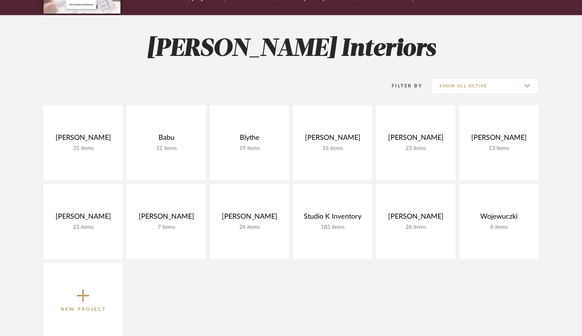
scroll to position [96, 0]
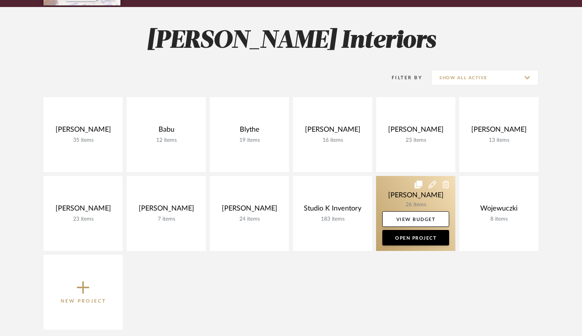
click at [392, 196] on link at bounding box center [415, 213] width 79 height 75
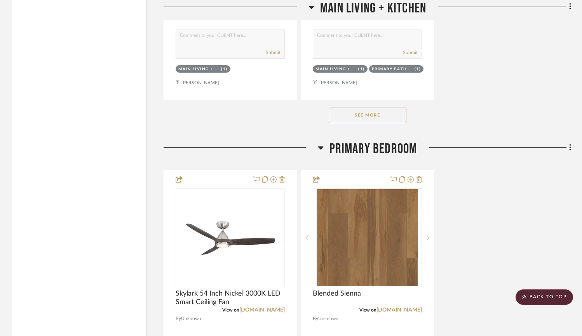
scroll to position [1533, 0]
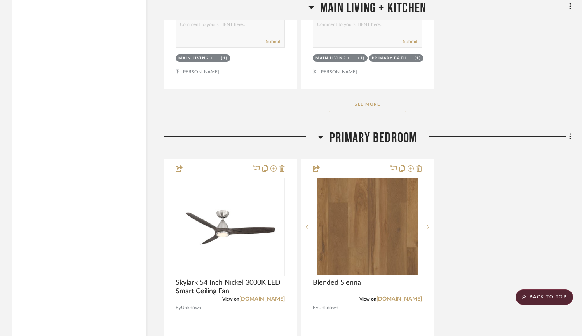
click at [385, 112] on button "See More" at bounding box center [368, 105] width 78 height 16
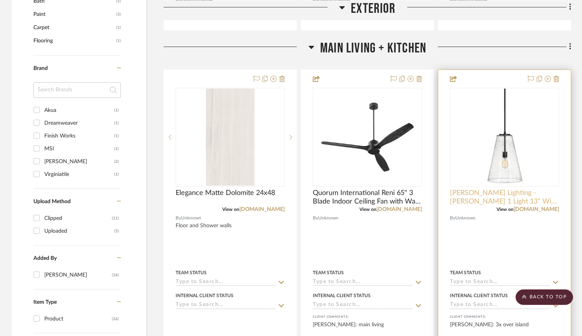
scroll to position [522, 0]
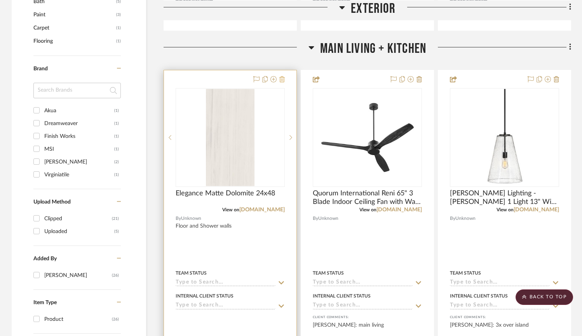
click at [283, 78] on icon at bounding box center [281, 79] width 5 height 6
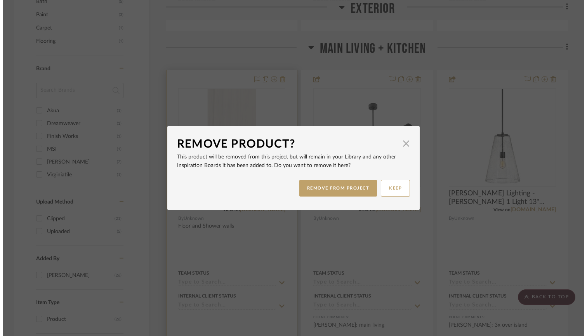
scroll to position [0, 0]
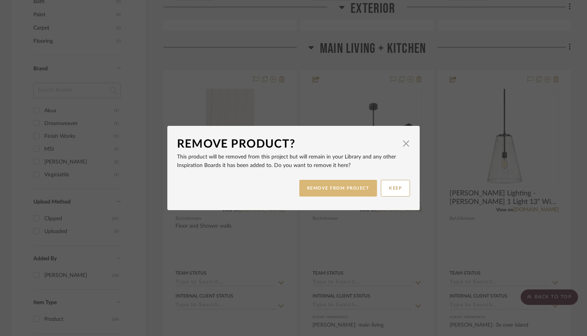
click at [343, 187] on button "REMOVE FROM PROJECT" at bounding box center [338, 188] width 78 height 17
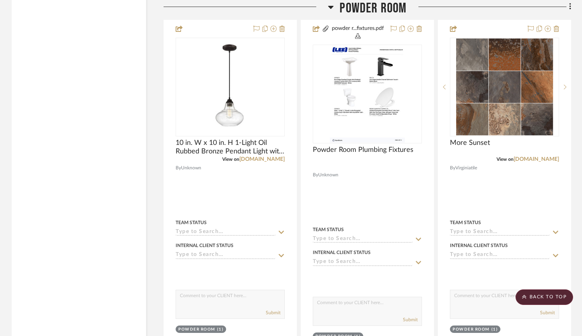
scroll to position [3880, 0]
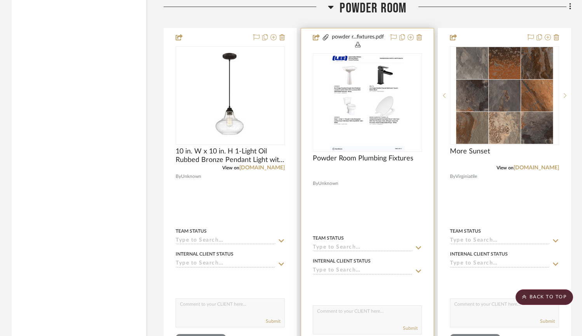
click at [397, 135] on img "0" at bounding box center [367, 102] width 75 height 97
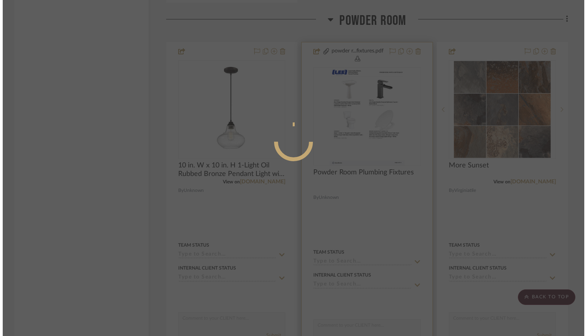
scroll to position [0, 0]
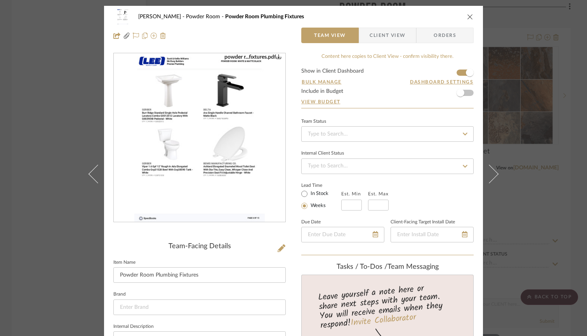
click at [254, 196] on img "0" at bounding box center [199, 138] width 131 height 169
click at [469, 16] on icon "close" at bounding box center [470, 17] width 6 height 6
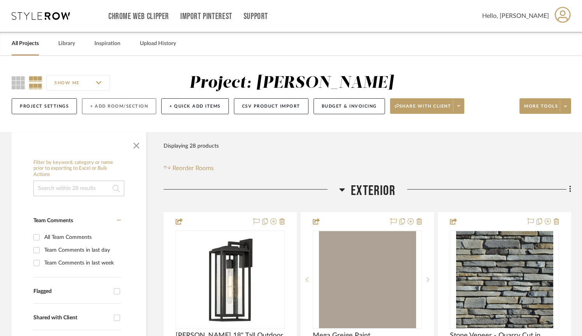
click at [111, 106] on button "+ Add Room/Section" at bounding box center [119, 106] width 74 height 16
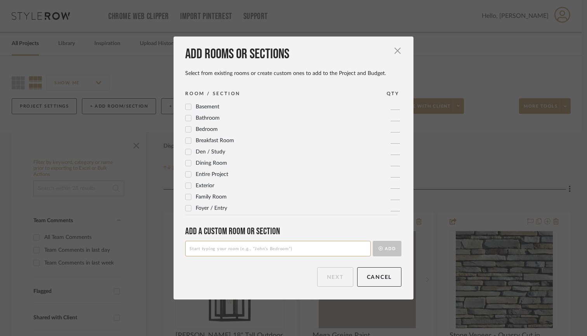
click at [186, 174] on icon at bounding box center [188, 174] width 5 height 5
click at [337, 276] on button "Next" at bounding box center [335, 276] width 36 height 19
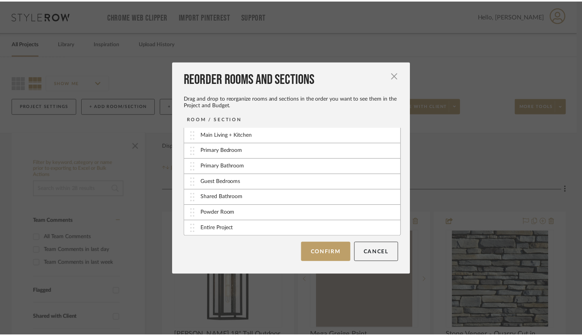
scroll to position [16, 0]
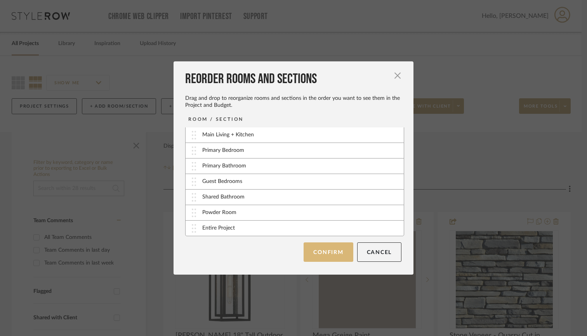
click at [332, 252] on button "Confirm" at bounding box center [328, 251] width 49 height 19
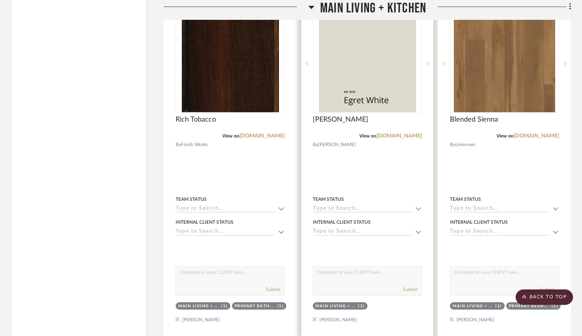
scroll to position [1286, 0]
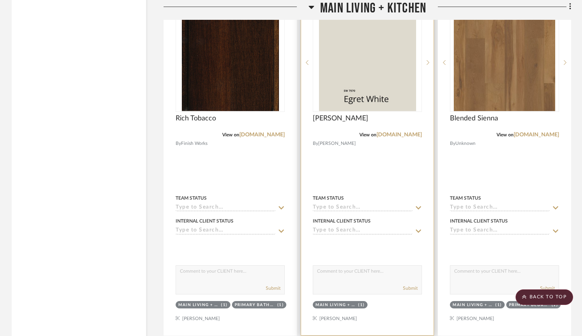
click at [372, 158] on div at bounding box center [367, 165] width 132 height 340
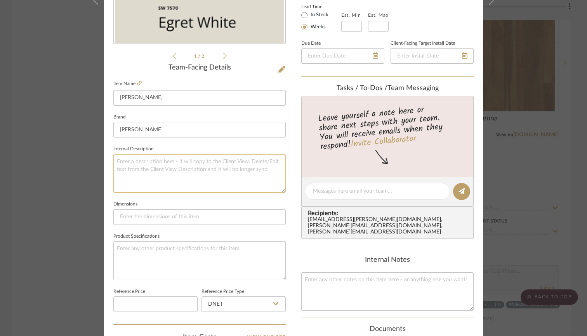
scroll to position [218, 0]
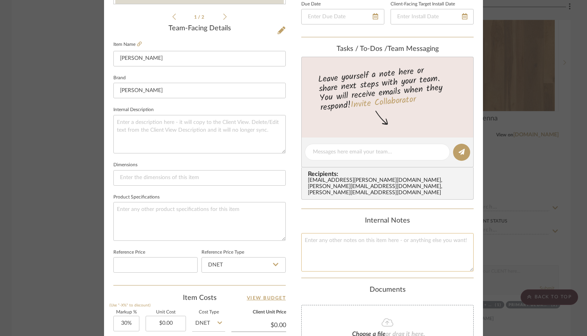
click at [374, 243] on textarea at bounding box center [387, 252] width 172 height 38
type textarea "K"
click at [302, 233] on textarea "Perimeter Cabinets" at bounding box center [387, 252] width 172 height 38
click at [367, 239] on textarea "Kitchen Perimeter Cabinets" at bounding box center [387, 252] width 172 height 38
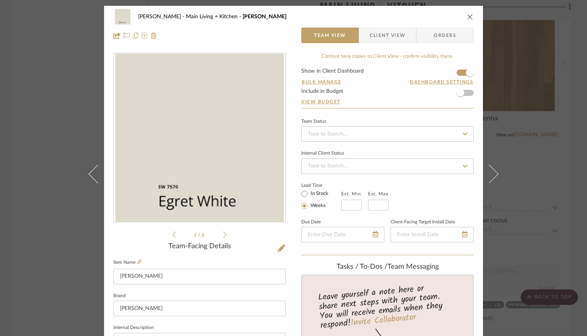
scroll to position [0, 0]
type textarea "Kitchen Perimeter Cabinets"
click at [467, 14] on icon "close" at bounding box center [470, 17] width 6 height 6
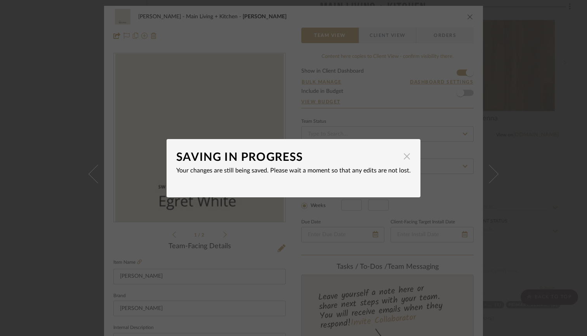
click at [402, 157] on span "button" at bounding box center [407, 157] width 16 height 16
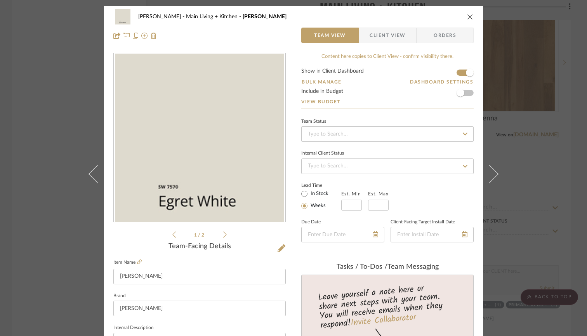
click at [467, 17] on icon "close" at bounding box center [470, 17] width 6 height 6
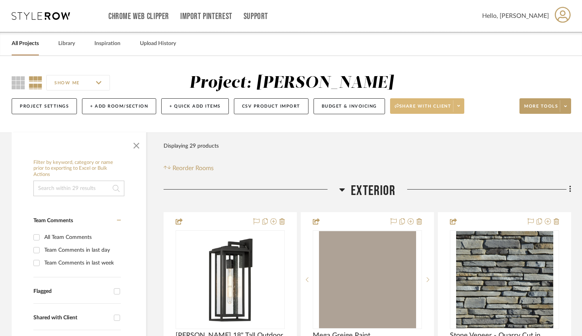
click at [461, 104] on span at bounding box center [458, 106] width 11 height 12
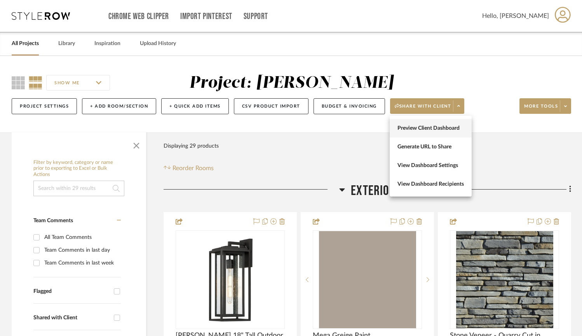
click at [434, 128] on span "Preview Client Dashboard" at bounding box center [430, 128] width 66 height 7
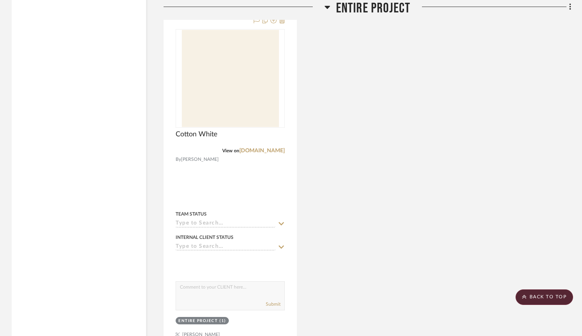
scroll to position [4277, 0]
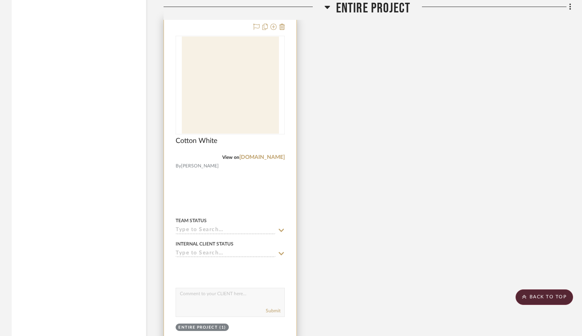
click at [271, 216] on div at bounding box center [230, 188] width 132 height 340
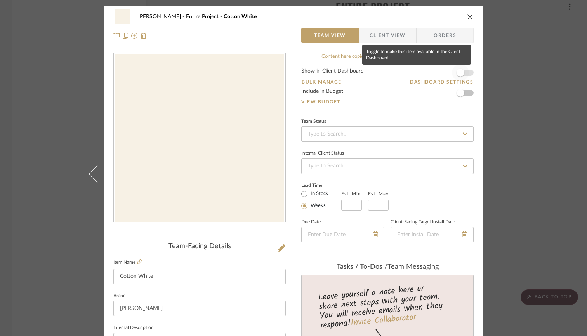
click at [461, 74] on span "button" at bounding box center [461, 73] width 8 height 8
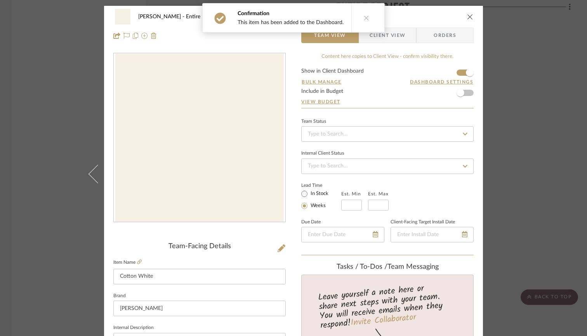
click at [468, 16] on icon "close" at bounding box center [470, 17] width 6 height 6
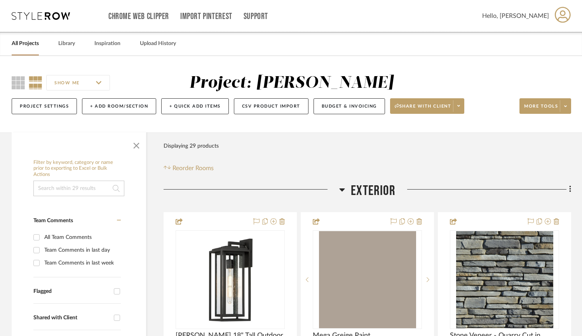
click at [99, 83] on input "SHOW ME" at bounding box center [78, 83] width 64 height 16
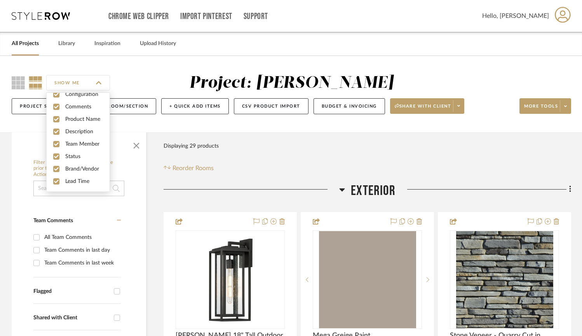
scroll to position [21, 0]
click at [99, 82] on input "SHOW ME" at bounding box center [78, 83] width 64 height 16
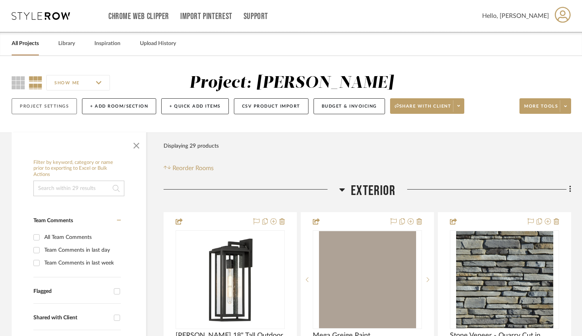
click at [53, 113] on button "Project Settings" at bounding box center [44, 106] width 65 height 16
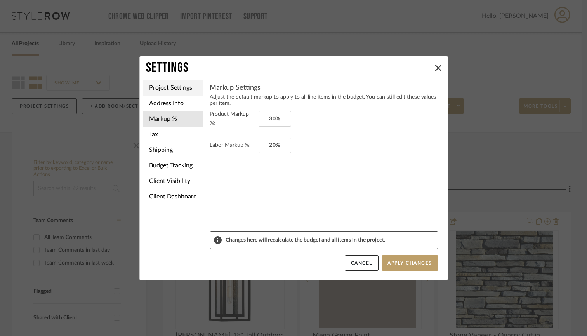
click at [179, 87] on li "Project Settings" at bounding box center [173, 88] width 60 height 16
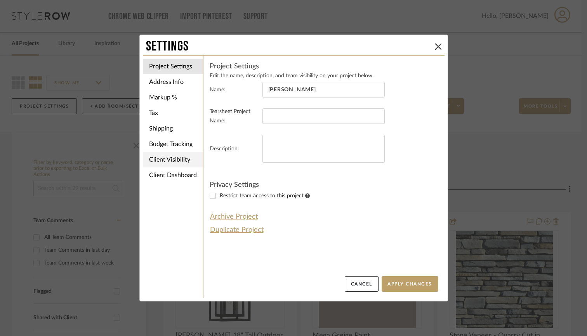
click at [175, 164] on li "Client Visibility" at bounding box center [173, 160] width 60 height 16
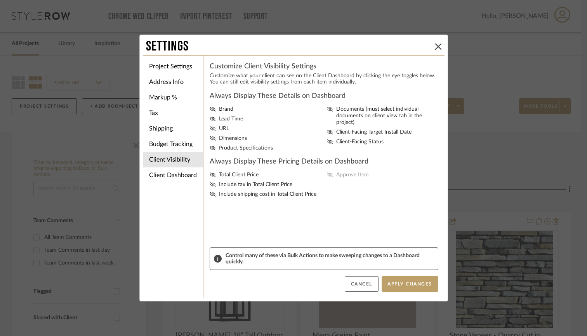
click at [360, 284] on button "Cancel" at bounding box center [362, 284] width 34 height 16
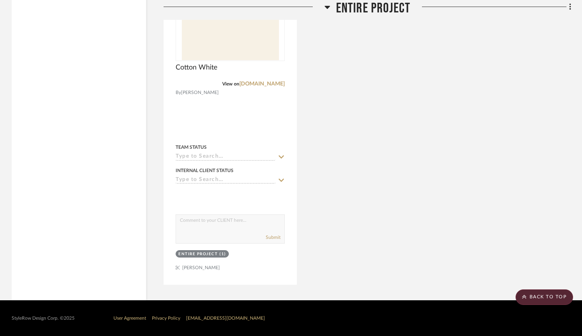
scroll to position [4364, 0]
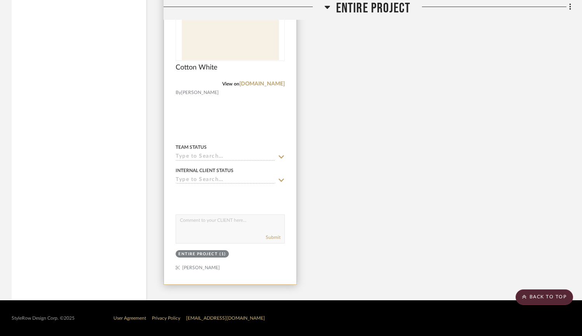
click at [240, 109] on div at bounding box center [230, 114] width 132 height 340
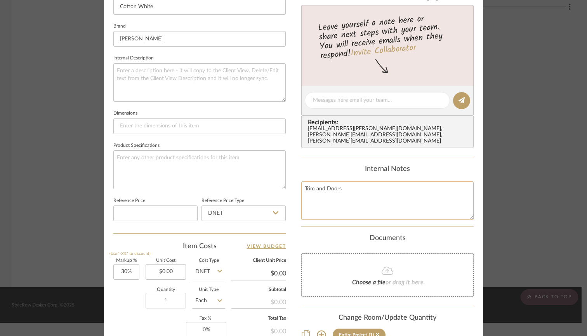
scroll to position [289, 0]
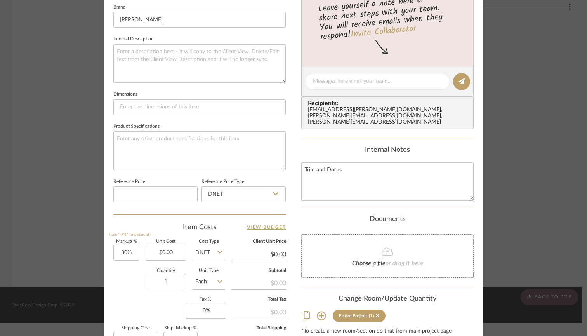
click at [501, 190] on mat-dialog-content "Williams Entire Project Cotton White Team View Client View Orders Team-Facing D…" at bounding box center [293, 75] width 423 height 717
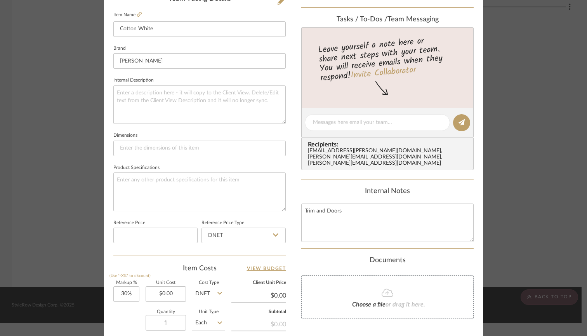
scroll to position [244, 0]
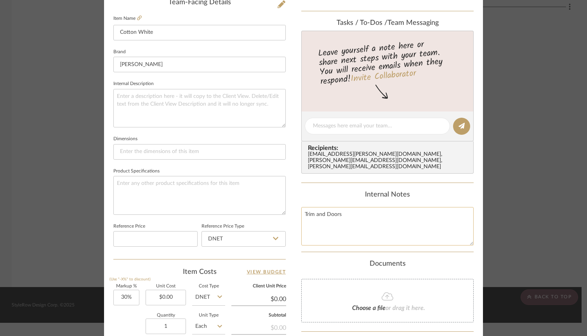
click at [323, 210] on textarea "Trim and Doors" at bounding box center [387, 226] width 172 height 38
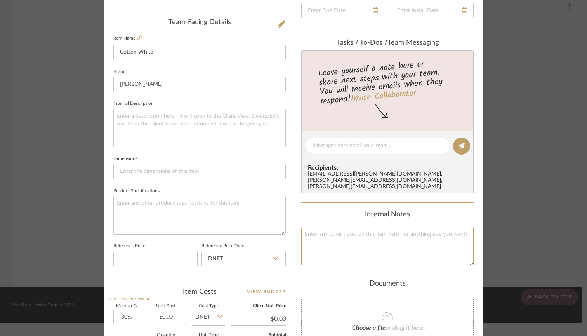
scroll to position [215, 0]
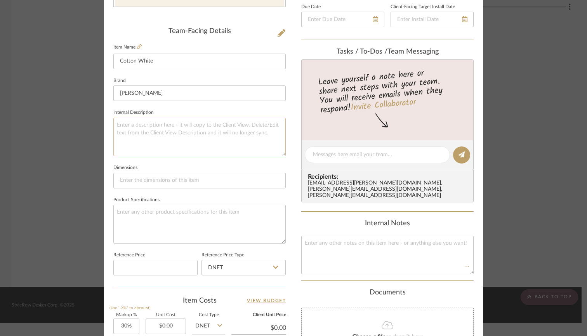
click at [196, 134] on textarea at bounding box center [199, 137] width 172 height 38
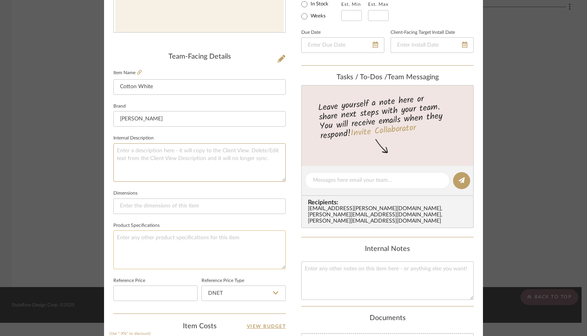
scroll to position [185, 0]
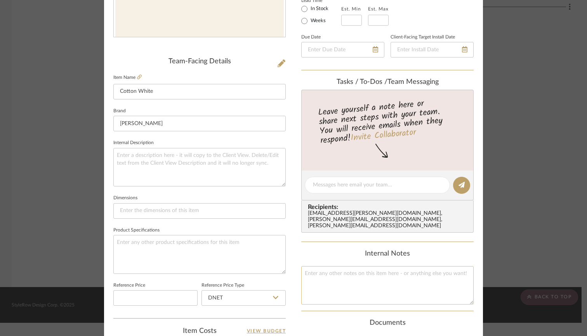
click at [321, 266] on textarea at bounding box center [387, 285] width 172 height 38
paste textarea "Trim and Doors"
type textarea "Trim and Doors"
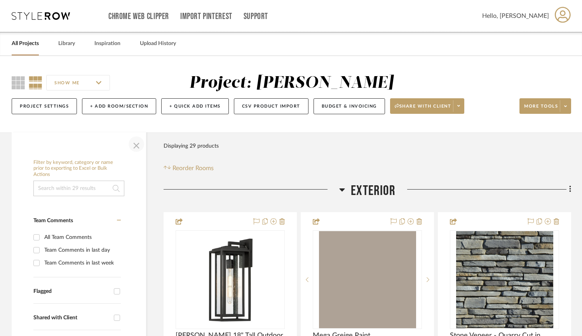
scroll to position [0, 0]
click at [27, 48] on link "All Projects" at bounding box center [25, 43] width 27 height 10
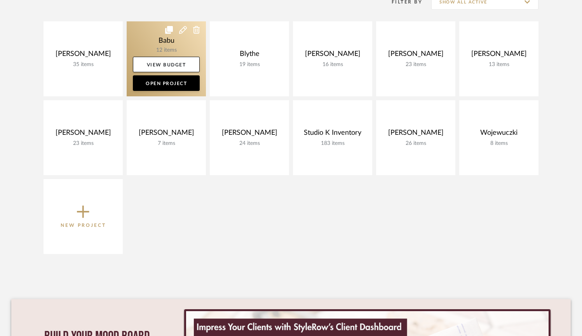
scroll to position [171, 0]
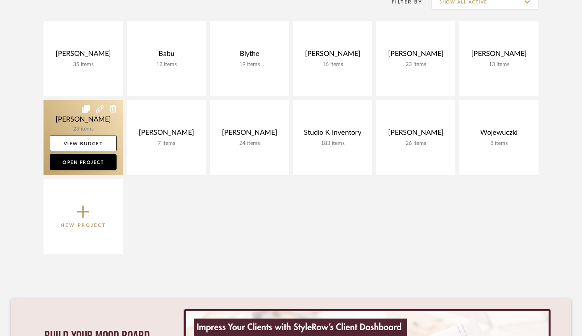
click at [56, 113] on link at bounding box center [83, 137] width 79 height 75
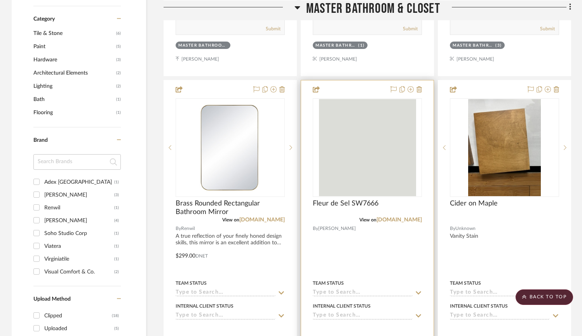
scroll to position [477, 0]
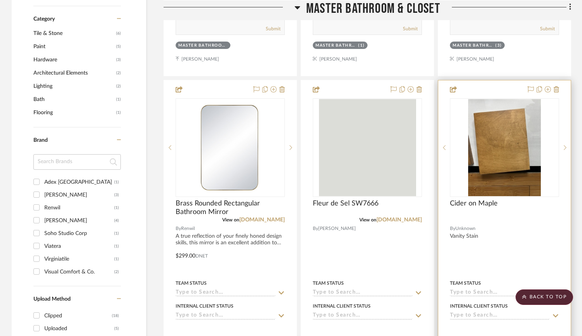
click at [524, 242] on div at bounding box center [504, 250] width 132 height 340
click at [461, 259] on div at bounding box center [504, 250] width 132 height 340
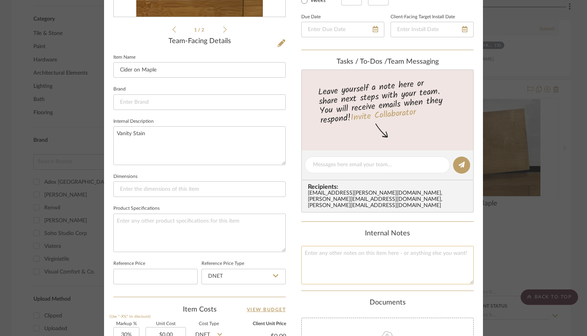
scroll to position [202, 0]
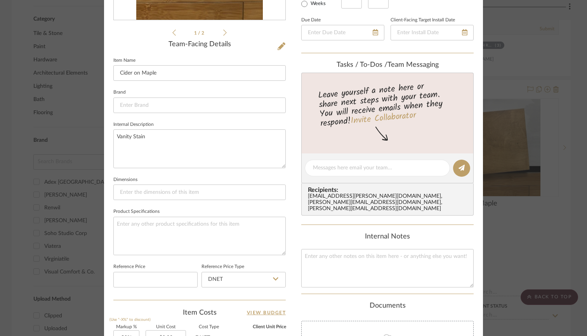
click at [560, 247] on div "Nelson Master Bathroom & Closet Cider on Maple Team View Client View Orders 1 /…" at bounding box center [293, 168] width 587 height 336
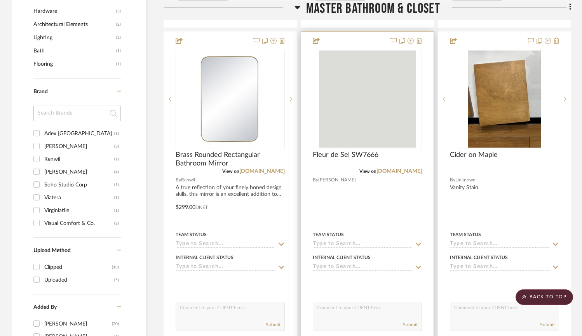
scroll to position [521, 0]
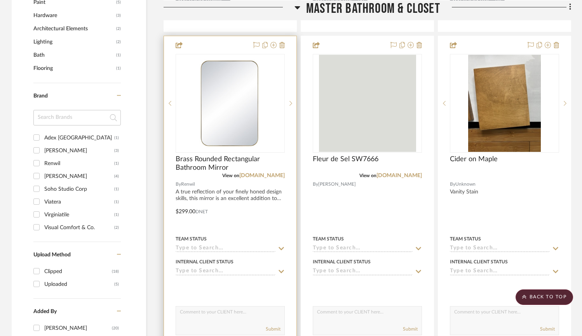
click at [256, 221] on div at bounding box center [230, 206] width 132 height 340
click at [232, 220] on div at bounding box center [230, 206] width 132 height 340
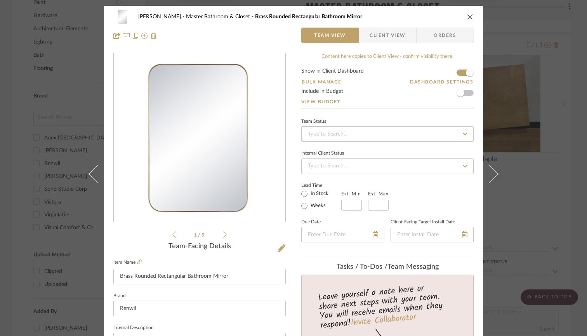
scroll to position [0, 0]
click at [470, 17] on icon "close" at bounding box center [470, 17] width 6 height 6
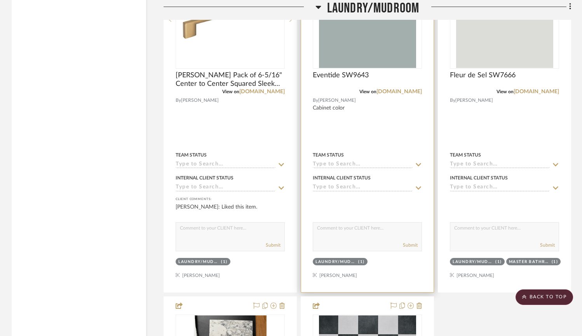
scroll to position [1298, 0]
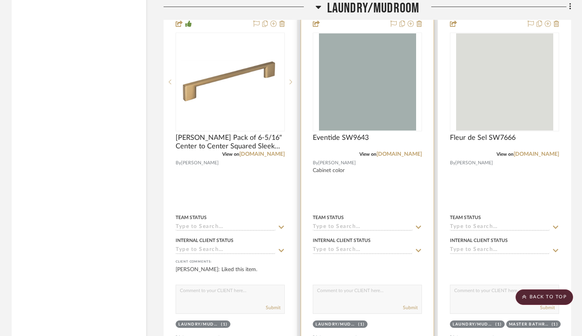
click at [351, 202] on div at bounding box center [367, 185] width 132 height 340
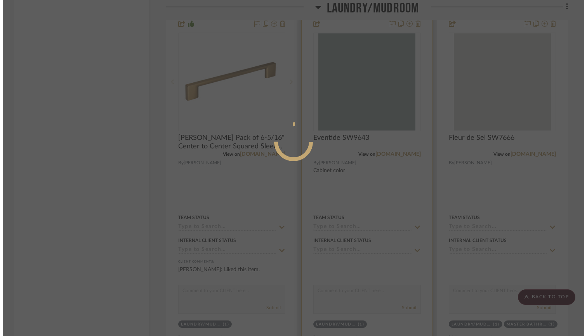
scroll to position [0, 0]
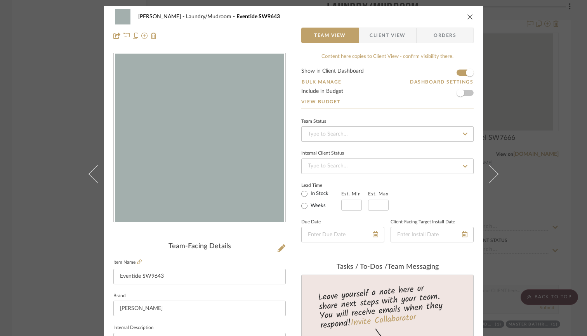
click at [394, 42] on span "Client View" at bounding box center [388, 36] width 36 height 16
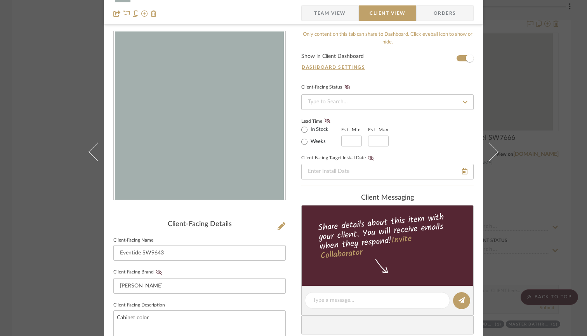
scroll to position [18, 0]
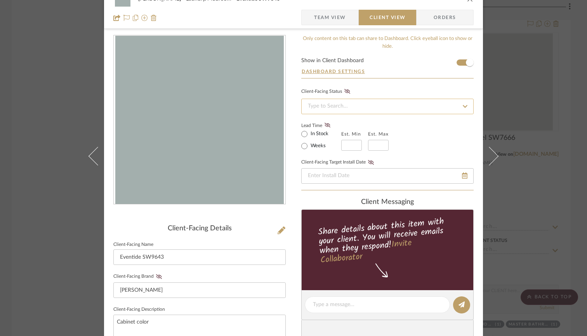
click at [376, 114] on input at bounding box center [387, 107] width 172 height 16
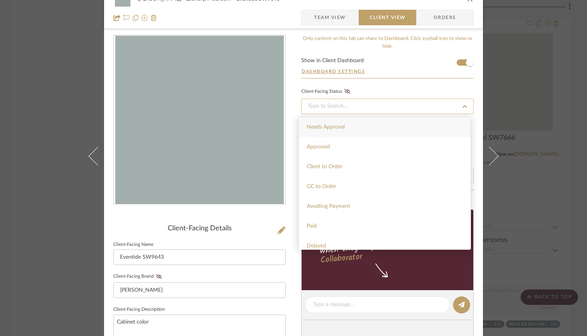
click at [376, 109] on input at bounding box center [387, 107] width 172 height 16
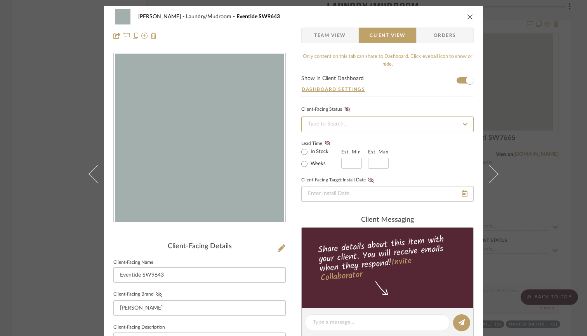
scroll to position [0, 0]
click at [338, 42] on span "Team View" at bounding box center [330, 36] width 32 height 16
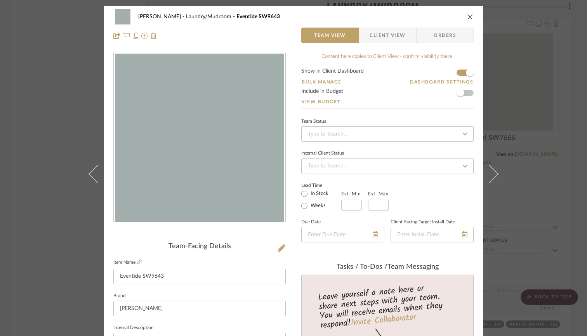
click at [468, 19] on icon "close" at bounding box center [470, 17] width 6 height 6
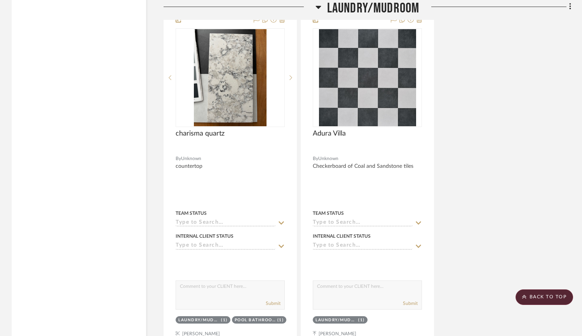
scroll to position [1648, 0]
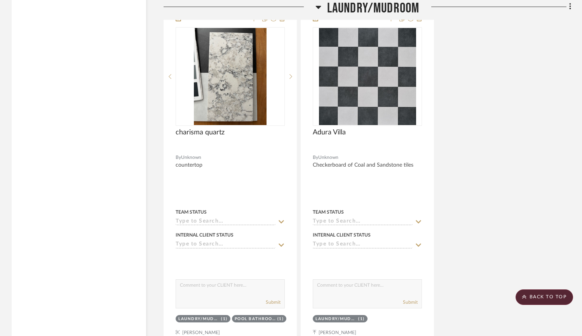
click at [477, 4] on div at bounding box center [495, 10] width 152 height 20
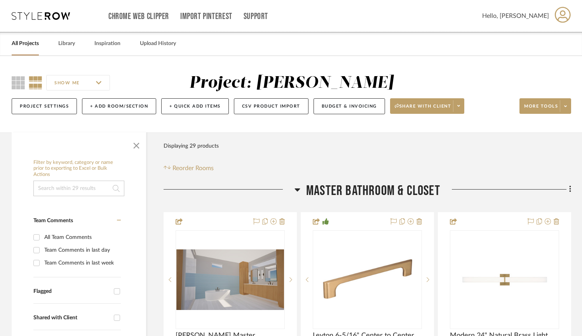
scroll to position [0, 0]
click at [15, 45] on link "All Projects" at bounding box center [25, 43] width 27 height 10
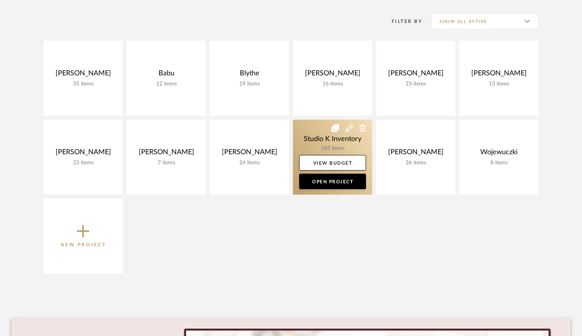
scroll to position [160, 0]
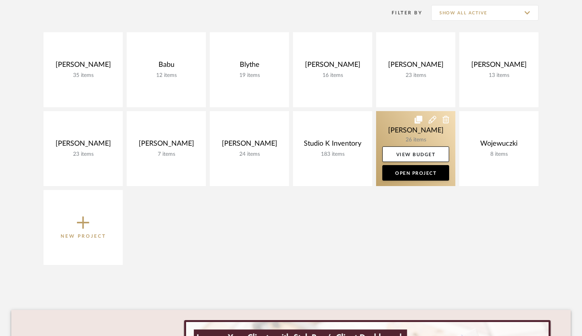
click at [397, 131] on link at bounding box center [415, 148] width 79 height 75
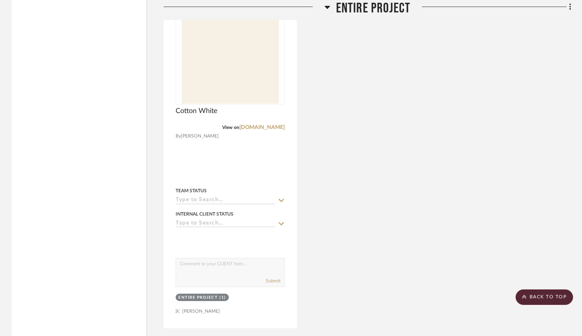
scroll to position [4315, 0]
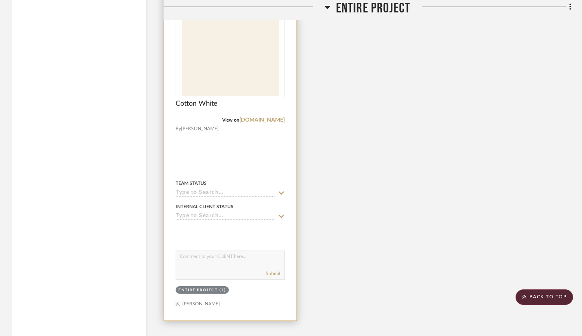
click at [249, 179] on div at bounding box center [230, 151] width 132 height 340
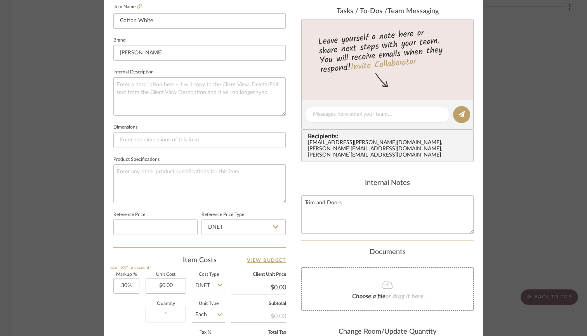
scroll to position [261, 0]
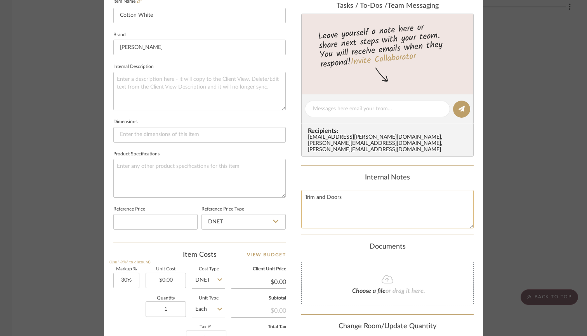
click at [324, 190] on textarea "Trim and Doors" at bounding box center [387, 209] width 172 height 38
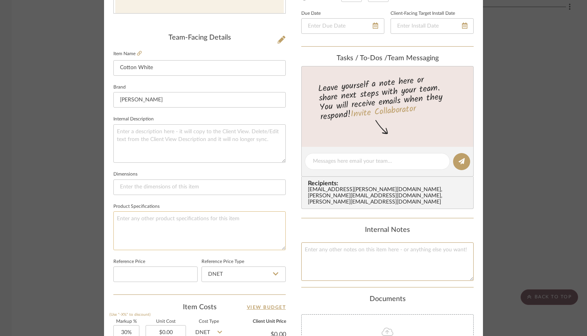
scroll to position [206, 0]
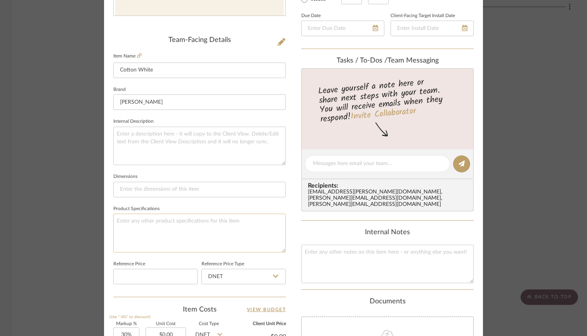
click at [160, 228] on textarea at bounding box center [199, 233] width 172 height 38
click at [158, 141] on textarea at bounding box center [199, 146] width 172 height 38
paste textarea "Trim and Doors"
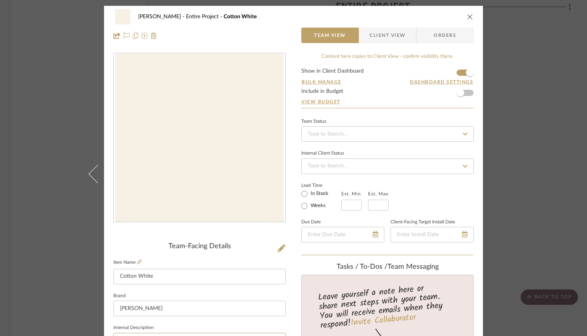
scroll to position [0, 0]
type textarea "Trim and Doors"
click at [350, 164] on input at bounding box center [387, 166] width 172 height 16
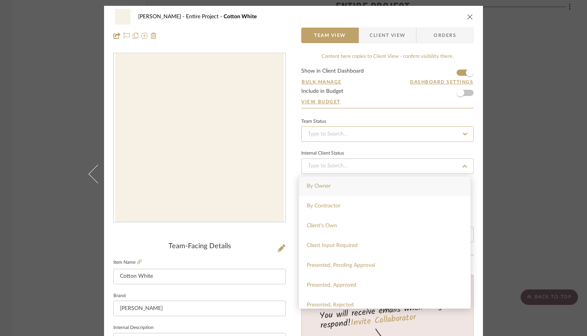
click at [363, 136] on input at bounding box center [387, 134] width 172 height 16
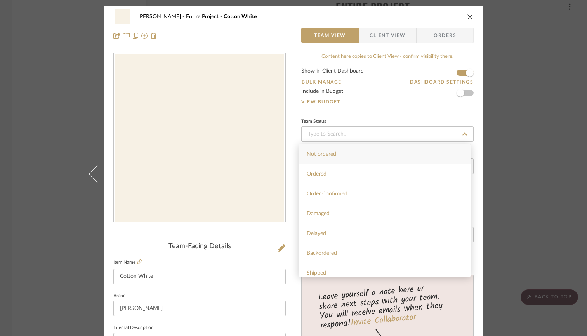
click at [467, 16] on icon "close" at bounding box center [470, 17] width 6 height 6
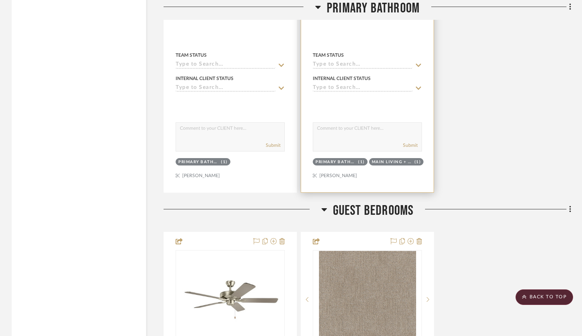
scroll to position [2567, 0]
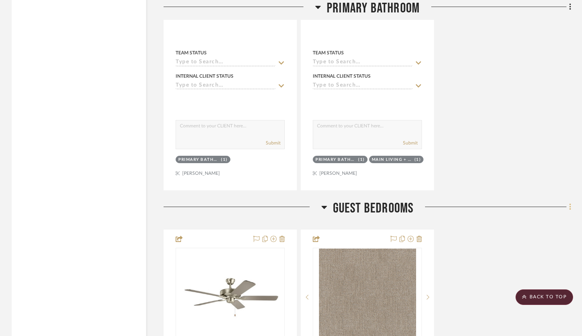
click at [567, 214] on fa-icon at bounding box center [568, 207] width 5 height 13
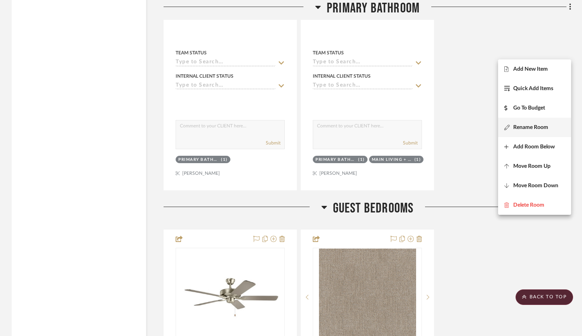
click at [519, 132] on button "Rename Room" at bounding box center [534, 127] width 73 height 19
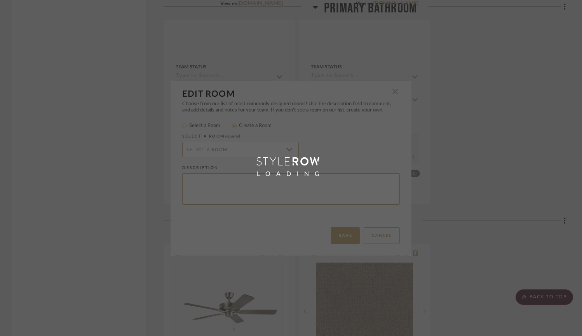
radio input "false"
radio input "true"
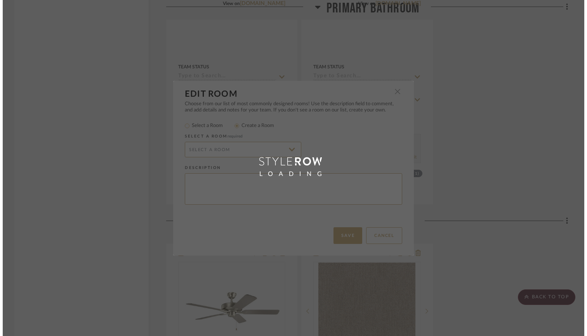
scroll to position [0, 0]
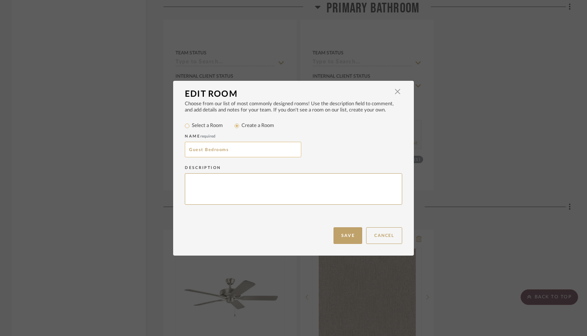
click at [219, 149] on input "Guest Bedrooms" at bounding box center [243, 150] width 117 height 16
click at [235, 150] on input "Guest Bedrooms" at bounding box center [243, 150] width 117 height 16
type input "Guest Bedroom 1"
click at [345, 232] on button "Save" at bounding box center [348, 235] width 29 height 17
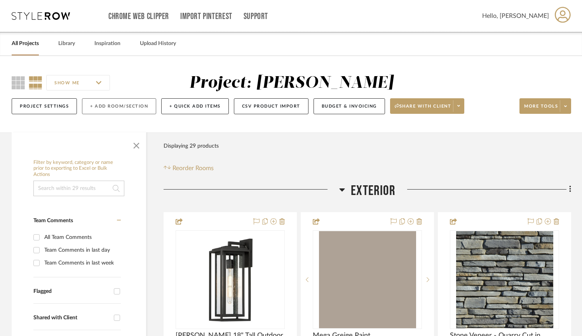
click at [123, 108] on button "+ Add Room/Section" at bounding box center [119, 106] width 74 height 16
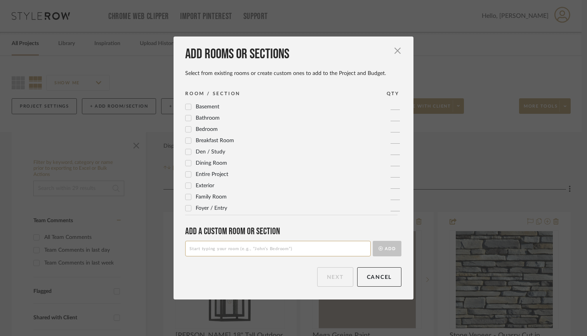
click at [228, 249] on input at bounding box center [278, 249] width 186 height 16
type input "Guest Bedroom 2"
click at [386, 246] on button "Add" at bounding box center [387, 249] width 29 height 16
click at [327, 278] on button "Next" at bounding box center [335, 276] width 36 height 19
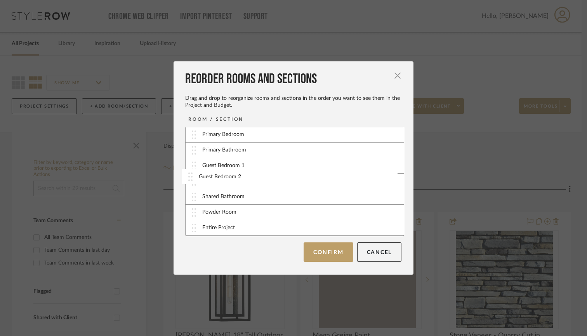
drag, startPoint x: 192, startPoint y: 230, endPoint x: 191, endPoint y: 179, distance: 50.9
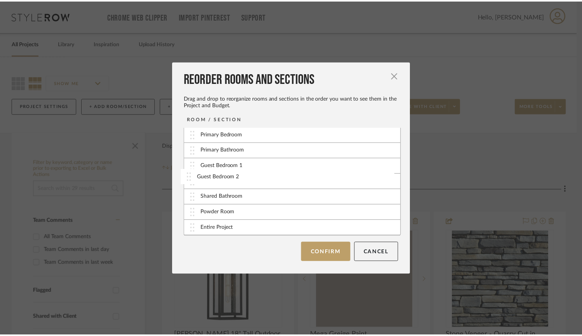
scroll to position [31, 0]
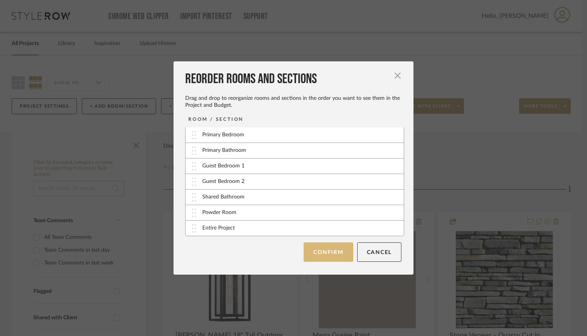
click at [330, 250] on button "Confirm" at bounding box center [328, 251] width 49 height 19
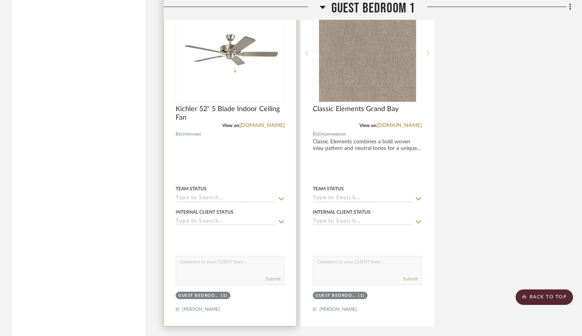
scroll to position [2852, 0]
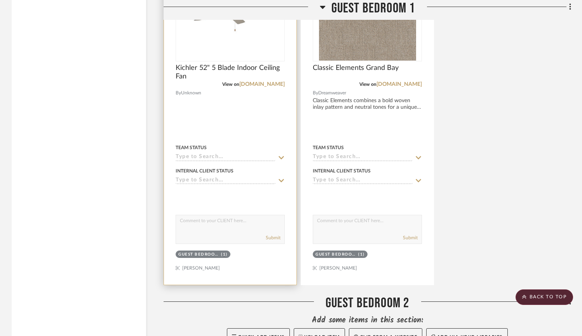
click at [241, 261] on div "Guest Bedroom 1 (1)" at bounding box center [230, 255] width 111 height 11
click at [230, 204] on div at bounding box center [230, 196] width 109 height 16
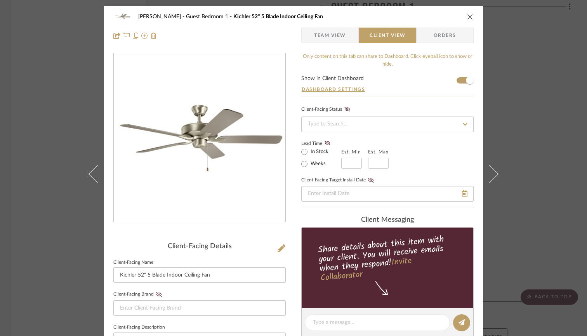
scroll to position [0, 0]
click at [331, 33] on span "Team View" at bounding box center [330, 36] width 32 height 16
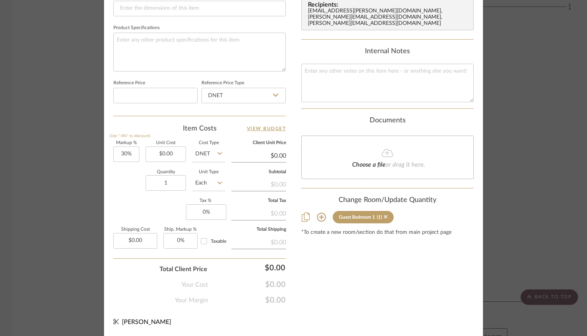
scroll to position [387, 0]
click at [319, 213] on icon at bounding box center [321, 217] width 9 height 9
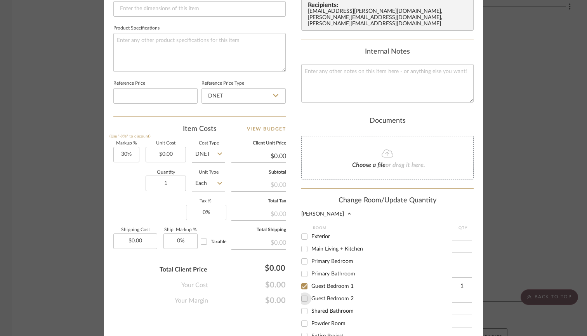
click at [300, 292] on input "Guest Bedroom 2" at bounding box center [304, 298] width 12 height 12
checkbox input "true"
type input "1"
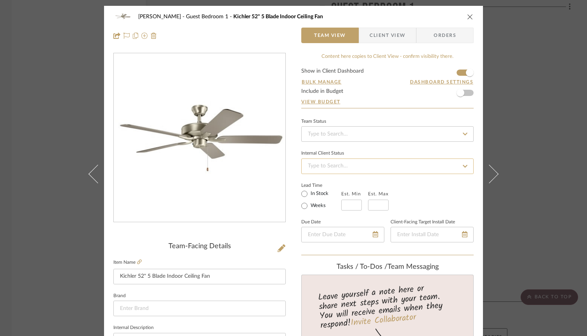
scroll to position [0, 0]
click at [468, 17] on icon "close" at bounding box center [470, 17] width 6 height 6
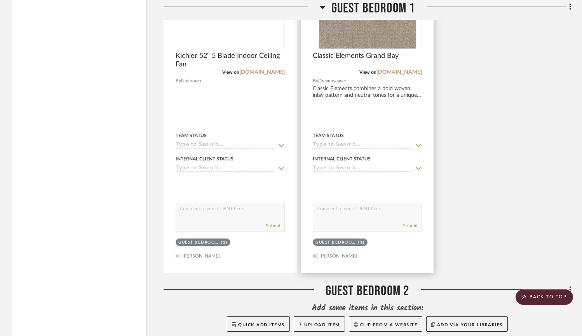
scroll to position [2846, 0]
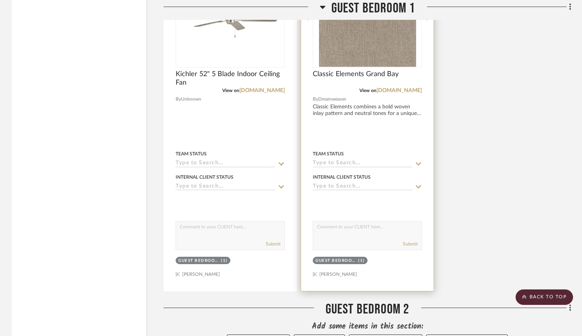
click at [368, 150] on div at bounding box center [367, 121] width 132 height 340
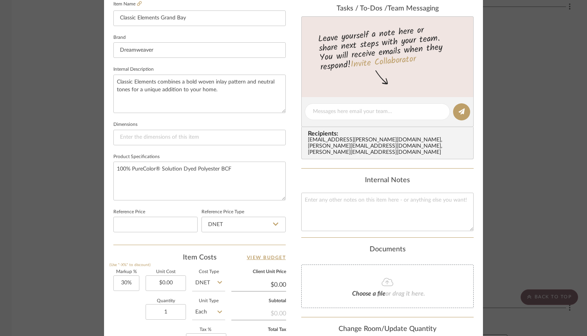
scroll to position [311, 0]
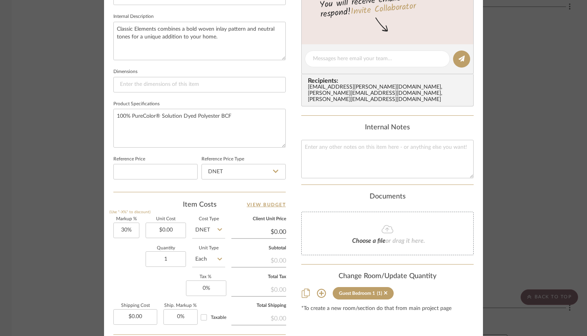
click at [317, 289] on icon at bounding box center [321, 293] width 9 height 9
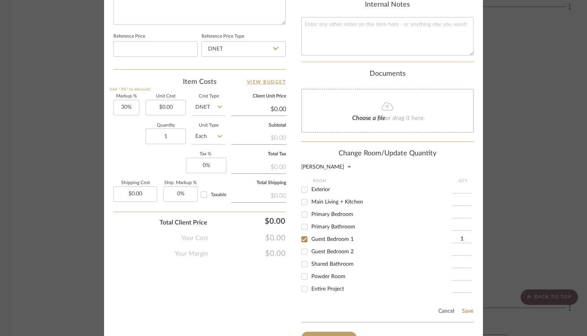
scroll to position [437, 0]
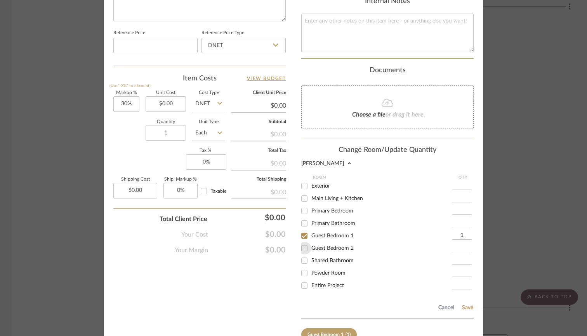
click at [301, 242] on input "Guest Bedroom 2" at bounding box center [304, 248] width 12 height 12
checkbox input "true"
type input "1"
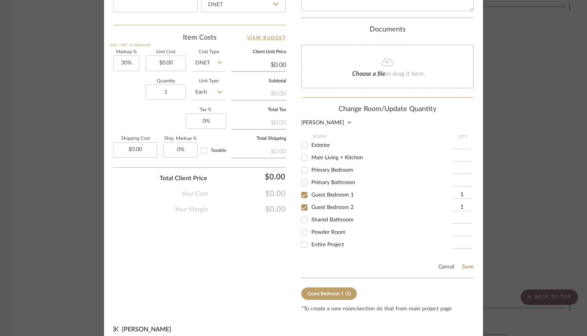
scroll to position [0, 0]
click at [465, 264] on button "Save" at bounding box center [468, 267] width 12 height 6
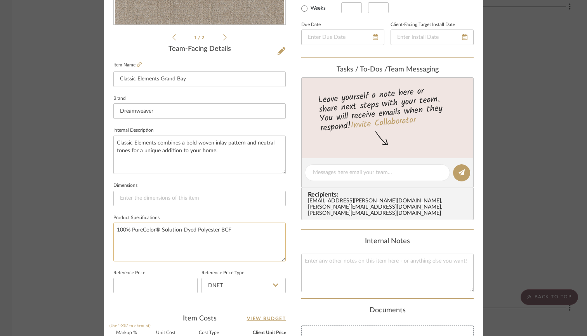
scroll to position [195, 0]
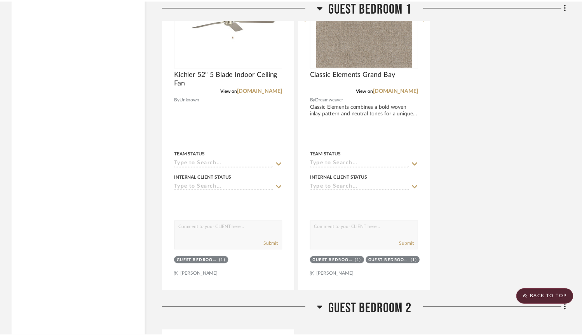
scroll to position [2846, 0]
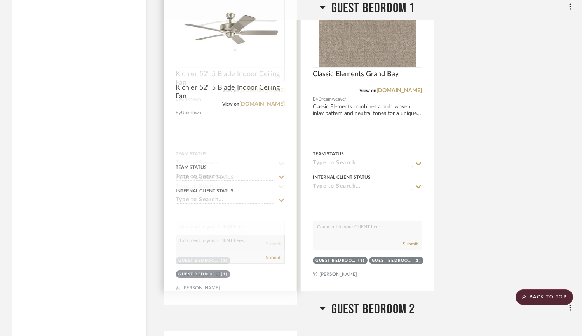
click at [272, 149] on div at bounding box center [230, 121] width 132 height 340
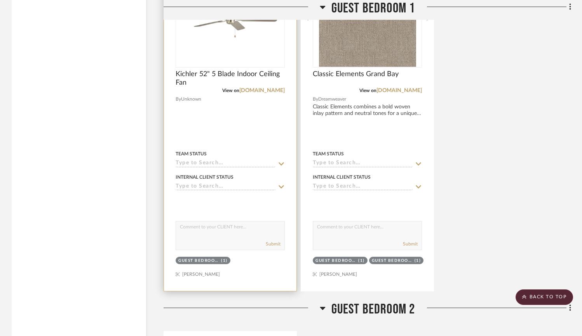
click at [249, 138] on div at bounding box center [230, 121] width 132 height 340
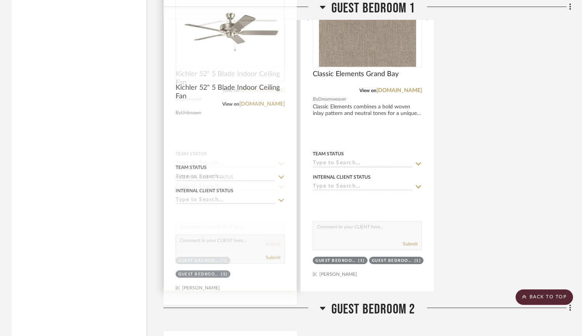
click at [214, 153] on div at bounding box center [230, 121] width 132 height 340
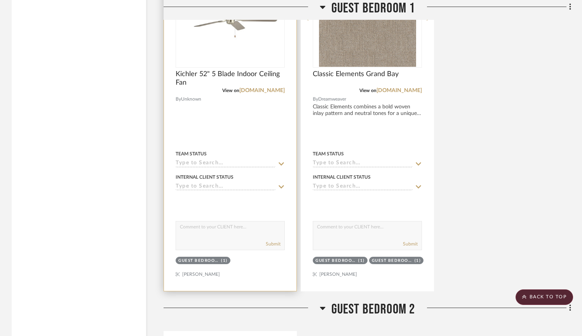
click at [199, 143] on div at bounding box center [230, 121] width 132 height 340
click at [218, 235] on div at bounding box center [230, 121] width 132 height 340
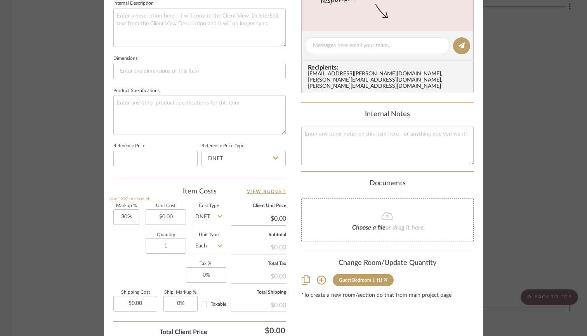
scroll to position [326, 0]
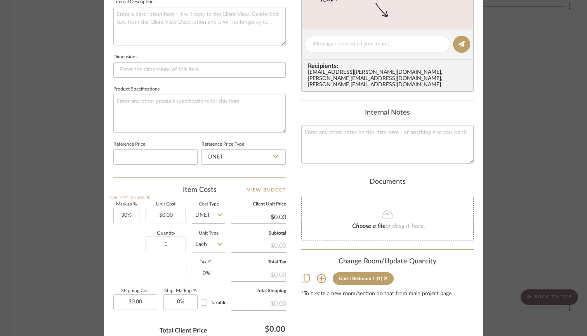
click at [319, 274] on icon at bounding box center [321, 278] width 9 height 9
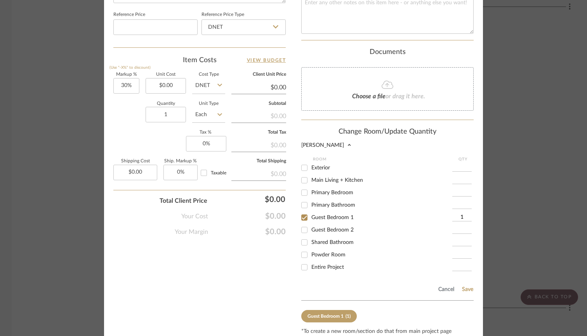
scroll to position [457, 0]
click at [303, 223] on input "Guest Bedroom 2" at bounding box center [304, 229] width 12 height 12
checkbox input "true"
type input "1"
click at [467, 285] on button "Save" at bounding box center [468, 288] width 12 height 6
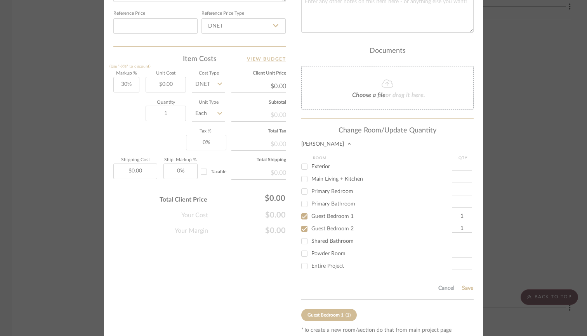
scroll to position [387, 0]
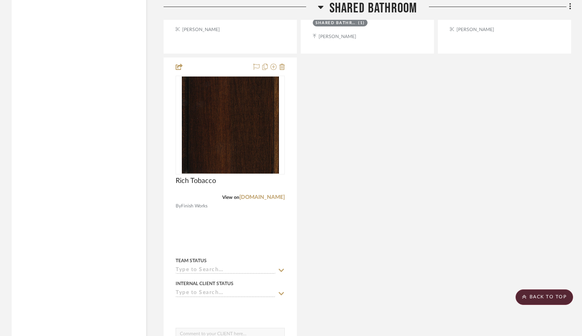
scroll to position [3854, 0]
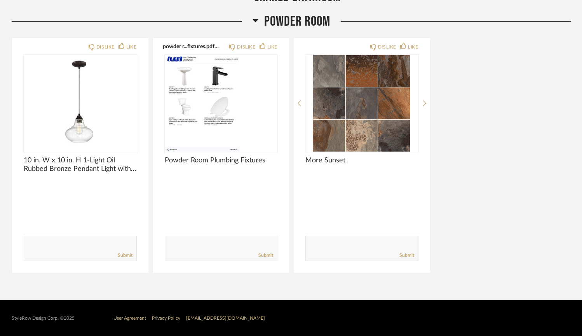
scroll to position [1820, 0]
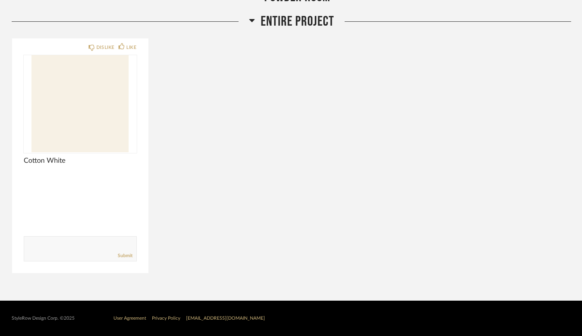
scroll to position [2097, 0]
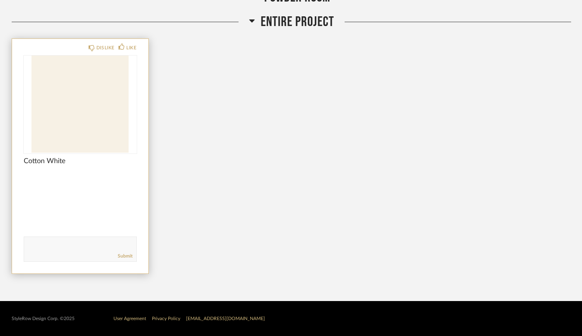
click at [95, 210] on div "Comments: Submit" at bounding box center [80, 236] width 113 height 52
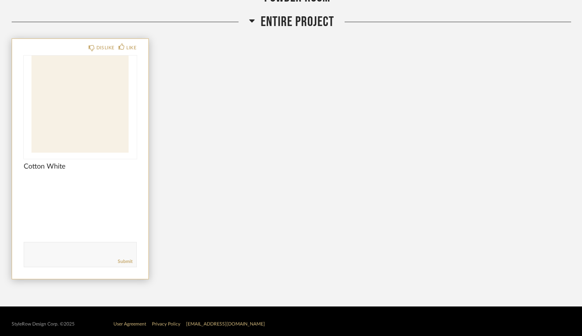
click at [0, 0] on img at bounding box center [0, 0] width 0 height 0
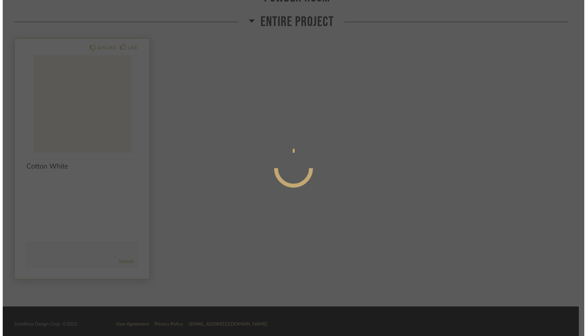
scroll to position [0, 0]
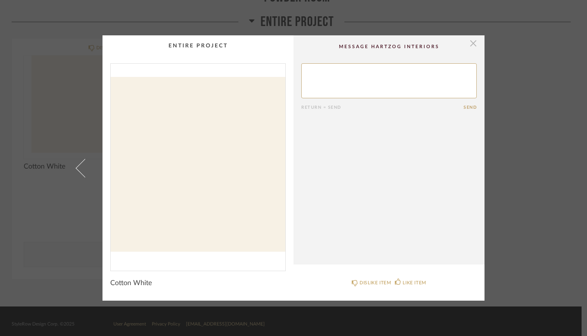
click at [467, 44] on span "button" at bounding box center [474, 43] width 16 height 16
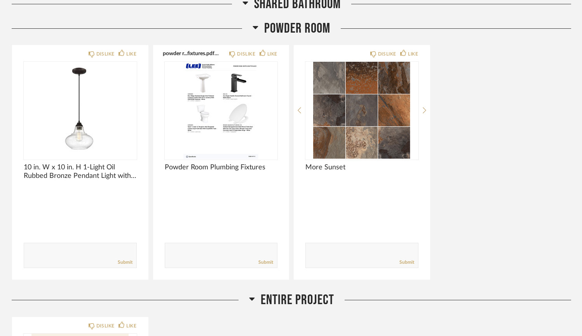
scroll to position [1766, 0]
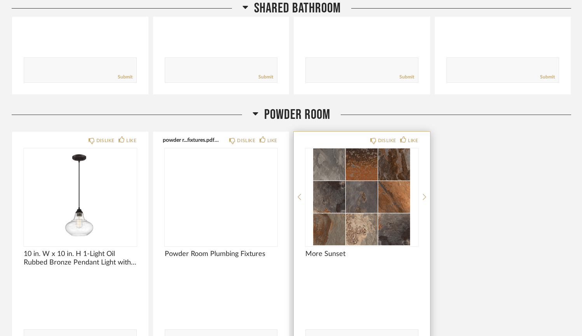
scroll to position [2016, 0]
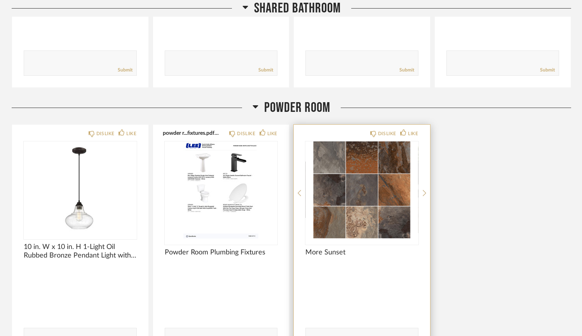
click at [353, 264] on div "DISLIKE LIKE More Sunset Comments: Submit" at bounding box center [362, 245] width 136 height 240
click at [389, 251] on span "More Sunset" at bounding box center [361, 252] width 113 height 9
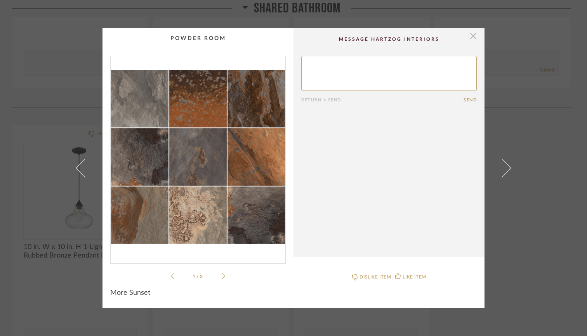
click at [472, 35] on span "button" at bounding box center [474, 36] width 16 height 16
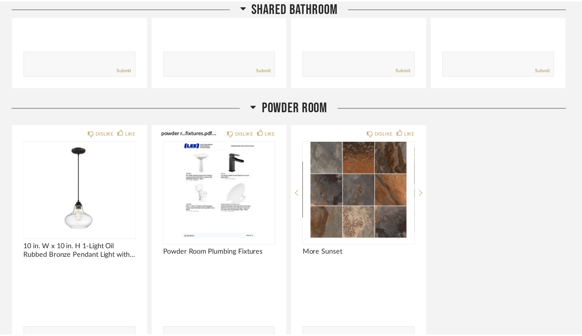
scroll to position [2016, 0]
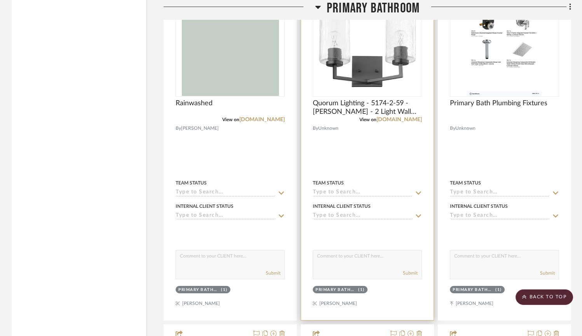
scroll to position [2099, 0]
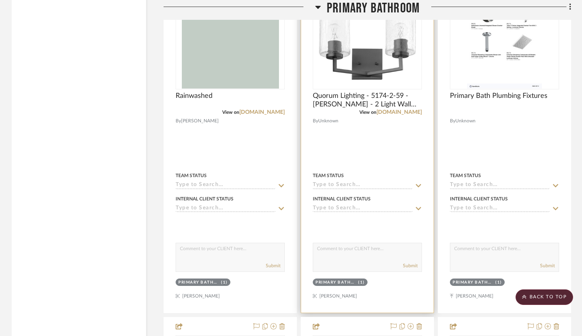
click at [377, 162] on div at bounding box center [367, 143] width 132 height 340
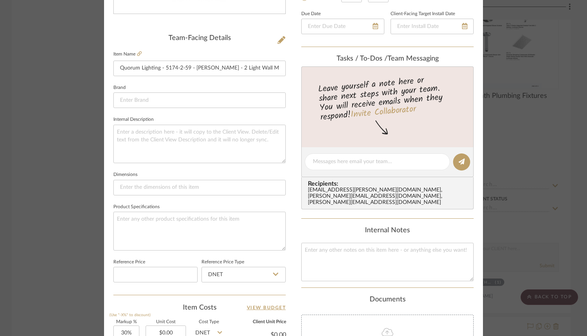
scroll to position [236, 0]
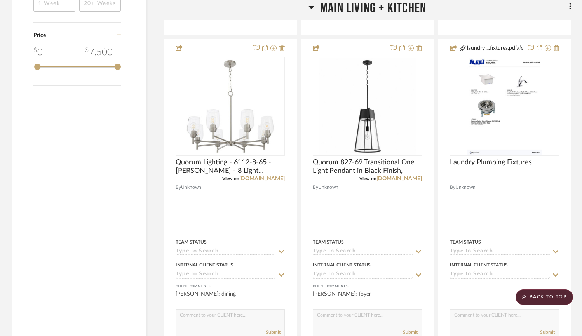
scroll to position [933, 0]
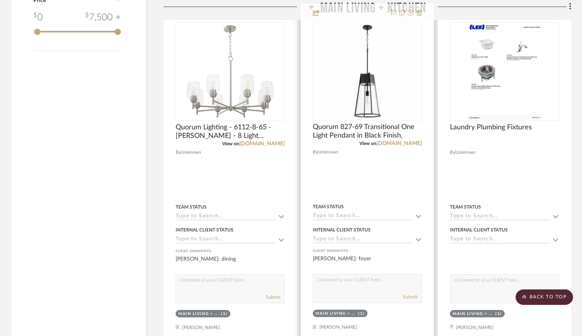
click at [374, 191] on div at bounding box center [367, 174] width 132 height 340
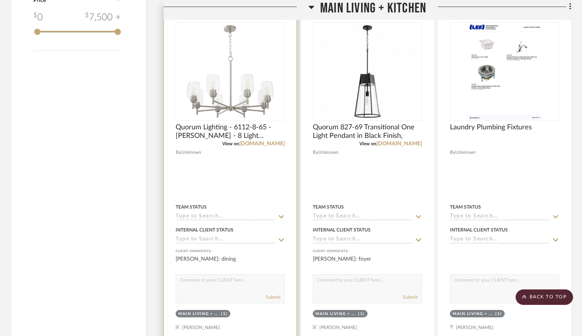
click at [235, 167] on div at bounding box center [230, 174] width 132 height 340
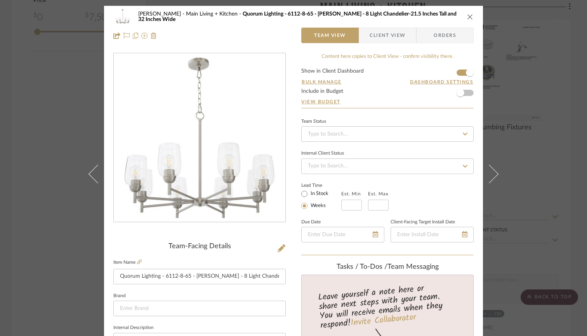
scroll to position [0, 0]
click at [379, 40] on span "Client View" at bounding box center [388, 36] width 36 height 16
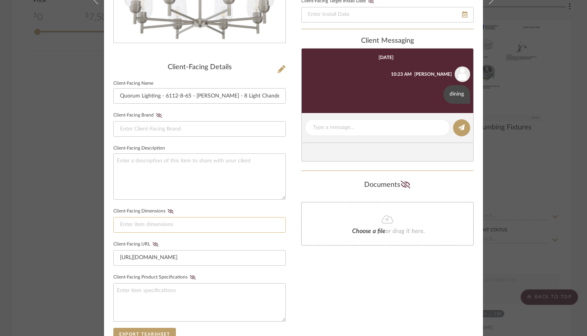
scroll to position [180, 0]
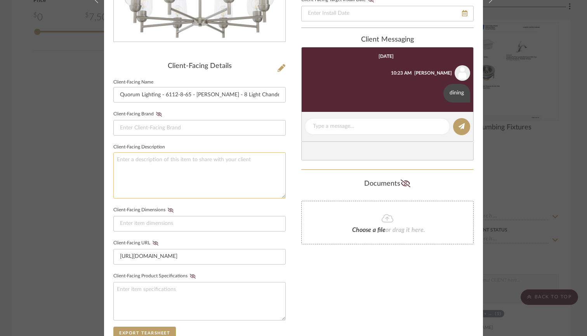
click at [155, 163] on textarea at bounding box center [199, 175] width 172 height 46
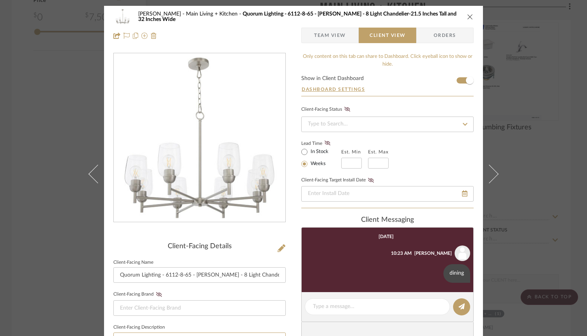
scroll to position [0, 0]
type textarea "Dining Room"
click at [470, 17] on icon "close" at bounding box center [470, 17] width 6 height 6
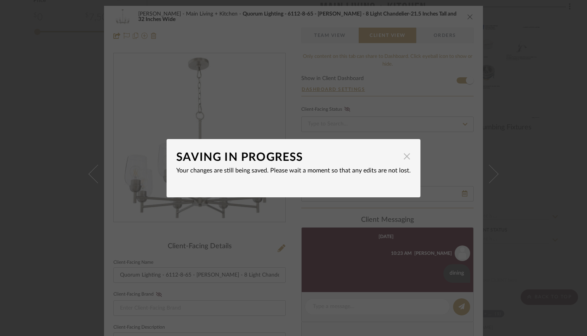
click at [403, 161] on span "button" at bounding box center [407, 157] width 16 height 16
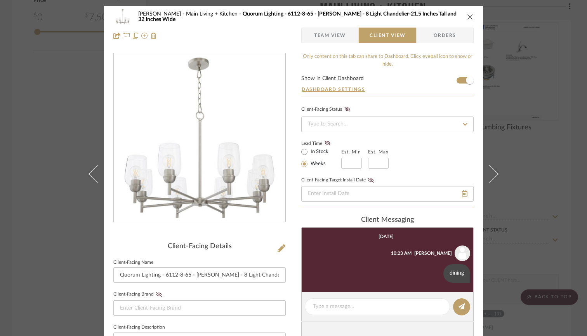
click at [468, 13] on div "Williams Main Living + Kitchen Quorum Lighting - 6112-8-65 - Wallinger - 8 Ligh…" at bounding box center [293, 17] width 360 height 16
click at [468, 15] on icon "close" at bounding box center [470, 17] width 6 height 6
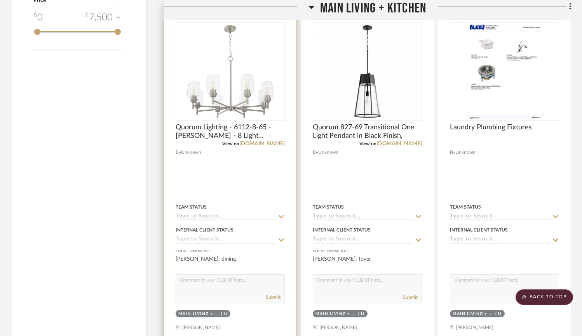
scroll to position [960, 0]
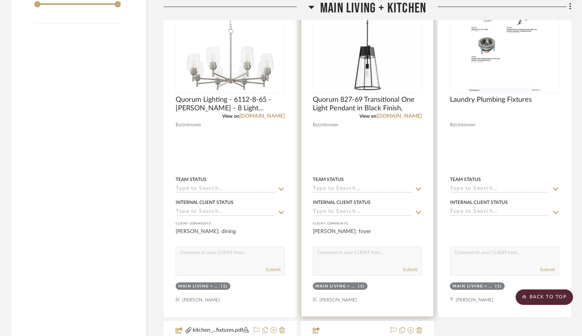
click at [348, 154] on div at bounding box center [367, 147] width 132 height 340
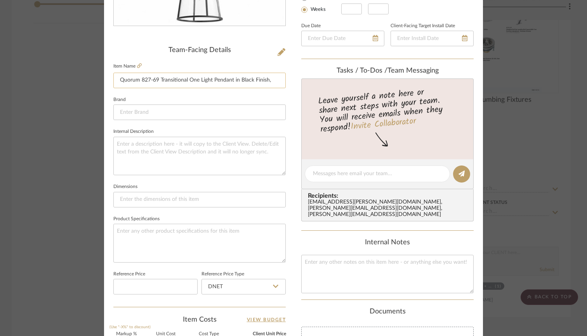
scroll to position [233, 0]
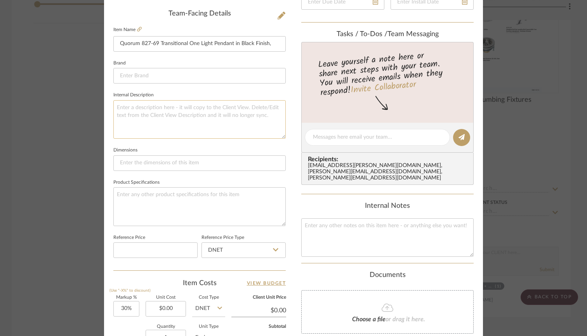
click at [167, 125] on textarea at bounding box center [199, 119] width 172 height 38
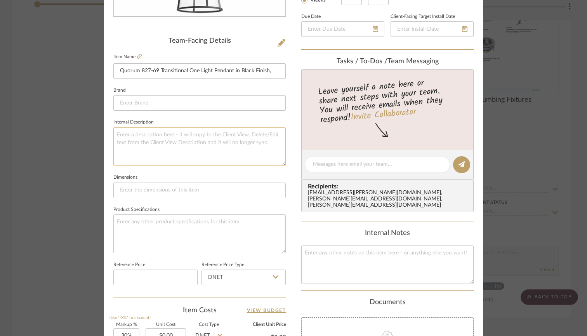
scroll to position [195, 0]
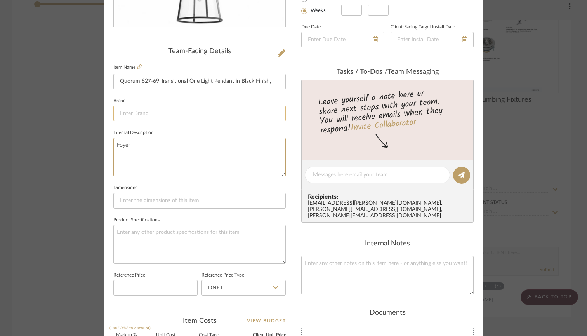
type textarea "Foyer"
click at [207, 111] on input at bounding box center [199, 114] width 172 height 16
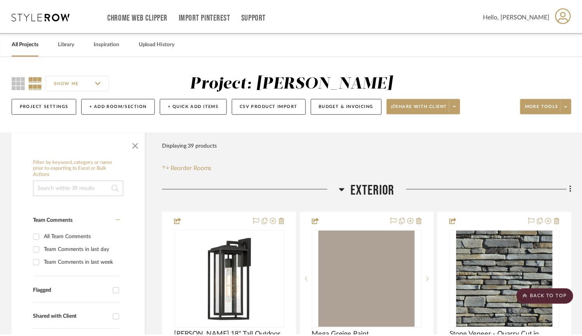
scroll to position [960, 0]
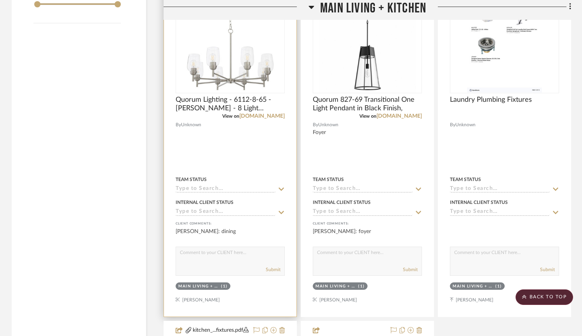
click at [238, 165] on div at bounding box center [230, 147] width 132 height 340
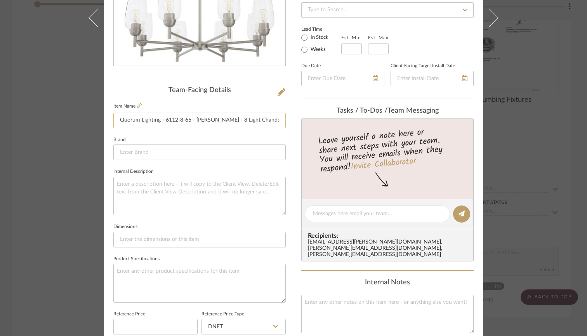
scroll to position [162, 0]
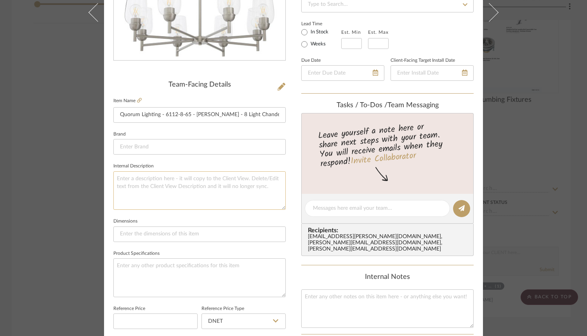
click at [190, 182] on textarea at bounding box center [199, 190] width 172 height 38
type textarea "Dining Room"
click at [195, 150] on input at bounding box center [199, 147] width 172 height 16
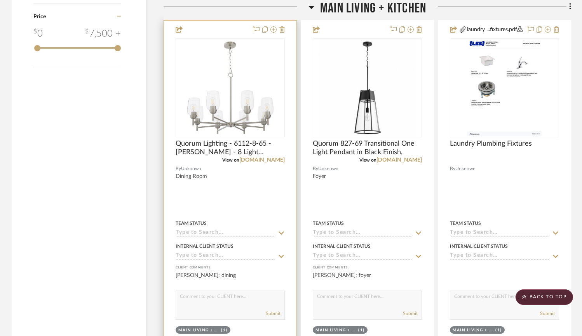
scroll to position [914, 0]
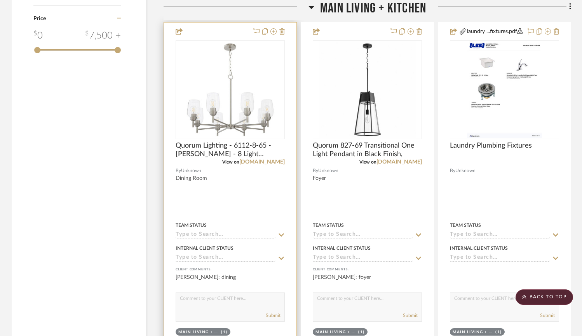
click at [269, 202] on div at bounding box center [230, 193] width 132 height 340
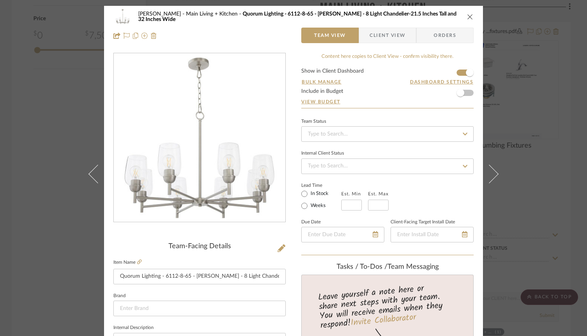
scroll to position [43, 0]
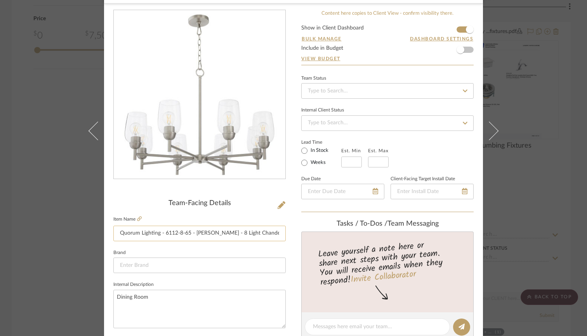
click at [202, 236] on input "Quorum Lighting - 6112-8-65 - Wallinger - 8 Light Chandelier-21.5 Inches Tall a…" at bounding box center [199, 234] width 172 height 16
drag, startPoint x: 221, startPoint y: 233, endPoint x: 116, endPoint y: 232, distance: 105.7
click at [116, 232] on input "Quorum Lighting - 6112-8-65 - Wallinger - 8 Light Chandelier-21.5 Inches Tall a…" at bounding box center [199, 234] width 172 height 16
click at [162, 232] on input "8 Light Chandelier-21.5 Inches Tall and 32 Inches Wide" at bounding box center [199, 234] width 172 height 16
drag, startPoint x: 160, startPoint y: 232, endPoint x: 277, endPoint y: 235, distance: 116.2
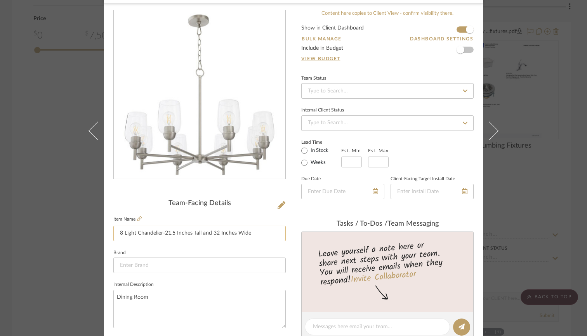
click at [277, 235] on input "8 Light Chandelier-21.5 Inches Tall and 32 Inches Wide" at bounding box center [199, 234] width 172 height 16
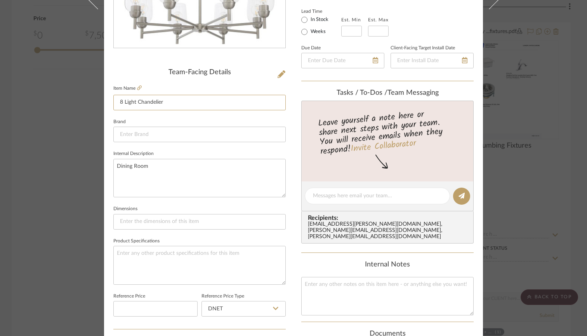
scroll to position [180, 0]
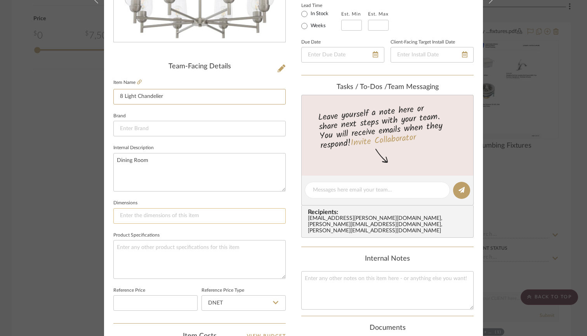
type input "8 Light Chandelier"
click at [204, 220] on input at bounding box center [199, 216] width 172 height 16
paste input "-21.5 Inches Tall and 32 Inches Wide"
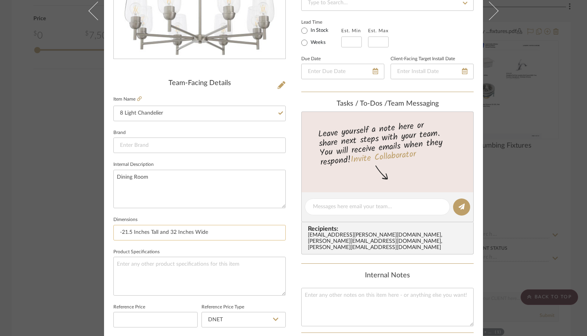
scroll to position [160, 0]
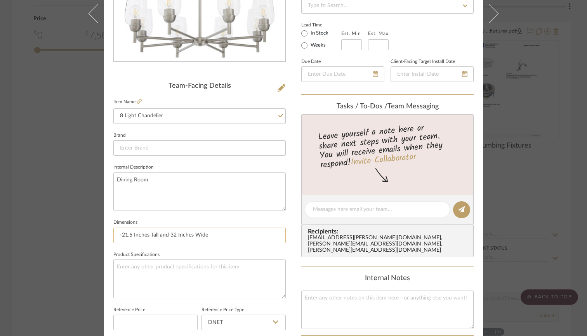
click at [120, 234] on input "-21.5 Inches Tall and 32 Inches Wide" at bounding box center [199, 236] width 172 height 16
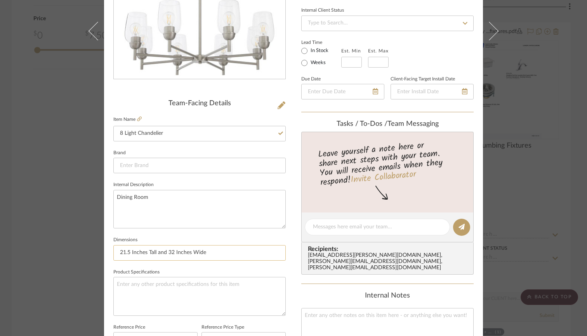
scroll to position [136, 0]
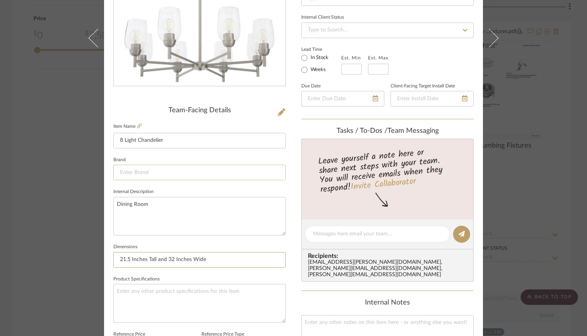
type input "21.5 Inches Tall and 32 Inches Wide"
click at [144, 172] on input at bounding box center [199, 173] width 172 height 16
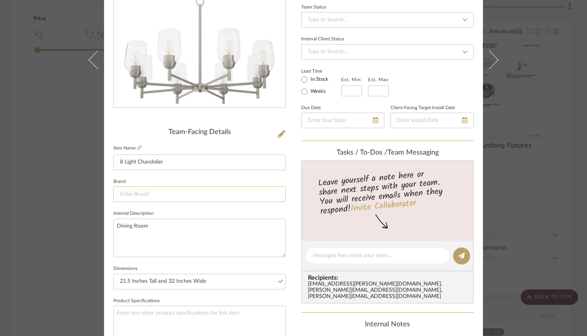
scroll to position [115, 0]
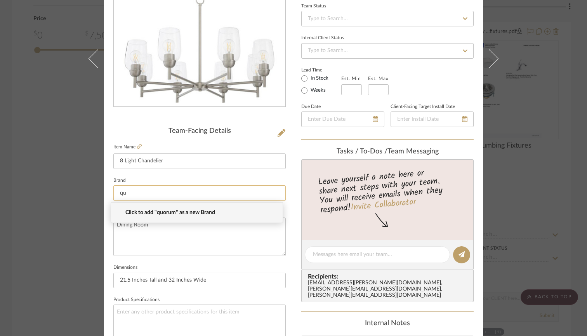
type input "q"
click at [181, 171] on sr-form-field "Item Name 8 Light Chandelier" at bounding box center [199, 158] width 172 height 33
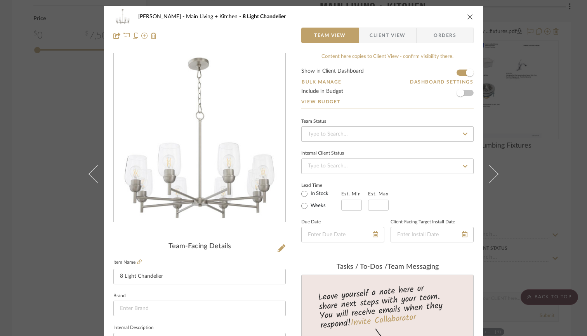
scroll to position [0, 0]
click at [471, 17] on button "close" at bounding box center [470, 16] width 7 height 7
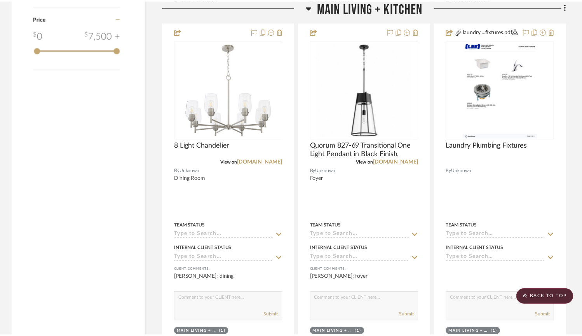
scroll to position [914, 0]
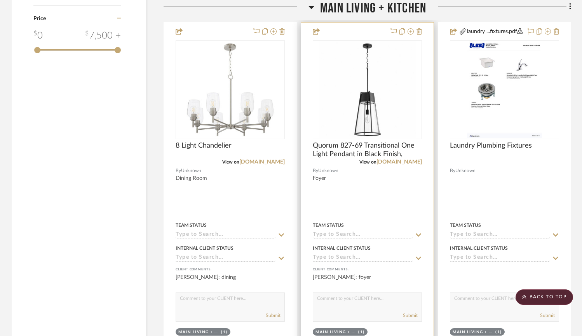
click at [353, 190] on div at bounding box center [367, 193] width 132 height 340
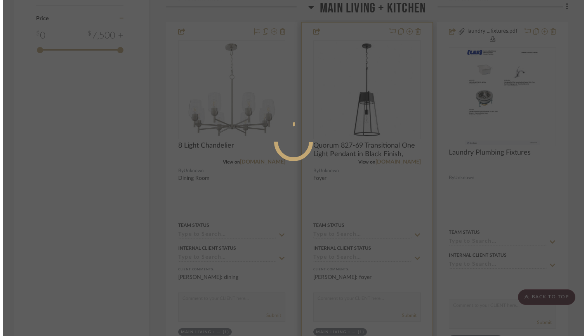
scroll to position [0, 0]
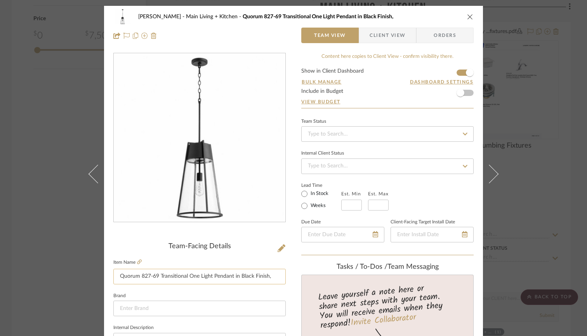
click at [186, 277] on input "Quorum 827-69 Transitional One Light Pendant in Black Finish," at bounding box center [199, 277] width 172 height 16
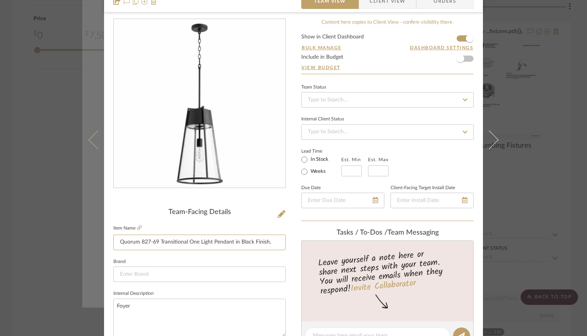
drag, startPoint x: 158, startPoint y: 241, endPoint x: 98, endPoint y: 241, distance: 59.4
click at [98, 241] on mat-dialog-content "Williams Main Living + Kitchen Quorum 827-69 Transitional One Light Pendant in …" at bounding box center [293, 330] width 423 height 717
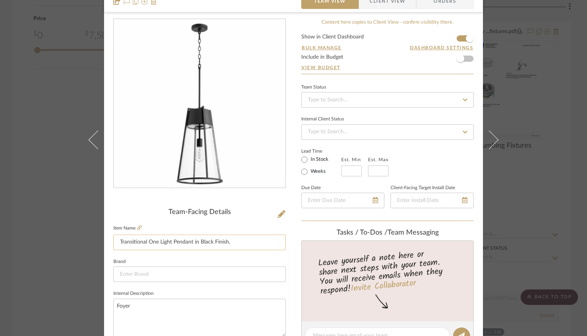
drag, startPoint x: 238, startPoint y: 242, endPoint x: 226, endPoint y: 241, distance: 12.5
click at [226, 241] on input "Transitional One Light Pendant in Black Finish," at bounding box center [199, 243] width 172 height 16
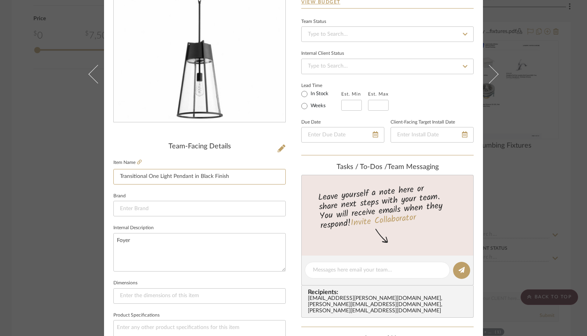
scroll to position [103, 0]
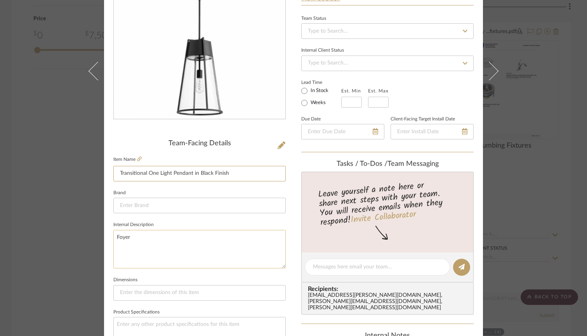
type input "Transitional One Light Pendant in Black Finish"
click at [239, 240] on textarea "Foyer" at bounding box center [199, 249] width 172 height 38
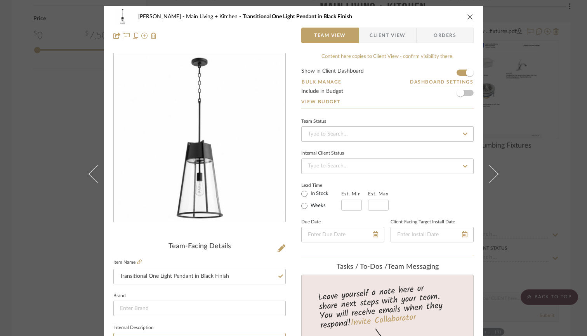
scroll to position [0, 0]
click at [467, 14] on icon "close" at bounding box center [470, 17] width 6 height 6
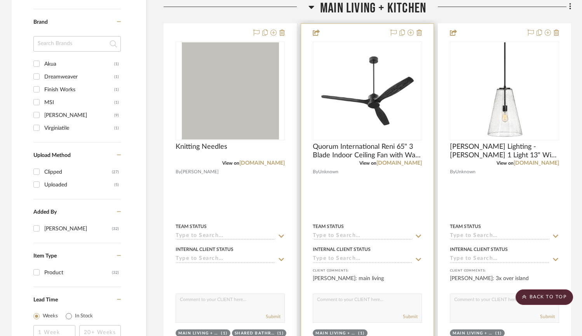
scroll to position [545, 0]
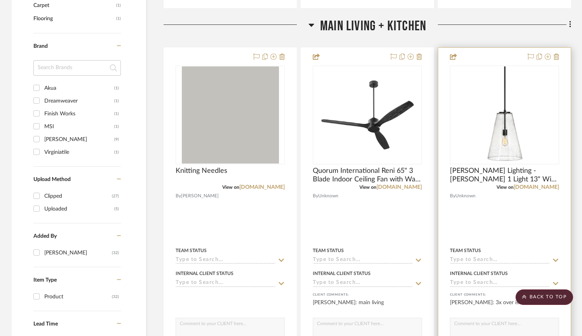
click at [528, 206] on div at bounding box center [504, 218] width 132 height 340
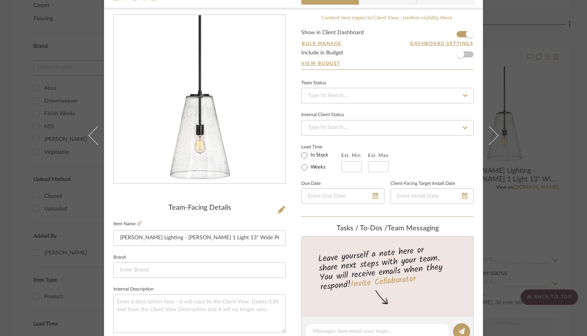
scroll to position [39, 0]
click at [161, 238] on input "Hinkley Lighting - Vance 1 Light 13" Wide Pendant with Seedy Glass Shade" at bounding box center [199, 238] width 172 height 16
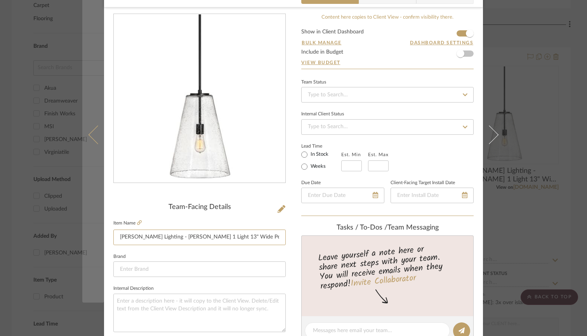
drag, startPoint x: 161, startPoint y: 236, endPoint x: 80, endPoint y: 235, distance: 81.2
click at [82, 235] on mat-dialog-content "Williams Main Living + Kitchen Hinkley Lighting - Vance 1 Light 13" Wide Pendan…" at bounding box center [293, 325] width 423 height 717
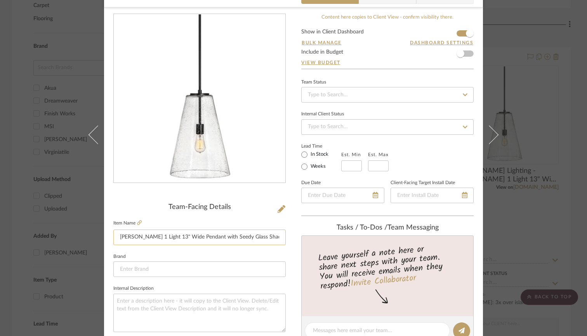
drag, startPoint x: 150, startPoint y: 237, endPoint x: 172, endPoint y: 235, distance: 21.8
click at [172, 235] on input "Vance 1 Light 13" Wide Pendant with Seedy Glass Shade" at bounding box center [199, 238] width 172 height 16
type input "[PERSON_NAME] 1 Light Pendant with Seedy Glass Shade"
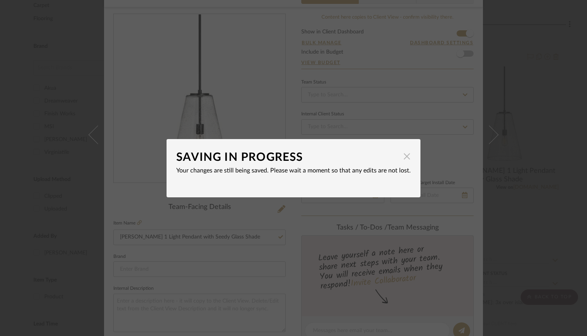
click at [406, 157] on span "button" at bounding box center [407, 157] width 16 height 16
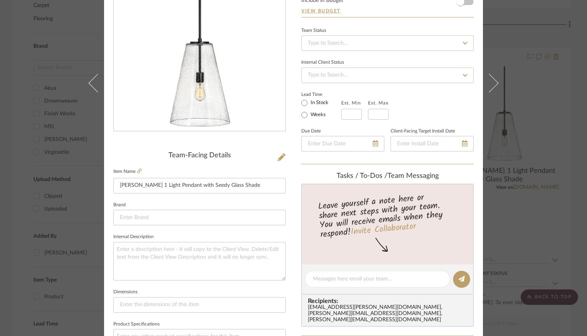
scroll to position [89, 0]
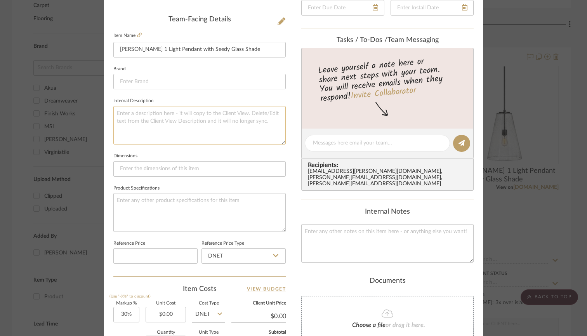
scroll to position [226, 0]
click at [151, 117] on textarea at bounding box center [199, 126] width 172 height 38
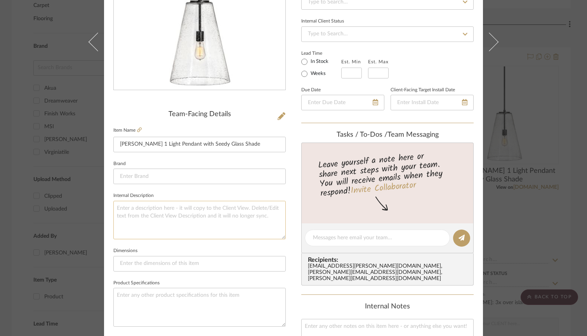
scroll to position [131, 0]
click at [139, 207] on textarea "3 Placed Over Island" at bounding box center [199, 221] width 172 height 38
drag, startPoint x: 184, startPoint y: 204, endPoint x: 137, endPoint y: 207, distance: 47.5
click at [137, 207] on textarea "3 Placed Over Island" at bounding box center [199, 221] width 172 height 38
click at [122, 207] on textarea "3 Placed over kitchen peninsula" at bounding box center [199, 221] width 172 height 38
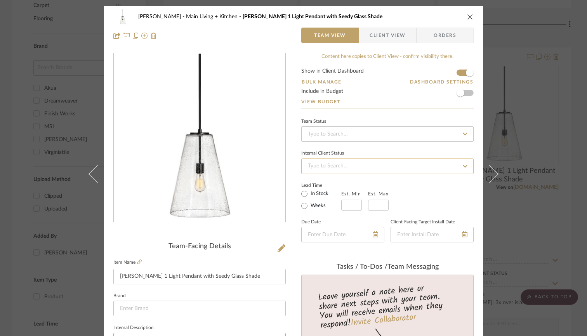
scroll to position [0, 0]
type textarea "3 placed over kitchen peninsula"
click at [469, 17] on icon "close" at bounding box center [470, 17] width 6 height 6
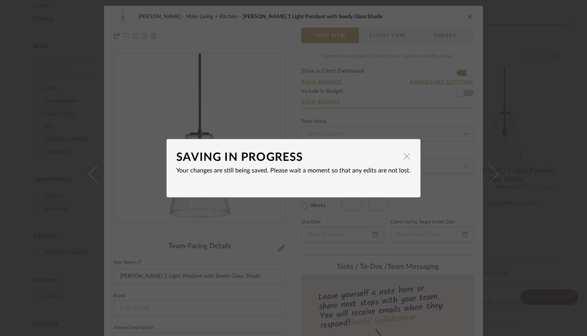
click at [406, 157] on span "button" at bounding box center [407, 157] width 16 height 16
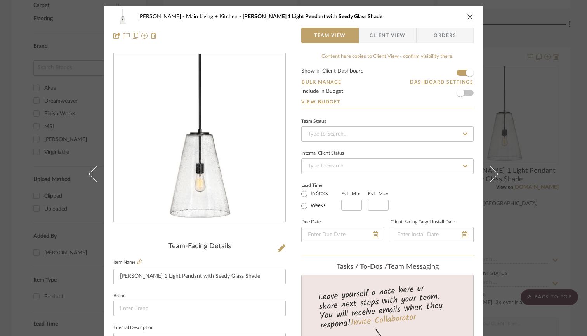
click at [467, 15] on icon "close" at bounding box center [470, 17] width 6 height 6
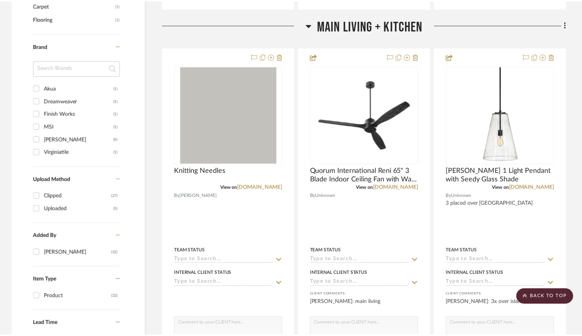
scroll to position [545, 0]
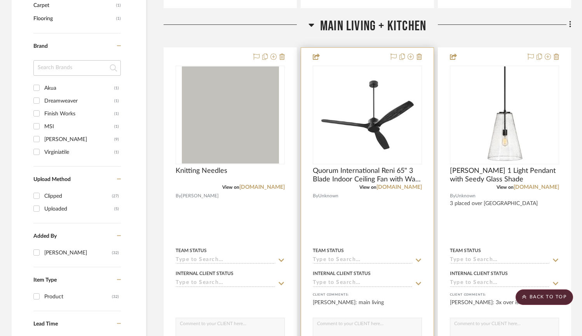
click at [364, 235] on div at bounding box center [367, 218] width 132 height 340
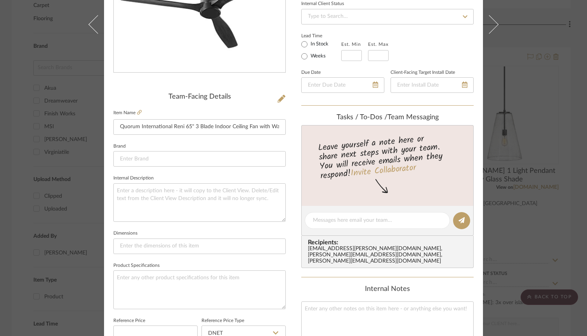
scroll to position [150, 0]
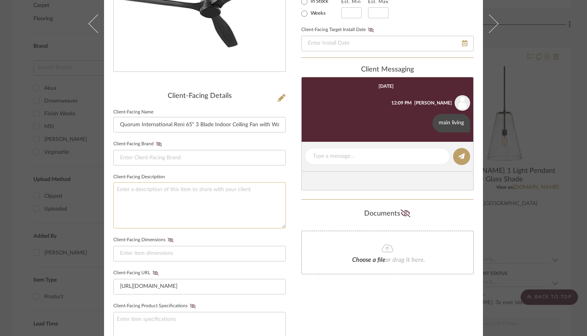
click at [165, 198] on textarea at bounding box center [199, 205] width 172 height 46
drag, startPoint x: 162, startPoint y: 190, endPoint x: 127, endPoint y: 190, distance: 35.0
click at [127, 190] on textarea "Main living area" at bounding box center [199, 205] width 172 height 46
type textarea "Main Living Area"
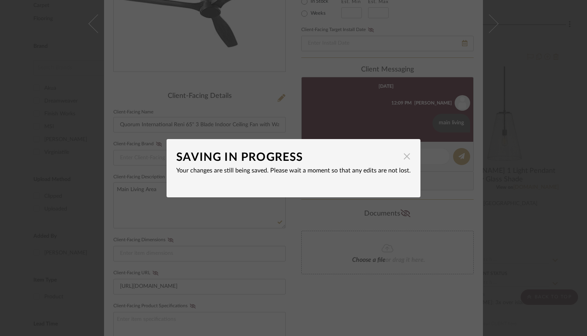
click at [401, 157] on span "button" at bounding box center [407, 157] width 16 height 16
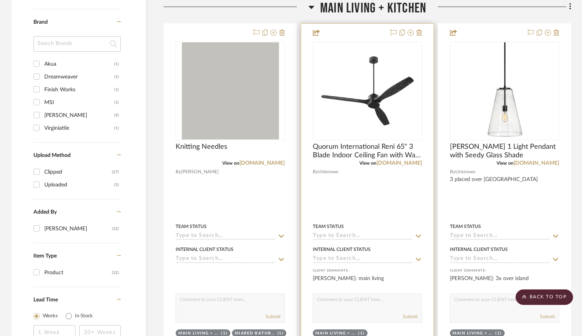
scroll to position [550, 0]
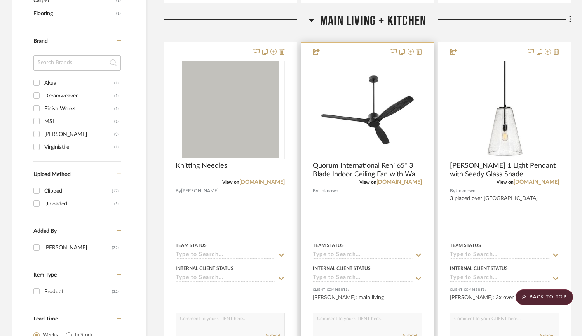
click at [338, 212] on div at bounding box center [367, 213] width 132 height 340
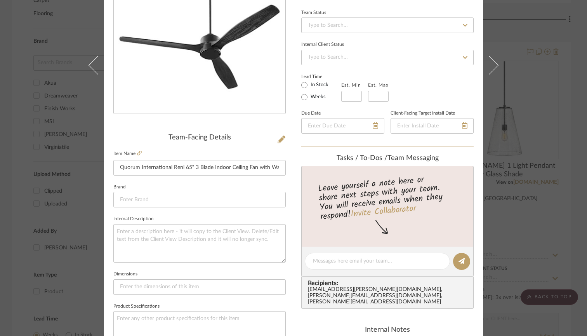
scroll to position [122, 0]
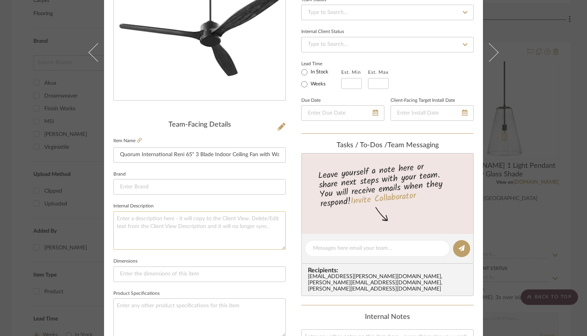
click at [153, 225] on textarea at bounding box center [199, 230] width 172 height 38
type textarea "Main Living Area"
click at [179, 179] on input at bounding box center [199, 187] width 172 height 16
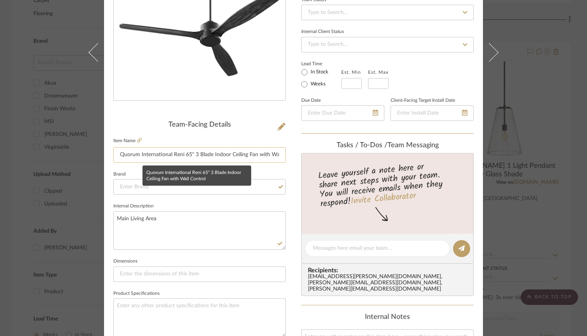
click at [152, 157] on input "Quorum International Reni 65" 3 Blade Indoor Ceiling Fan with Wall Control" at bounding box center [199, 155] width 172 height 16
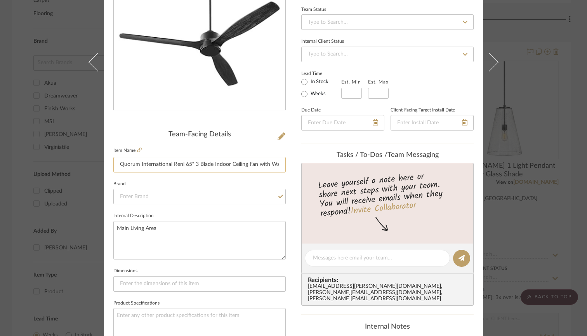
scroll to position [107, 0]
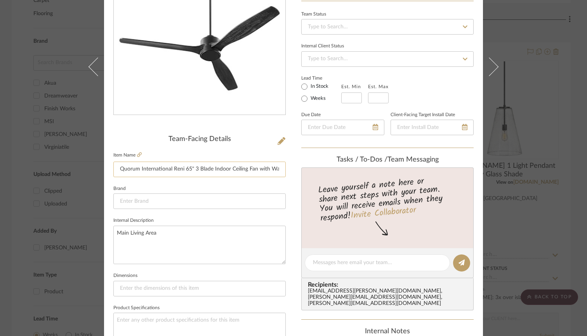
drag, startPoint x: 183, startPoint y: 168, endPoint x: 166, endPoint y: 171, distance: 16.9
click at [166, 171] on input "Quorum International Reni 65" 3 Blade Indoor Ceiling Fan with Wall Control" at bounding box center [199, 170] width 172 height 16
click at [173, 170] on input "Quorum International Reni 65" 3 Blade Indoor Ceiling Fan with Wall Control" at bounding box center [199, 170] width 172 height 16
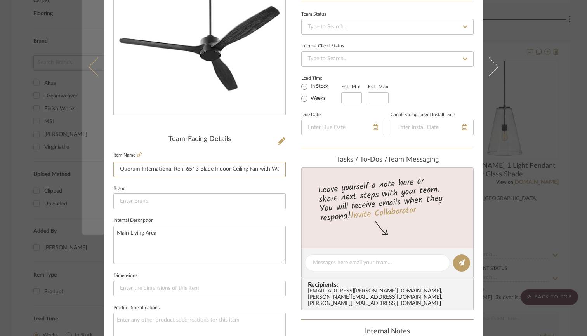
drag, startPoint x: 170, startPoint y: 169, endPoint x: 83, endPoint y: 169, distance: 87.4
click at [83, 169] on mat-dialog-content "Williams Main Living + Kitchen Quorum International Reni 65" 3 Blade Indoor Cei…" at bounding box center [293, 257] width 423 height 717
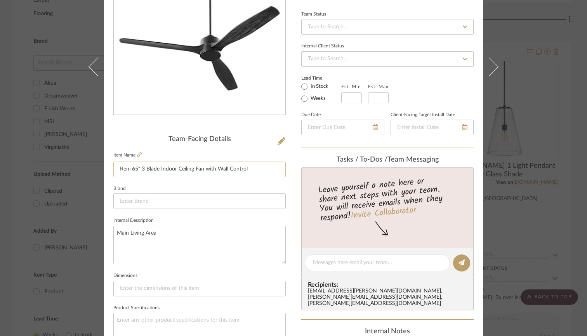
click at [138, 168] on input "Reni 65" 3 Blade Indoor Ceiling Fan with Wall Control" at bounding box center [199, 170] width 172 height 16
drag, startPoint x: 269, startPoint y: 171, endPoint x: 212, endPoint y: 172, distance: 57.1
click at [212, 172] on input "Reni 65" 3 Blade Indoor Ceiling Fan with Wall Control" at bounding box center [199, 170] width 172 height 16
drag, startPoint x: 246, startPoint y: 170, endPoint x: 201, endPoint y: 168, distance: 44.7
click at [201, 168] on input "Reni 65" 3 Blade Indoor Ceiling Fan with Wall Control" at bounding box center [199, 170] width 172 height 16
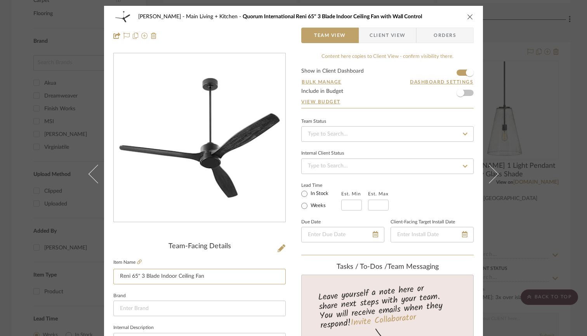
scroll to position [0, 0]
type input "Reni 65" 3 Blade Indoor Ceiling Fan"
click at [467, 14] on icon "close" at bounding box center [470, 17] width 6 height 6
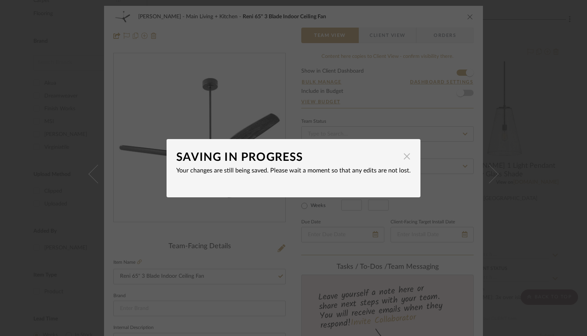
click at [400, 157] on span "button" at bounding box center [407, 157] width 16 height 16
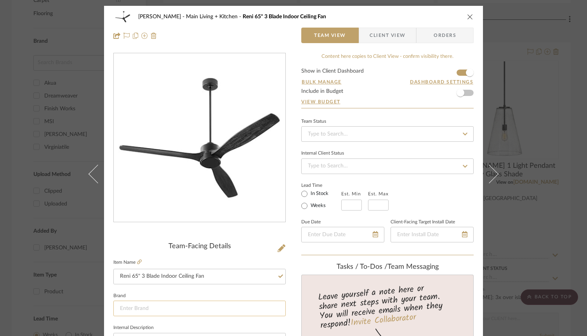
click at [242, 305] on input at bounding box center [199, 309] width 172 height 16
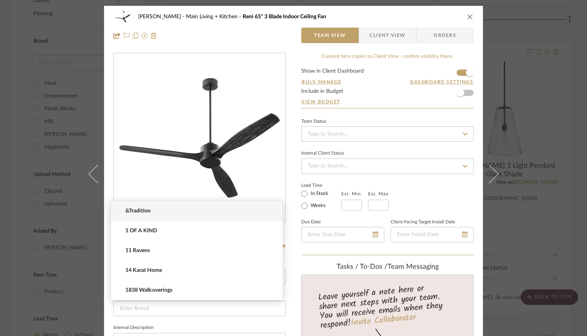
click at [467, 17] on icon "close" at bounding box center [470, 17] width 6 height 6
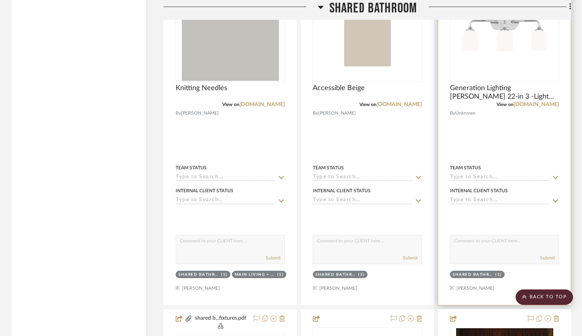
scroll to position [3590, 0]
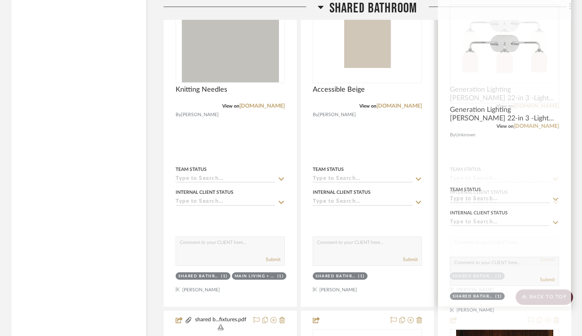
click at [518, 154] on div at bounding box center [504, 137] width 132 height 340
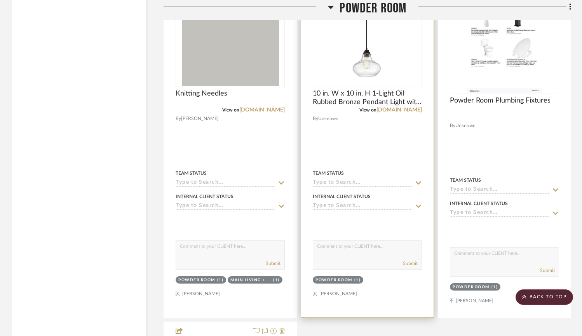
scroll to position [4318, 0]
click at [362, 163] on div at bounding box center [367, 143] width 132 height 347
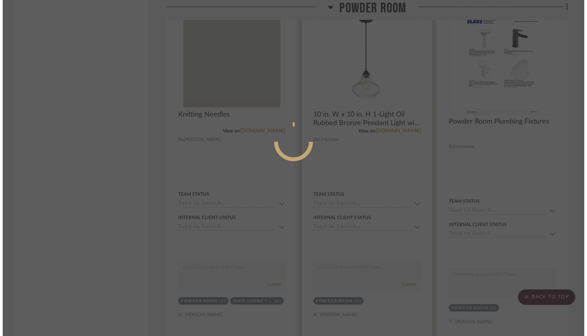
scroll to position [0, 0]
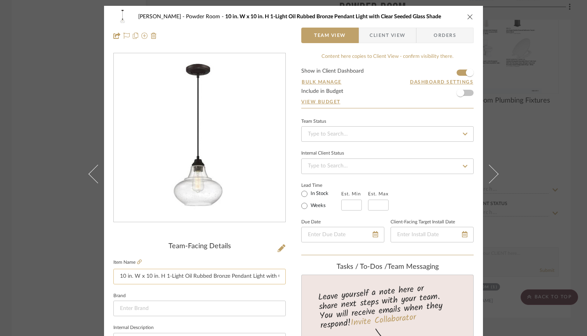
click at [166, 277] on input "10 in. W x 10 in. H 1-Light Oil Rubbed Bronze Pendant Light with Clear Seeded G…" at bounding box center [199, 277] width 172 height 16
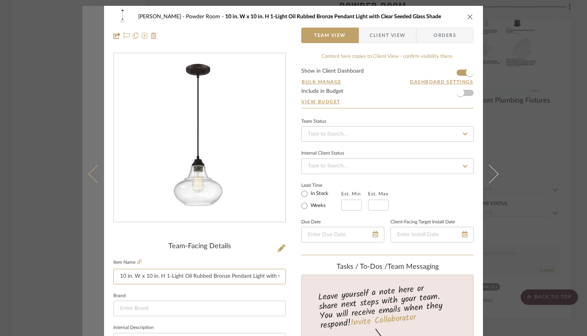
drag, startPoint x: 164, startPoint y: 276, endPoint x: 81, endPoint y: 260, distance: 84.2
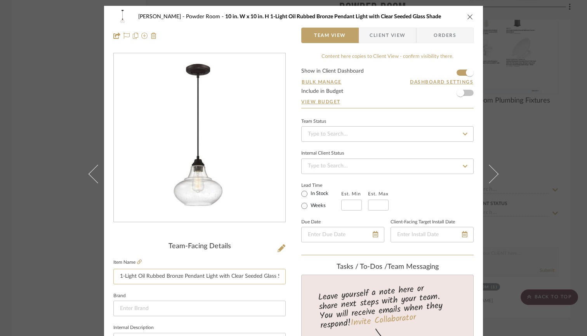
drag, startPoint x: 272, startPoint y: 277, endPoint x: 231, endPoint y: 279, distance: 41.2
click at [231, 279] on input "1-Light Oil Rubbed Bronze Pendant Light with Clear Seeded Glass Shade" at bounding box center [199, 277] width 172 height 16
click at [200, 281] on input "1-Light Oil Rubbed Bronze Pendant Light with Clear Seeded Glass Shade" at bounding box center [199, 277] width 172 height 16
drag, startPoint x: 180, startPoint y: 277, endPoint x: 66, endPoint y: 276, distance: 113.8
click at [66, 276] on div "Williams Powder Room 10 in. W x 10 in. H 1-Light Oil Rubbed Bronze Pendant Ligh…" at bounding box center [293, 168] width 587 height 336
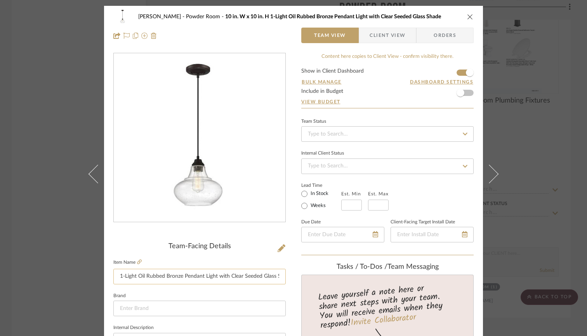
click at [161, 273] on input "1-Light Oil Rubbed Bronze Pendant Light with Clear Seeded Glass Shade" at bounding box center [199, 277] width 172 height 16
type input "1-Light Oil Rubbed Bronze Pendant Light with Clear Seeded Glass Shade"
click at [209, 306] on input at bounding box center [199, 309] width 172 height 16
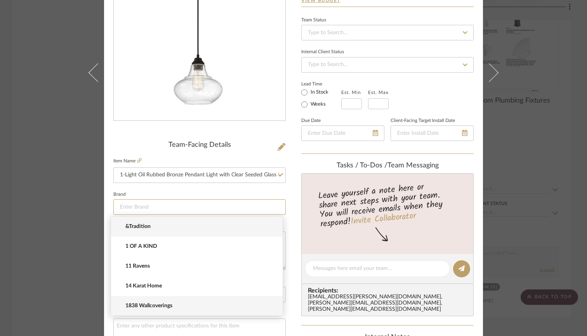
scroll to position [2, 0]
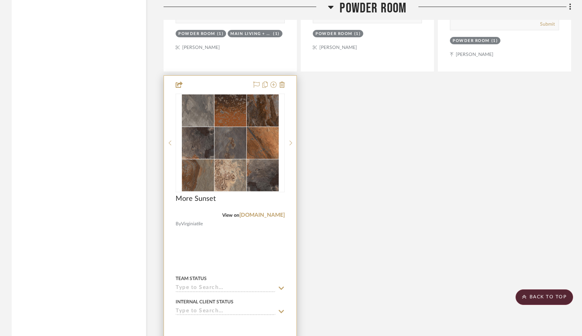
scroll to position [4565, 0]
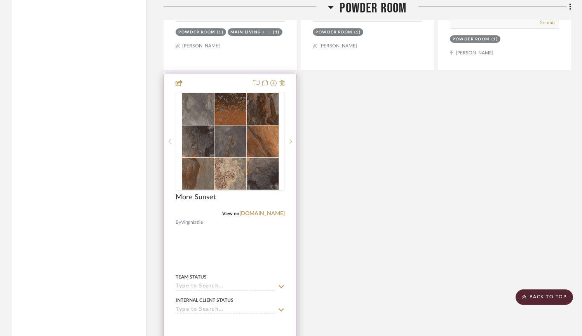
click at [242, 256] on div at bounding box center [230, 244] width 132 height 340
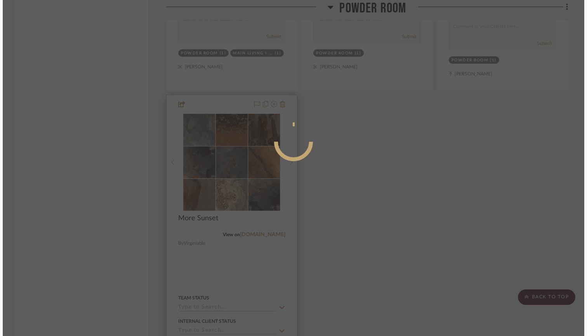
scroll to position [0, 0]
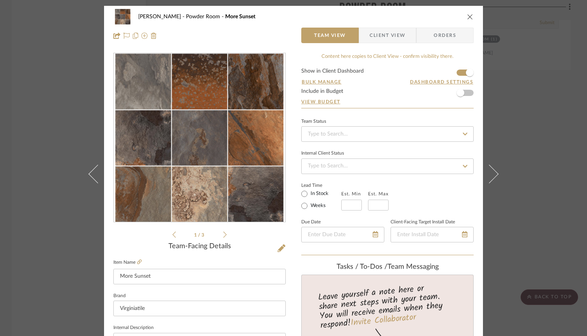
click at [387, 39] on span "Client View" at bounding box center [388, 36] width 36 height 16
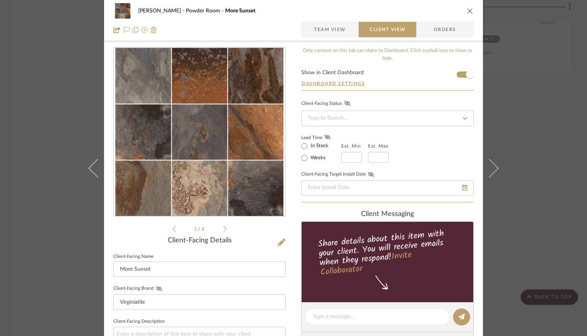
scroll to position [6, 0]
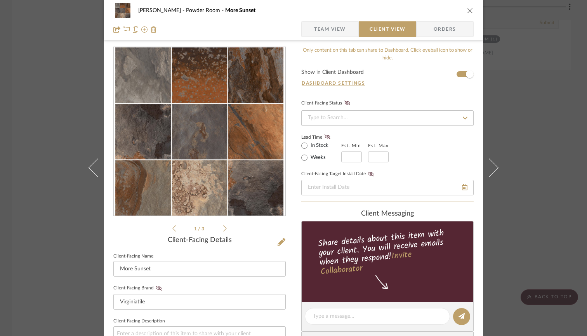
click at [331, 31] on span "Team View" at bounding box center [330, 29] width 32 height 16
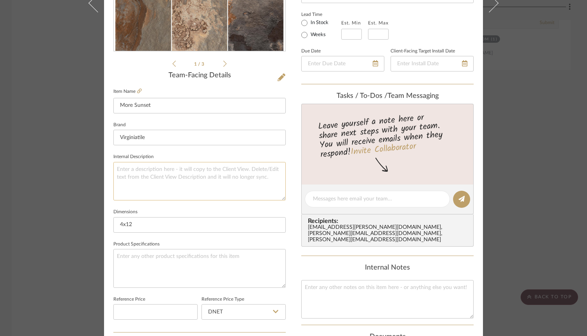
click at [184, 174] on textarea at bounding box center [199, 181] width 172 height 38
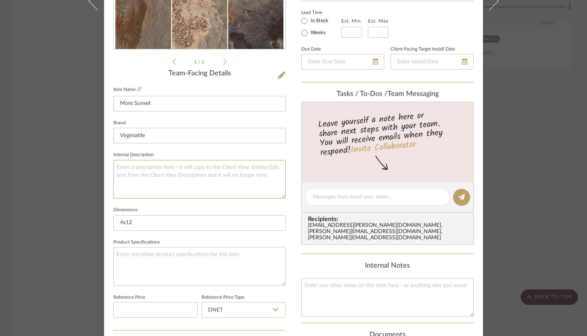
scroll to position [176, 0]
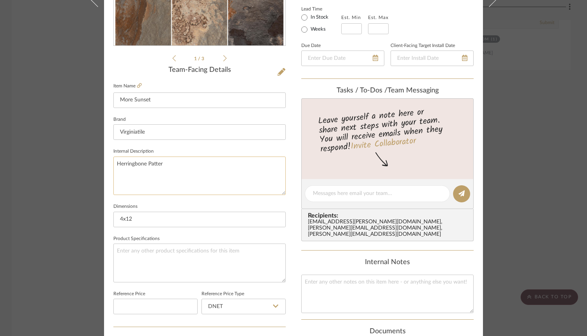
type textarea "Herringbone Pattern"
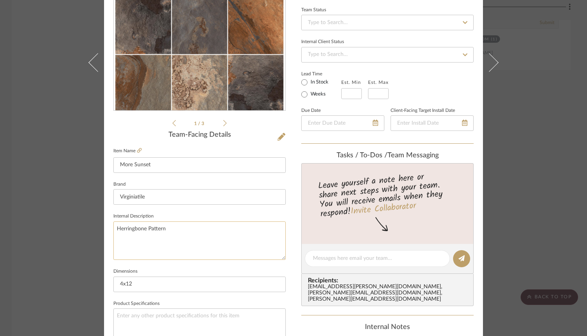
scroll to position [124, 0]
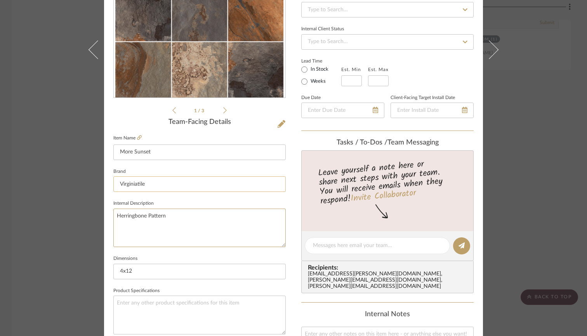
type textarea "Herringbone Pattern"
click at [202, 188] on input "Virginiatile" at bounding box center [199, 184] width 172 height 16
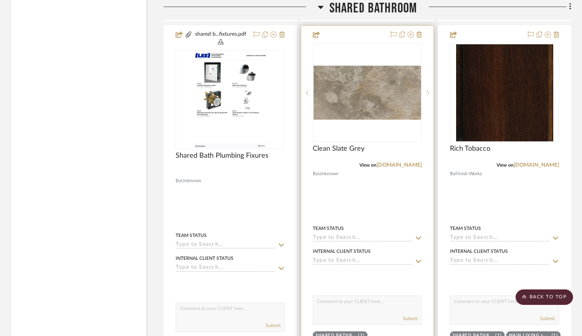
scroll to position [3889, 0]
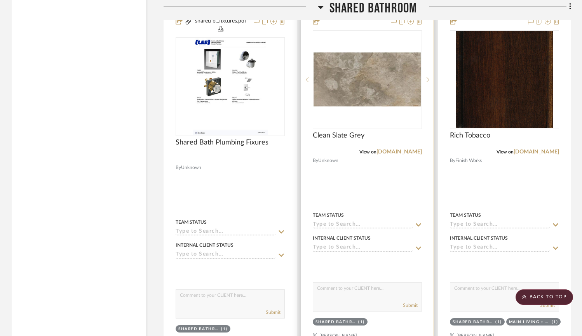
click at [350, 197] on div at bounding box center [367, 185] width 132 height 347
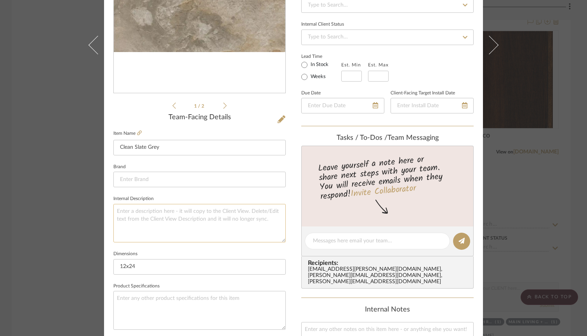
scroll to position [129, 0]
click at [187, 215] on textarea at bounding box center [199, 223] width 172 height 38
type textarea "Half Stack Pattern"
click at [136, 209] on textarea "Half Stack Pattern" at bounding box center [199, 223] width 172 height 38
type textarea "Half Stagger Pattern"
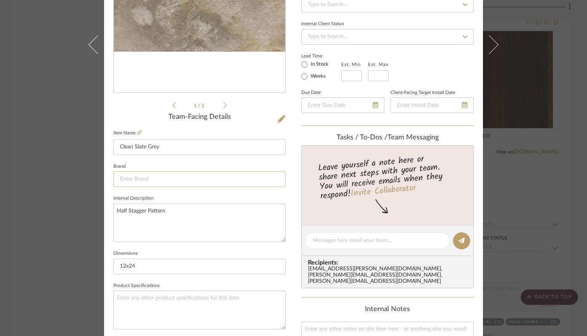
click at [176, 178] on input at bounding box center [199, 179] width 172 height 16
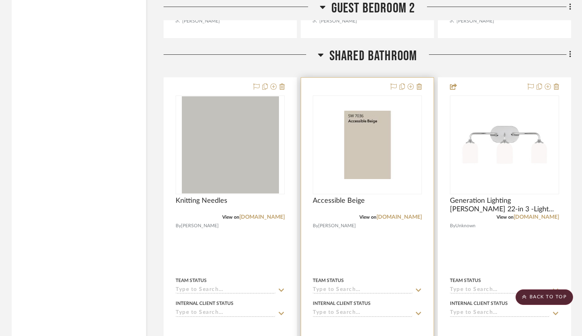
scroll to position [3467, 0]
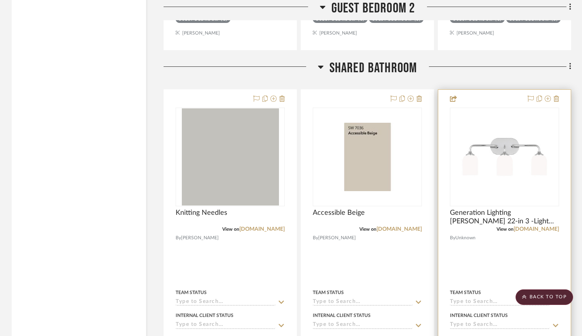
click at [488, 291] on div at bounding box center [504, 260] width 132 height 340
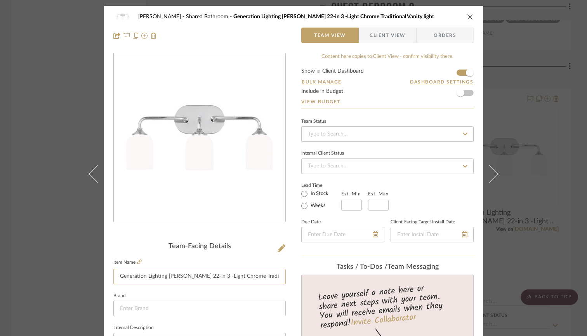
click at [162, 276] on input "Generation Lighting Emile 22-in 3 -Light Chrome Traditional Vanity light" at bounding box center [199, 277] width 172 height 16
drag, startPoint x: 166, startPoint y: 276, endPoint x: 78, endPoint y: 270, distance: 88.4
click at [78, 270] on div "Williams Shared Bathroom Generation Lighting Emile 22-in 3 -Light Chrome Tradit…" at bounding box center [293, 168] width 587 height 336
click at [146, 276] on input "Emile 22-in 3 -Light Chrome Traditional Vanity light" at bounding box center [199, 277] width 172 height 16
type input "Emile 3 -Light Chrome Traditional Vanity light"
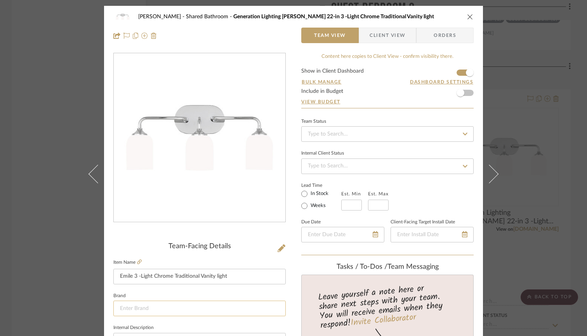
click at [231, 304] on input at bounding box center [199, 309] width 172 height 16
click at [470, 17] on icon "close" at bounding box center [470, 17] width 6 height 6
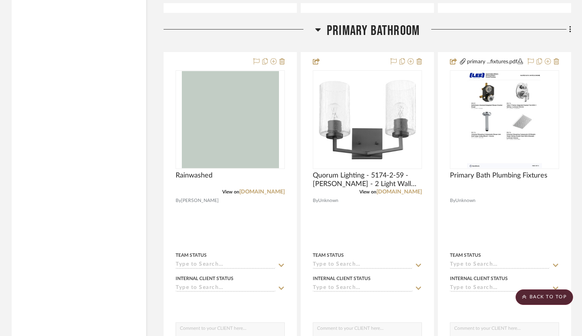
scroll to position [2012, 0]
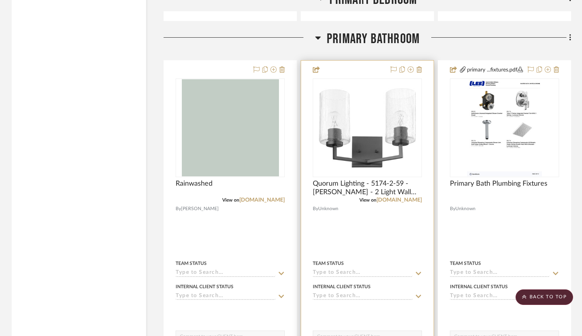
click at [369, 243] on div at bounding box center [367, 231] width 132 height 340
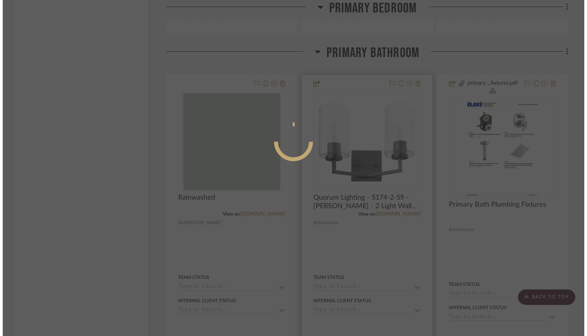
scroll to position [0, 0]
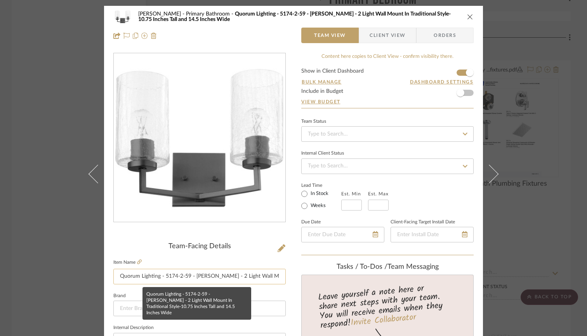
click at [166, 277] on input "Quorum Lighting - 5174-2-59 - Merrick - 2 Light Wall Mount In Traditional Style…" at bounding box center [199, 277] width 172 height 16
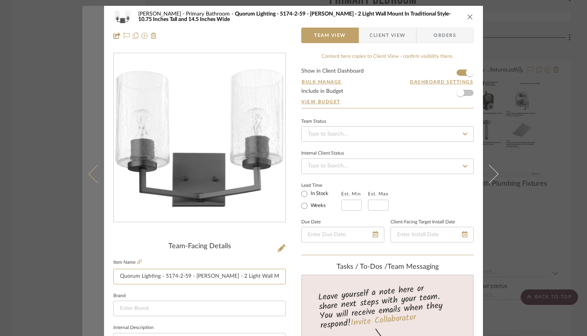
drag, startPoint x: 193, startPoint y: 276, endPoint x: 89, endPoint y: 274, distance: 104.1
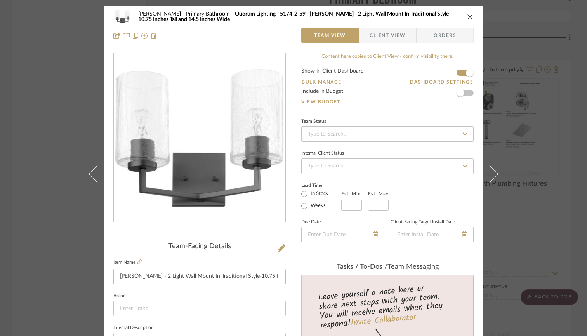
drag, startPoint x: 231, startPoint y: 278, endPoint x: 281, endPoint y: 274, distance: 49.5
click at [281, 274] on input "Merrick - 2 Light Wall Mount In Traditional Style-10.75 Inches Tall and 14.5 In…" at bounding box center [199, 277] width 172 height 16
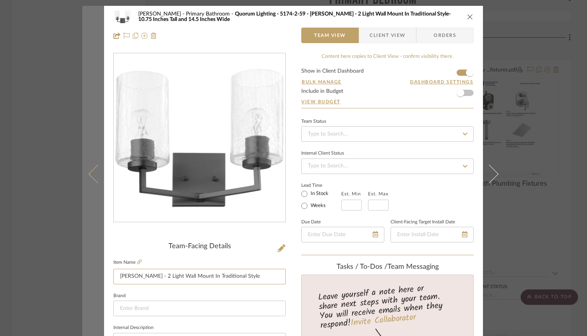
drag, startPoint x: 141, startPoint y: 275, endPoint x: 87, endPoint y: 274, distance: 54.4
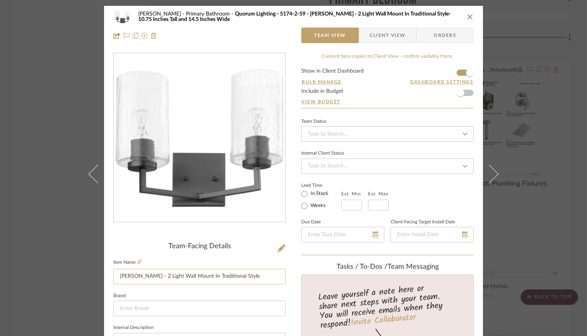
click at [119, 277] on input "[PERSON_NAME] - 2 Light Wall Mount In Traditional Style" at bounding box center [199, 277] width 172 height 16
type input "[PERSON_NAME] - 2 Light Wall Mount In Traditional Style"
click at [470, 17] on icon "close" at bounding box center [470, 17] width 6 height 6
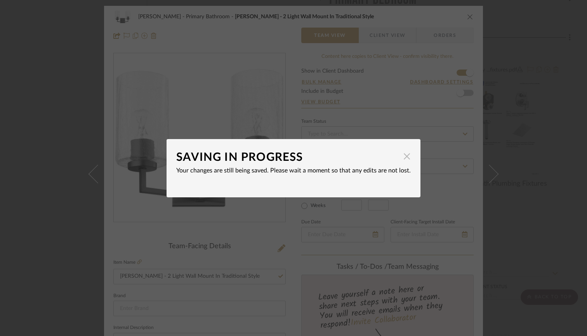
click at [405, 156] on span "button" at bounding box center [407, 157] width 16 height 16
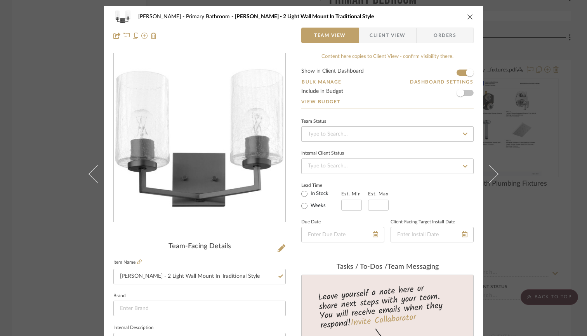
click at [467, 16] on icon "close" at bounding box center [470, 17] width 6 height 6
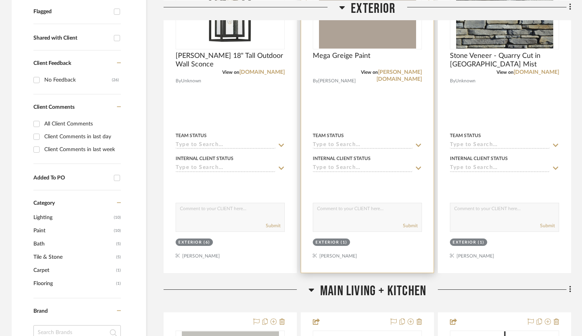
scroll to position [291, 0]
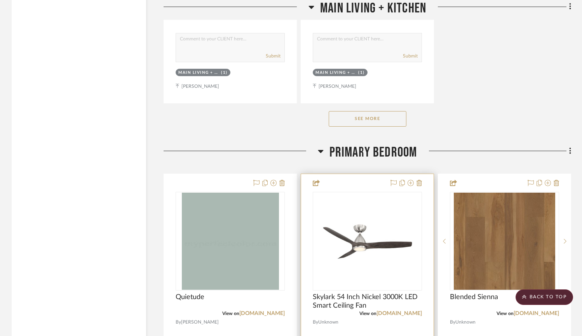
scroll to position [1862, 0]
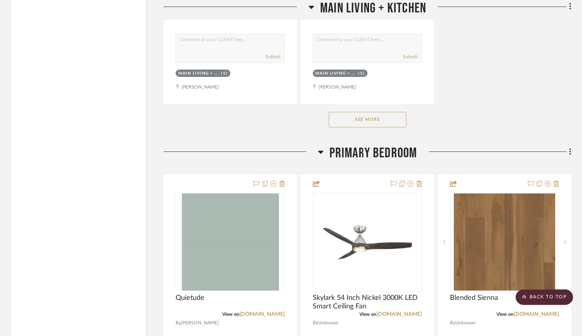
click at [355, 125] on button "See More" at bounding box center [368, 120] width 78 height 16
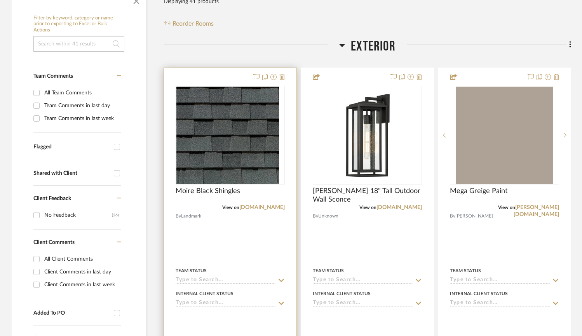
scroll to position [144, 0]
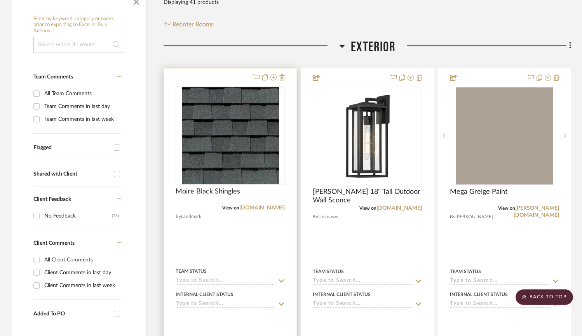
click at [218, 245] on div at bounding box center [230, 239] width 132 height 340
click at [216, 240] on div at bounding box center [230, 239] width 132 height 340
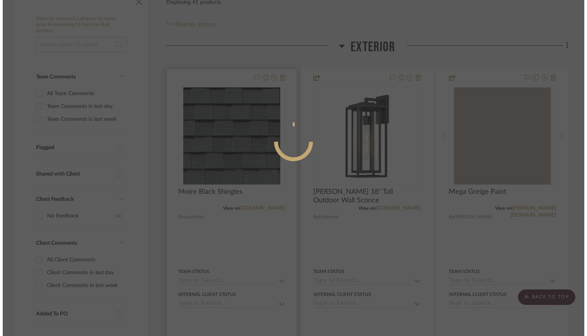
scroll to position [0, 0]
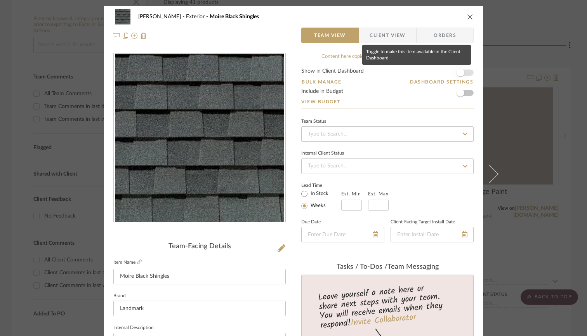
click at [461, 71] on span "button" at bounding box center [461, 73] width 8 height 8
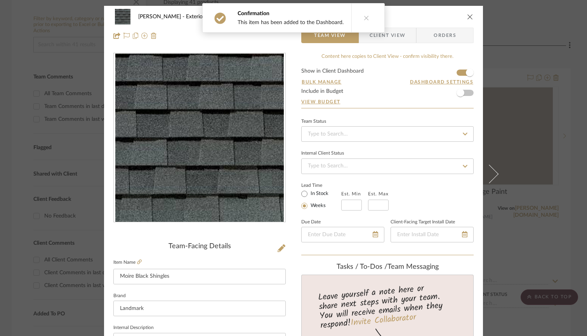
click at [470, 15] on icon "close" at bounding box center [470, 17] width 6 height 6
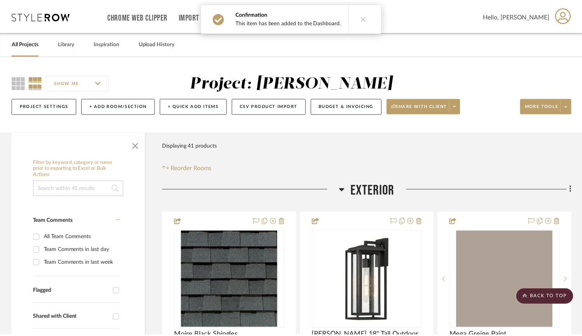
scroll to position [144, 0]
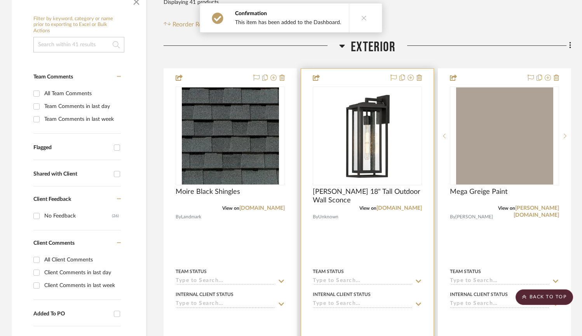
click at [404, 226] on div at bounding box center [367, 239] width 132 height 340
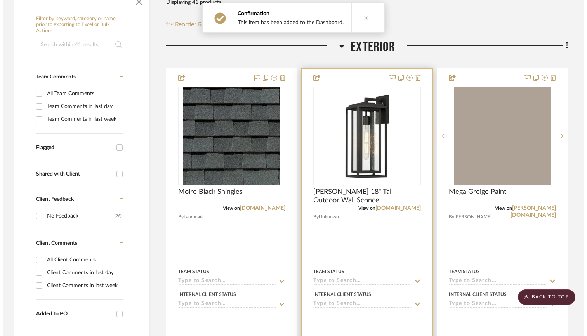
scroll to position [0, 0]
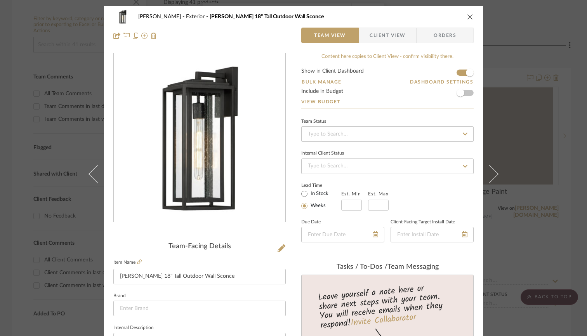
click at [465, 13] on div "[PERSON_NAME] Exterior Maxim Cabana 18" Tall Outdoor Wall Sconce" at bounding box center [293, 17] width 360 height 16
click at [467, 17] on icon "close" at bounding box center [470, 17] width 6 height 6
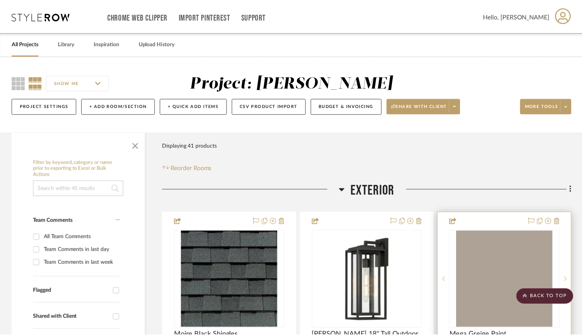
scroll to position [144, 0]
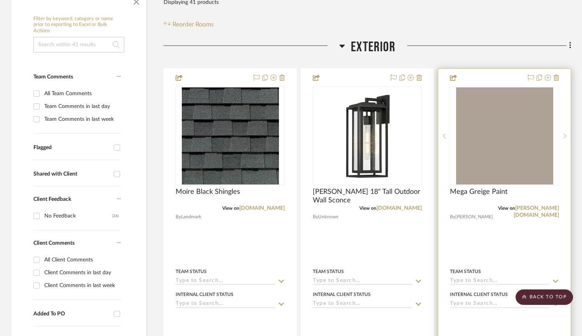
click at [483, 231] on div at bounding box center [504, 239] width 132 height 340
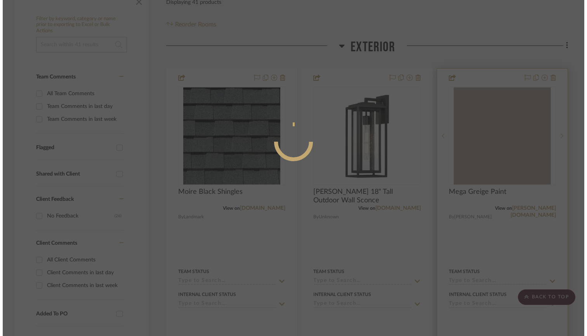
scroll to position [0, 0]
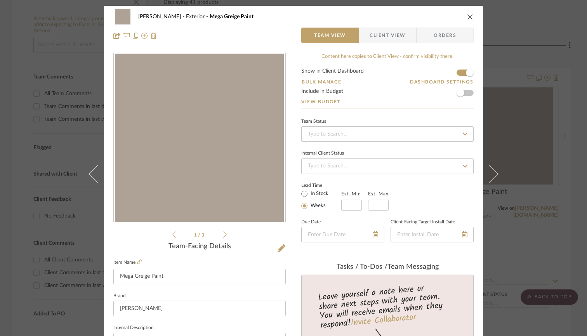
click at [469, 17] on icon "close" at bounding box center [470, 17] width 6 height 6
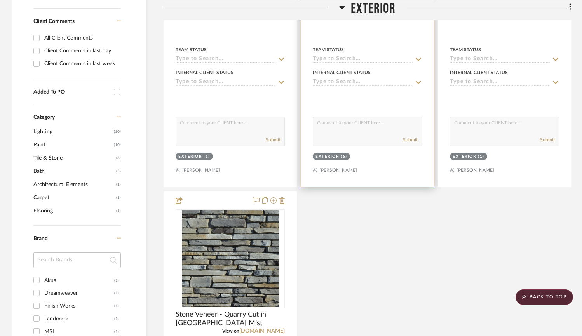
scroll to position [369, 0]
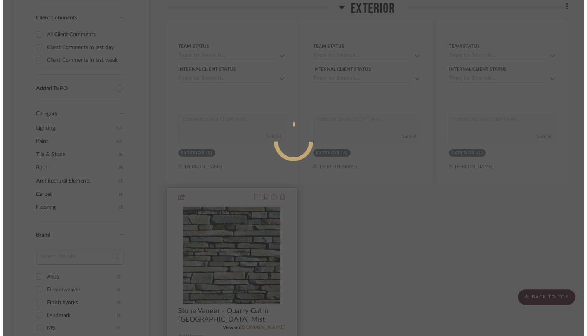
scroll to position [0, 0]
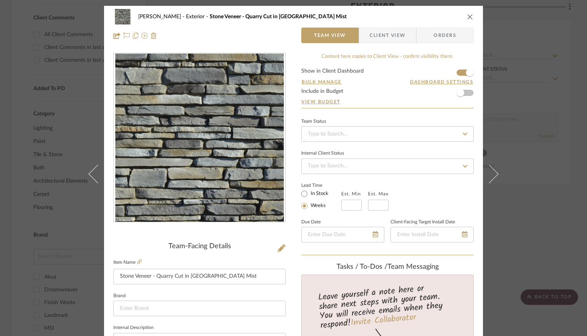
click at [467, 16] on icon "close" at bounding box center [470, 17] width 6 height 6
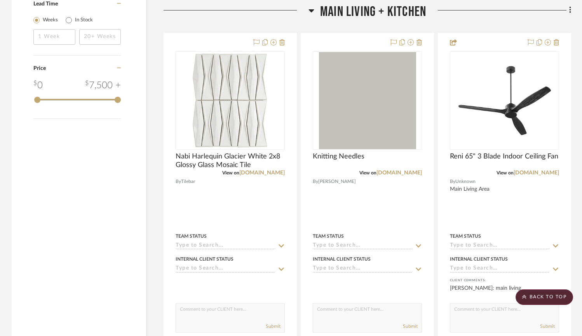
scroll to position [905, 0]
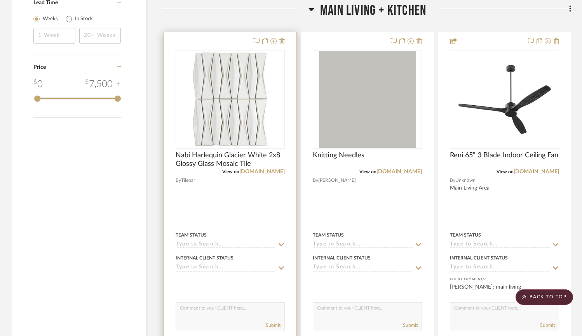
click at [278, 201] on div at bounding box center [230, 202] width 132 height 340
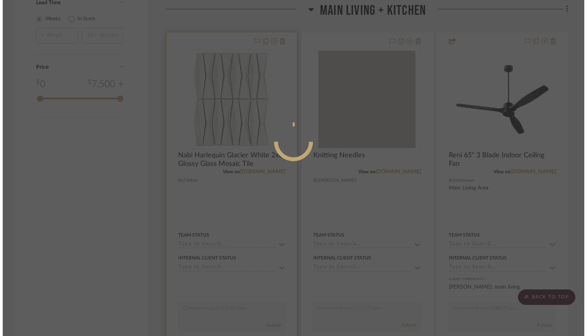
scroll to position [0, 0]
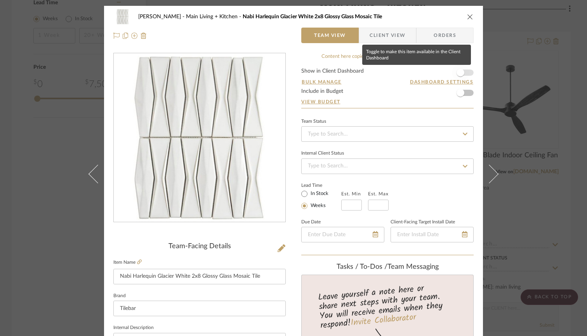
click at [462, 75] on span "button" at bounding box center [460, 72] width 17 height 17
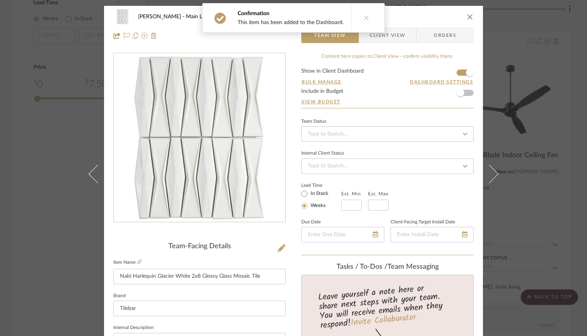
click at [468, 16] on icon "close" at bounding box center [470, 17] width 6 height 6
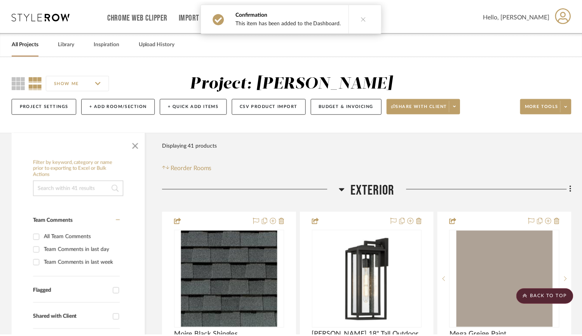
scroll to position [905, 0]
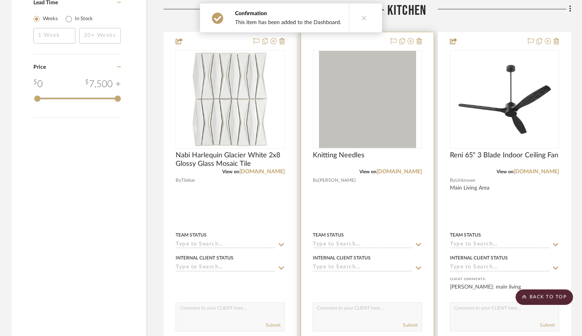
click at [392, 205] on div at bounding box center [367, 202] width 132 height 340
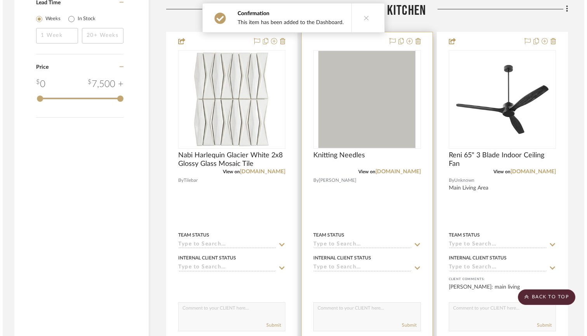
scroll to position [0, 0]
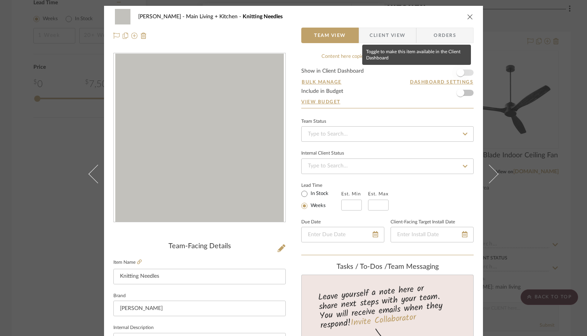
click at [461, 70] on span "button" at bounding box center [461, 73] width 8 height 8
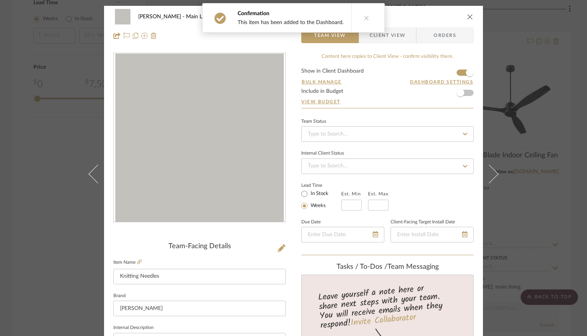
click at [467, 13] on button "close" at bounding box center [470, 16] width 7 height 7
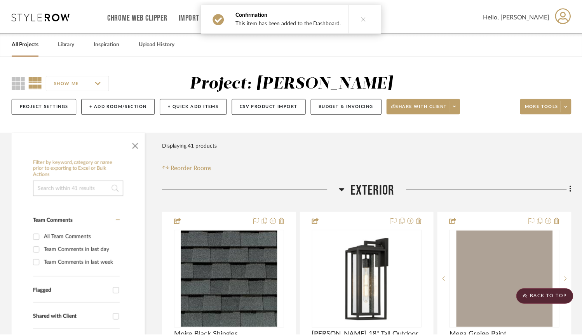
scroll to position [905, 0]
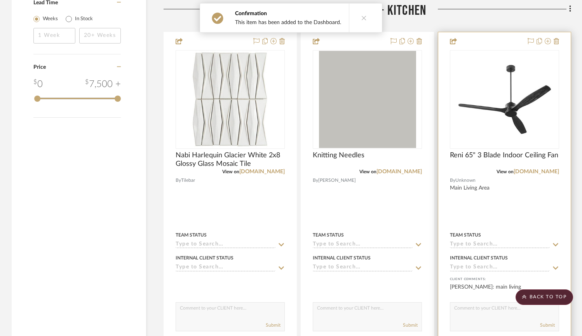
click at [486, 200] on div at bounding box center [504, 202] width 132 height 340
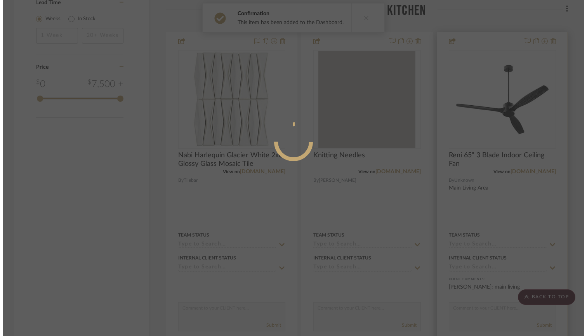
scroll to position [0, 0]
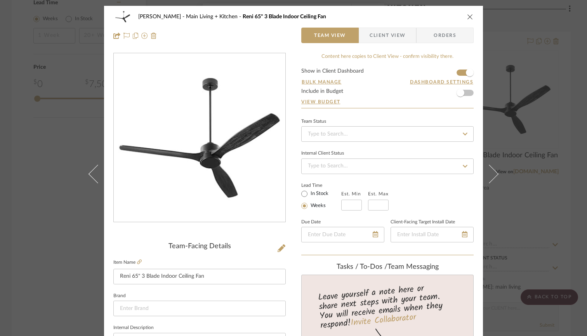
click at [467, 14] on icon "close" at bounding box center [470, 17] width 6 height 6
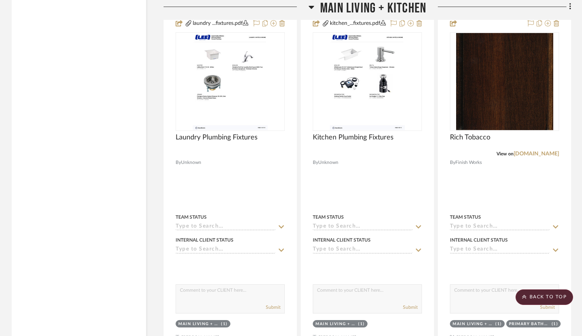
scroll to position [1626, 0]
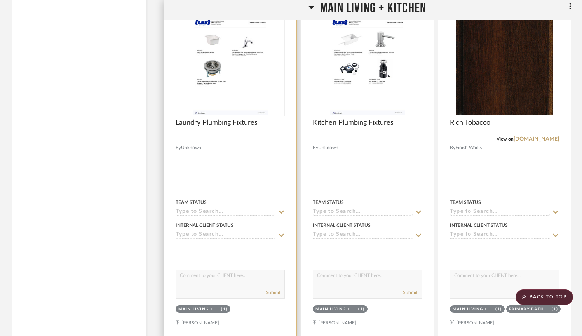
click at [262, 185] on div at bounding box center [230, 170] width 132 height 340
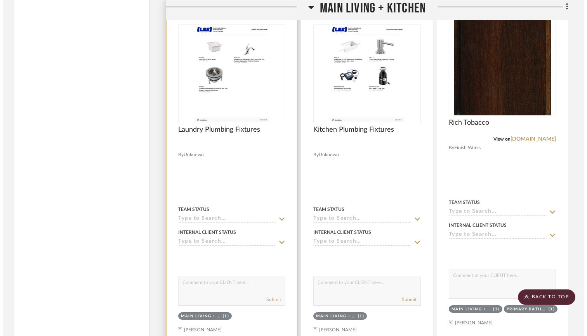
scroll to position [0, 0]
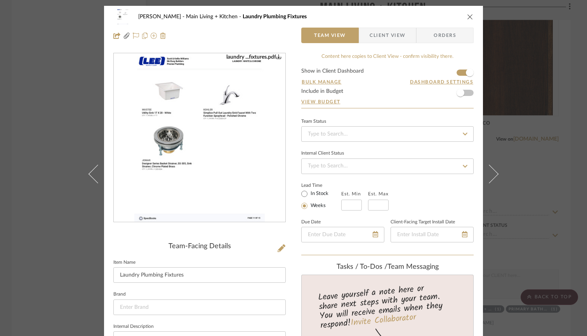
click at [468, 18] on icon "close" at bounding box center [470, 17] width 6 height 6
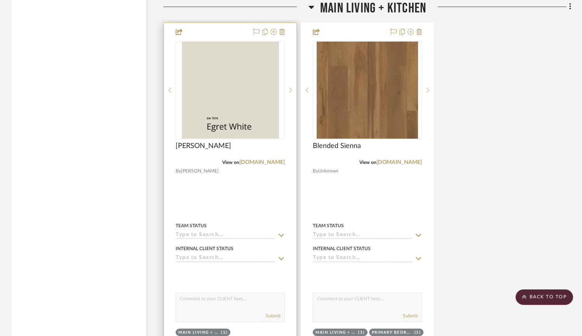
scroll to position [1950, 0]
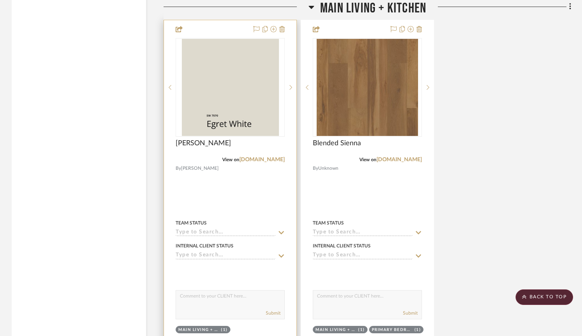
click at [236, 212] on div at bounding box center [230, 190] width 132 height 340
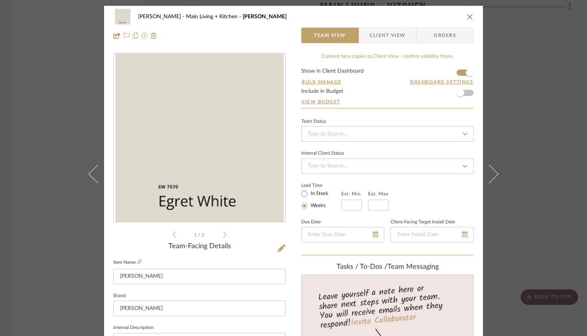
click at [470, 16] on icon "close" at bounding box center [470, 17] width 6 height 6
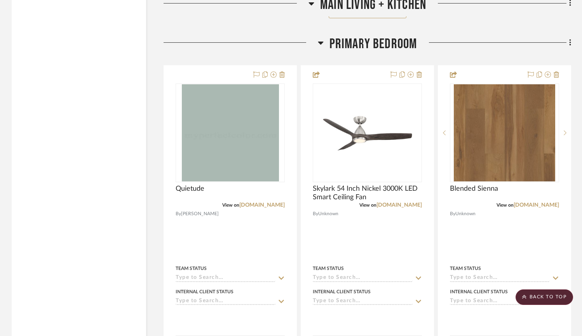
scroll to position [2317, 0]
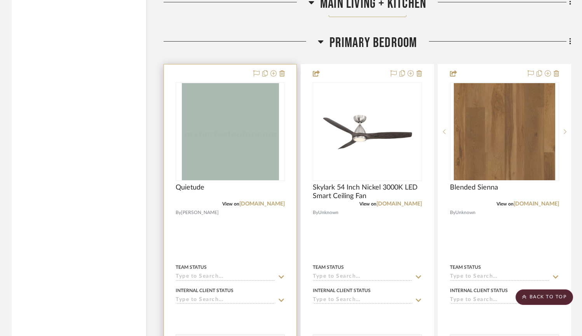
click at [263, 252] on div at bounding box center [230, 234] width 132 height 340
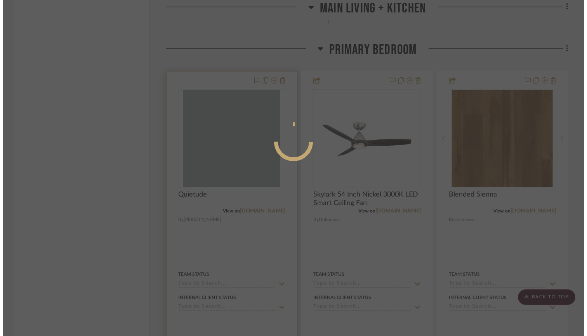
scroll to position [0, 0]
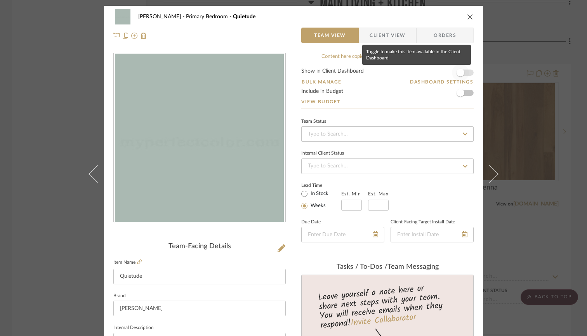
click at [462, 70] on span "button" at bounding box center [460, 72] width 17 height 17
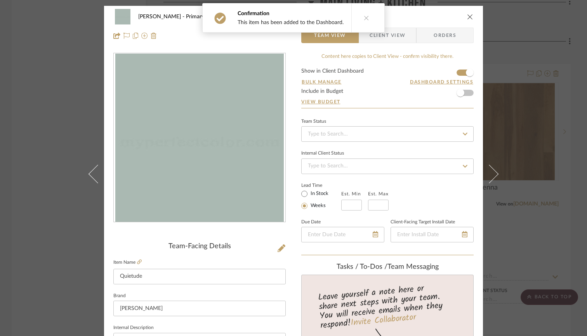
click at [468, 17] on icon "close" at bounding box center [470, 17] width 6 height 6
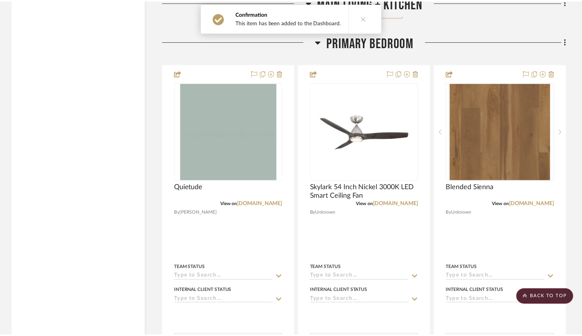
scroll to position [2317, 0]
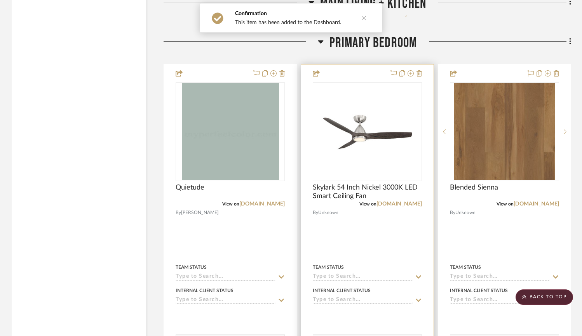
click at [405, 247] on div at bounding box center [367, 234] width 132 height 340
click at [348, 265] on div at bounding box center [367, 234] width 132 height 340
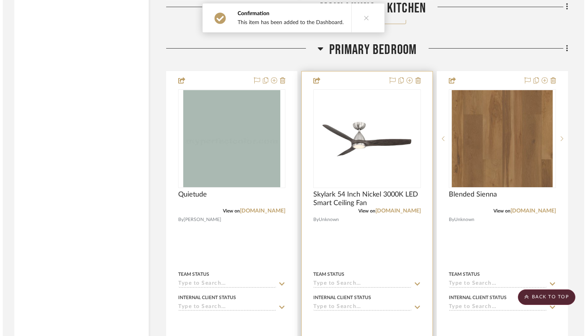
scroll to position [0, 0]
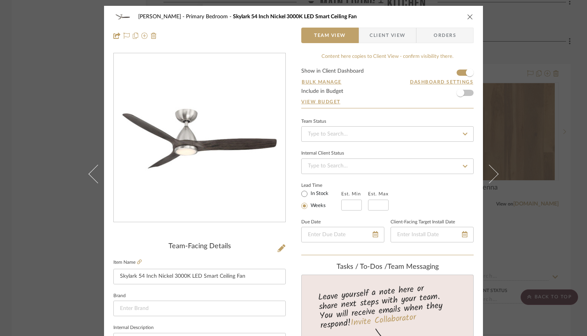
click at [464, 16] on div "Williams Primary Bedroom Skylark 54 Inch Nickel 3000K LED Smart Ceiling Fan" at bounding box center [293, 17] width 360 height 16
click at [467, 16] on icon "close" at bounding box center [470, 17] width 6 height 6
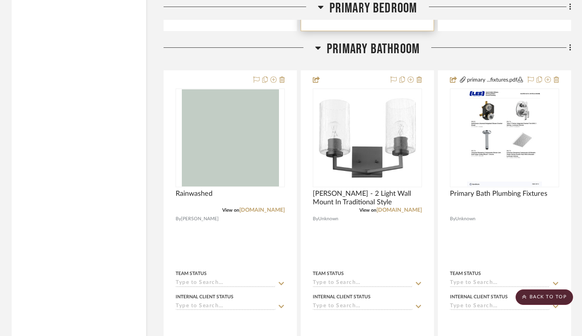
scroll to position [2693, 0]
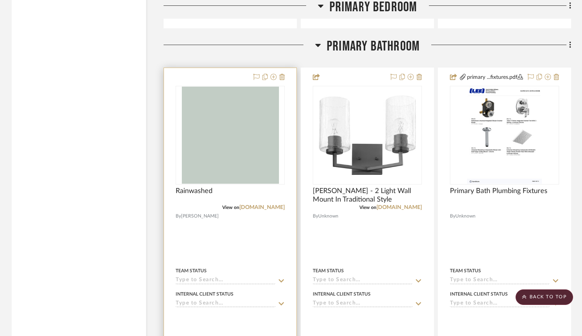
click at [278, 249] on div at bounding box center [230, 238] width 132 height 340
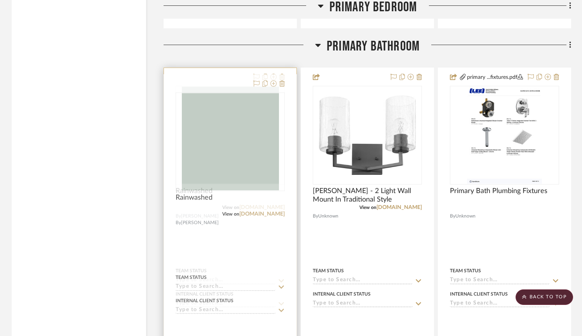
click at [240, 252] on div at bounding box center [230, 238] width 132 height 340
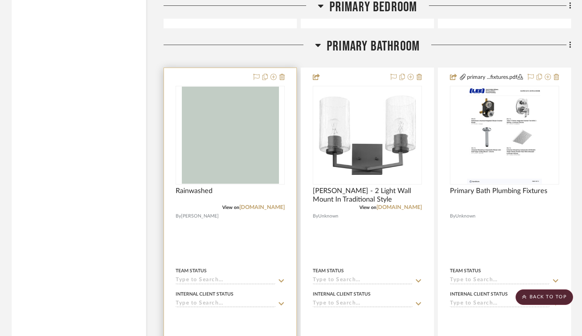
click at [223, 256] on div at bounding box center [230, 238] width 132 height 340
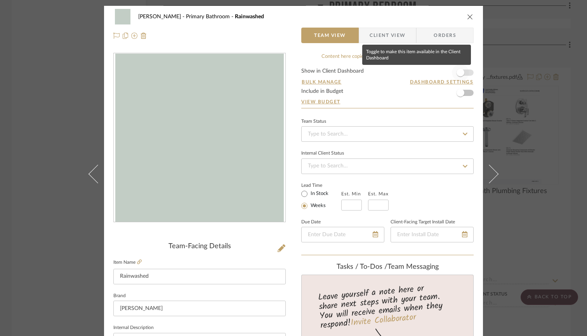
click at [466, 72] on span "button" at bounding box center [460, 72] width 17 height 17
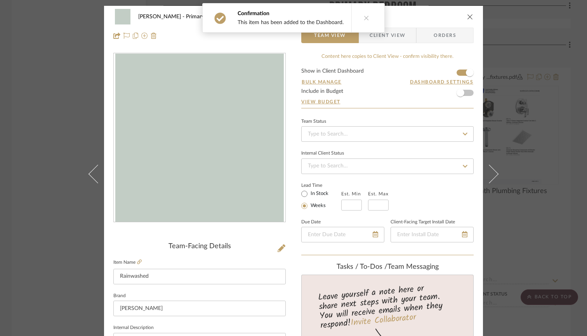
click at [468, 16] on icon "close" at bounding box center [470, 17] width 6 height 6
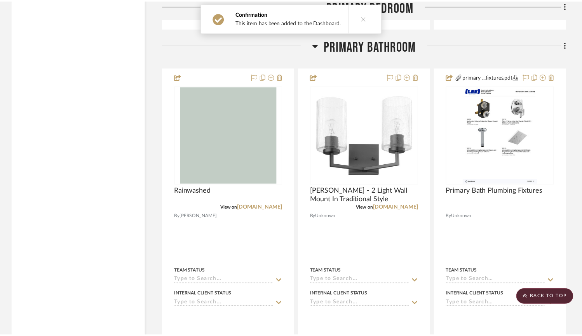
scroll to position [2693, 0]
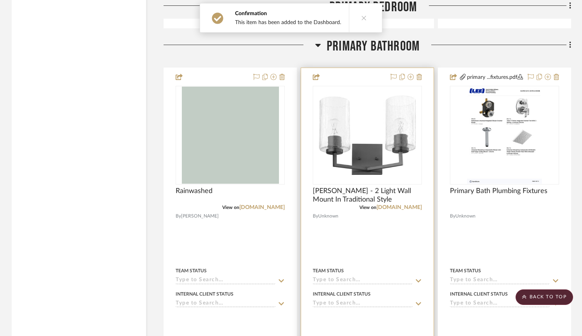
click at [345, 238] on div at bounding box center [367, 238] width 132 height 340
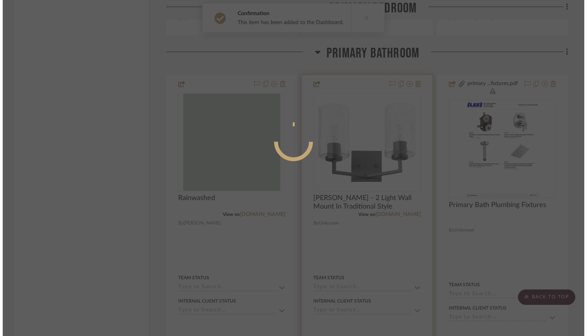
scroll to position [0, 0]
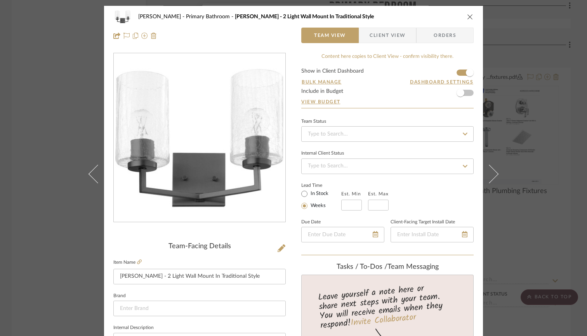
click at [465, 12] on div "Williams Primary Bathroom Merrick - 2 Light Wall Mount In Traditional Style" at bounding box center [293, 17] width 360 height 16
click at [468, 15] on icon "close" at bounding box center [470, 17] width 6 height 6
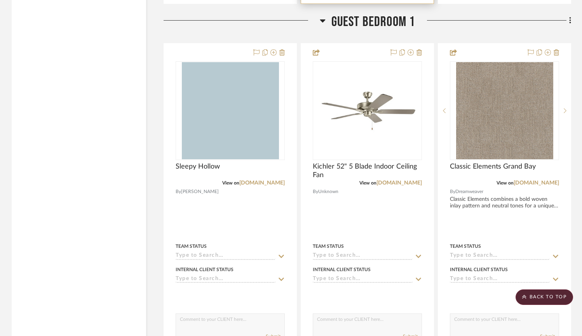
scroll to position [3443, 0]
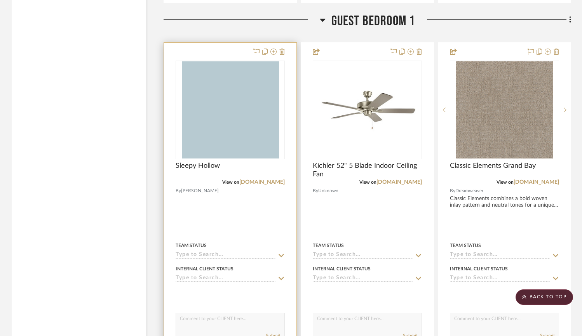
click at [244, 234] on div at bounding box center [230, 213] width 132 height 340
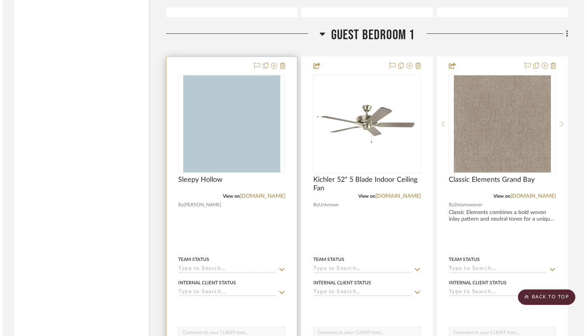
scroll to position [0, 0]
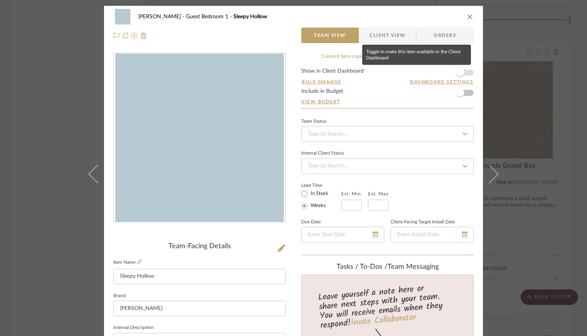
click at [457, 71] on span "button" at bounding box center [461, 73] width 8 height 8
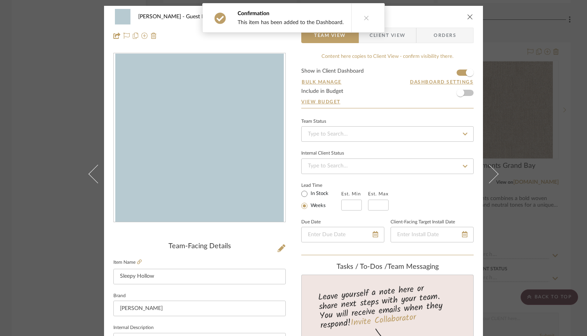
click at [468, 18] on icon "close" at bounding box center [470, 17] width 6 height 6
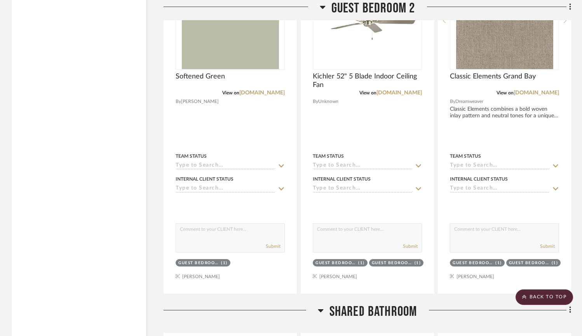
scroll to position [3913, 0]
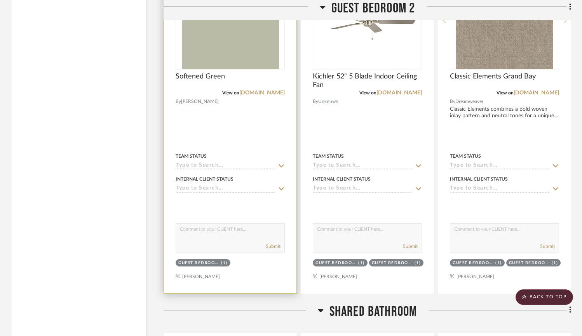
click at [254, 150] on div at bounding box center [230, 123] width 132 height 340
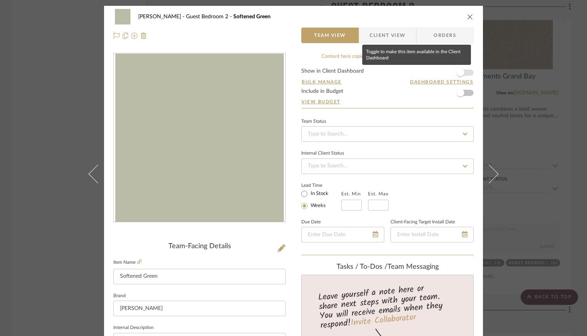
click at [458, 71] on span "button" at bounding box center [461, 73] width 8 height 8
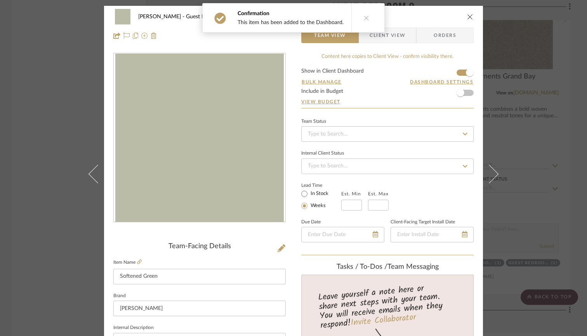
click at [469, 18] on icon "close" at bounding box center [470, 17] width 6 height 6
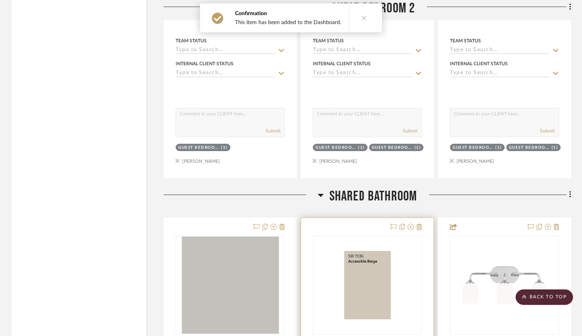
scroll to position [3924, 0]
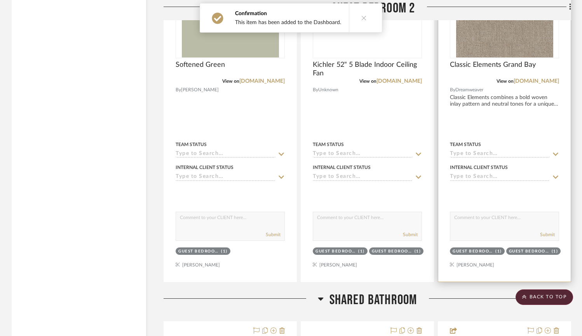
click at [508, 138] on div at bounding box center [504, 112] width 132 height 340
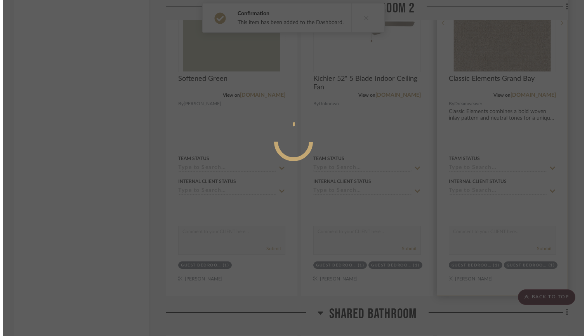
scroll to position [0, 0]
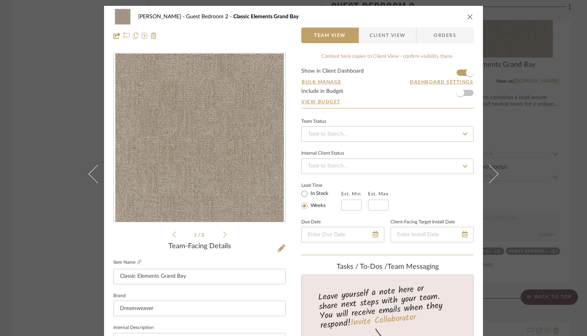
click at [468, 20] on div "Williams Guest Bedroom 2 Classic Elements Grand Bay" at bounding box center [293, 17] width 360 height 16
click at [467, 13] on button "close" at bounding box center [470, 16] width 7 height 7
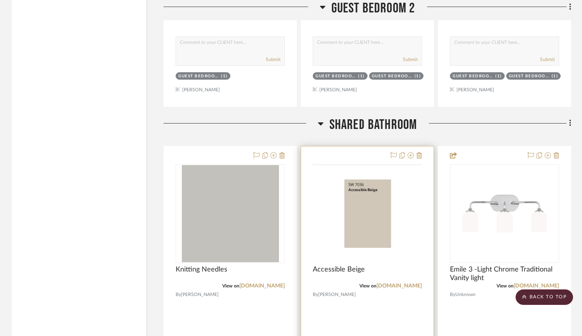
scroll to position [4226, 0]
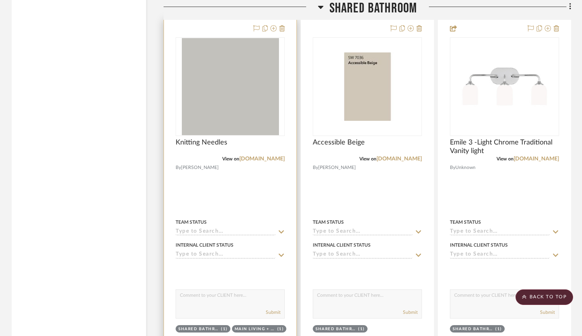
click at [254, 198] on div at bounding box center [230, 189] width 132 height 340
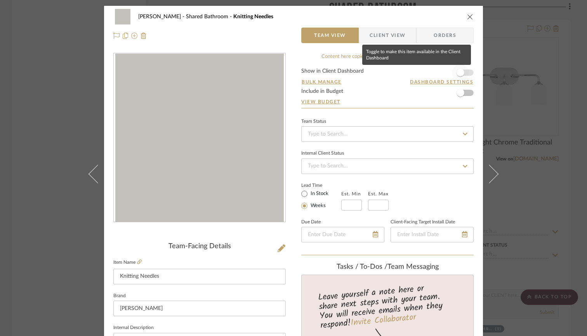
click at [464, 68] on span "button" at bounding box center [460, 72] width 17 height 17
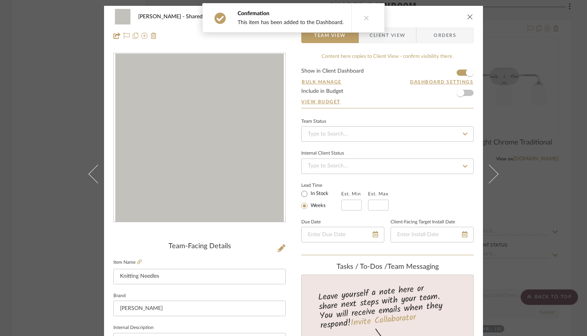
click at [468, 17] on icon "close" at bounding box center [470, 17] width 6 height 6
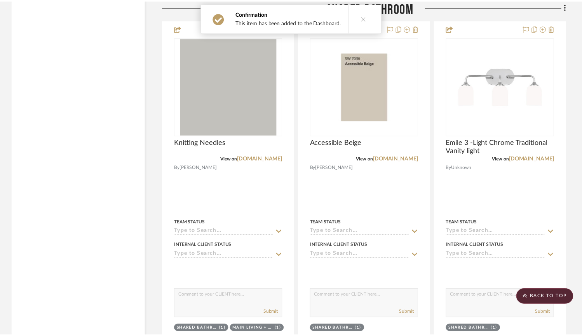
scroll to position [4226, 0]
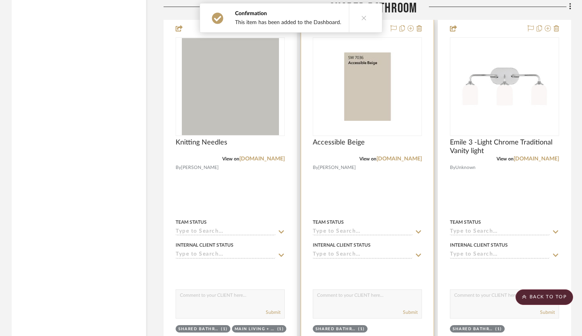
click at [363, 198] on div at bounding box center [367, 189] width 132 height 340
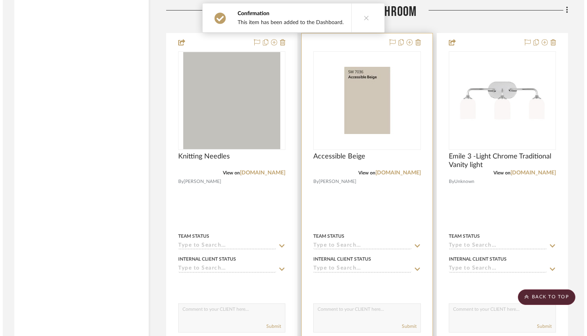
scroll to position [0, 0]
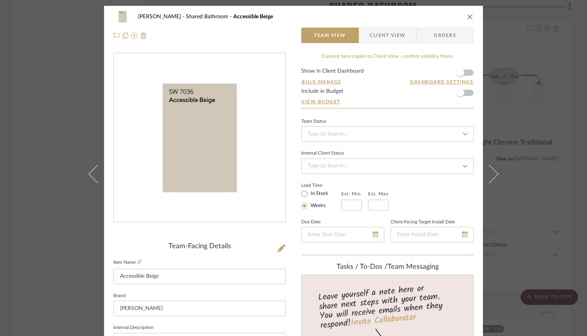
click at [467, 19] on icon "close" at bounding box center [470, 17] width 6 height 6
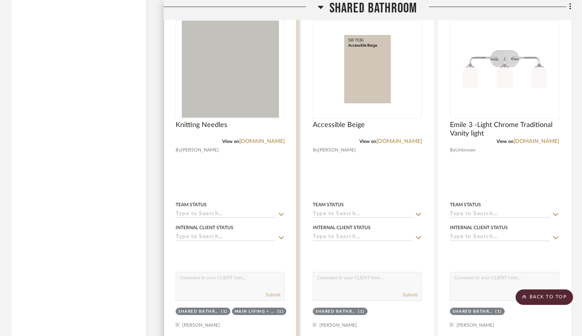
scroll to position [4303, 0]
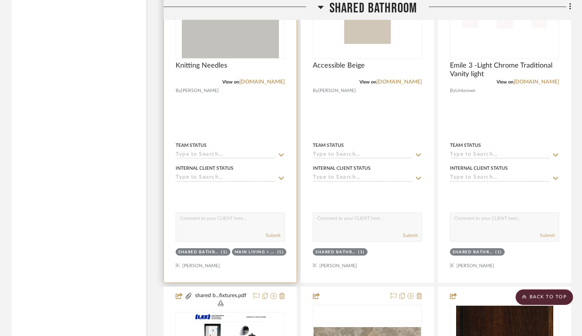
click at [226, 280] on div at bounding box center [230, 113] width 132 height 340
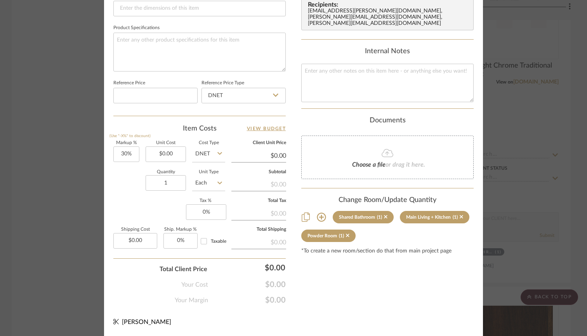
scroll to position [387, 0]
click at [384, 216] on icon at bounding box center [385, 217] width 3 height 3
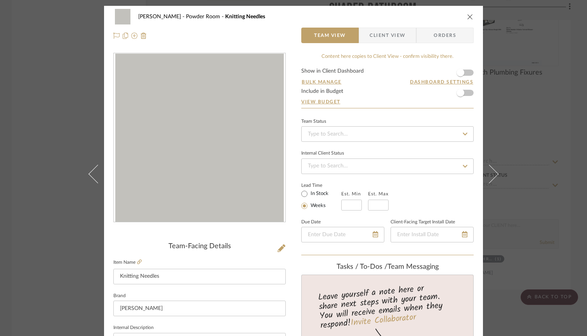
scroll to position [0, 0]
click at [468, 15] on icon "close" at bounding box center [470, 17] width 6 height 6
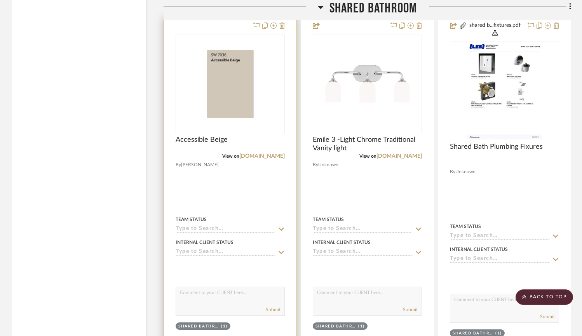
scroll to position [4185, 0]
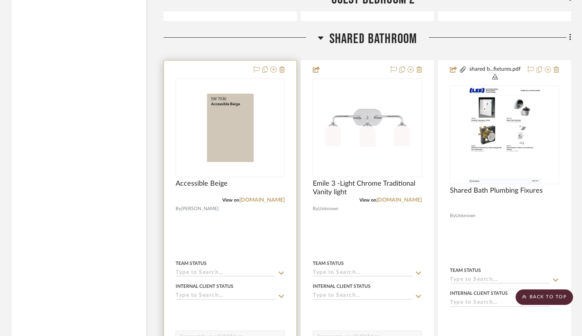
click at [237, 256] on div at bounding box center [230, 234] width 132 height 347
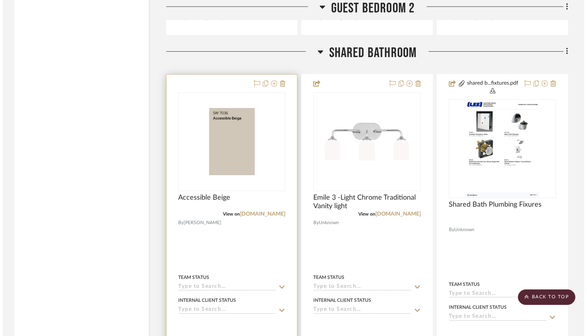
scroll to position [0, 0]
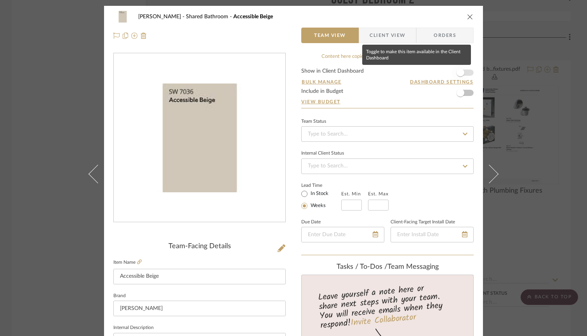
click at [462, 71] on span "button" at bounding box center [460, 72] width 17 height 17
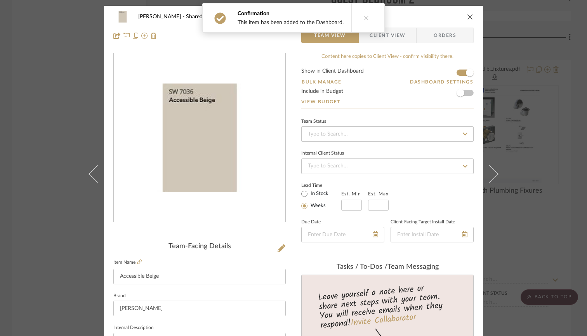
click at [467, 14] on icon "close" at bounding box center [470, 17] width 6 height 6
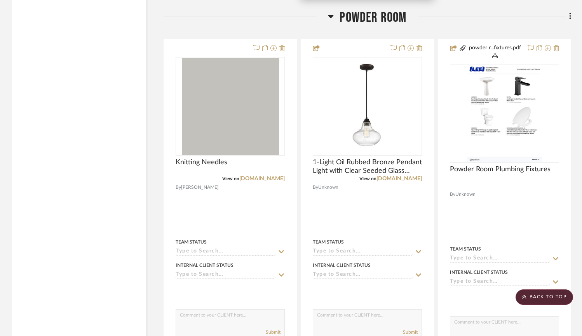
scroll to position [4942, 0]
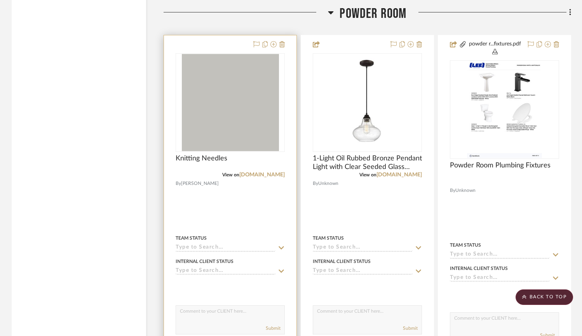
click at [210, 223] on div at bounding box center [230, 208] width 132 height 347
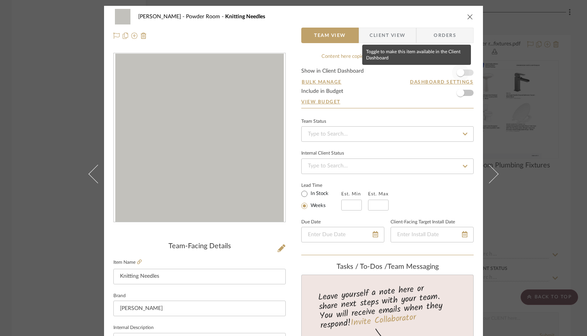
click at [463, 71] on span "button" at bounding box center [460, 72] width 17 height 17
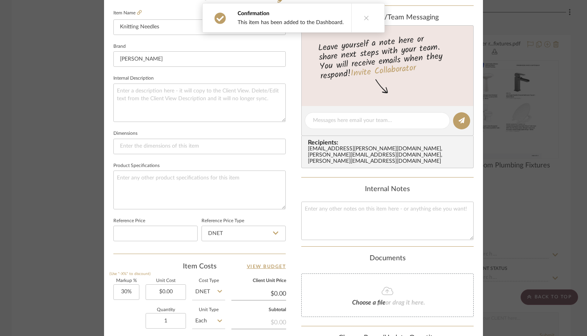
scroll to position [381, 0]
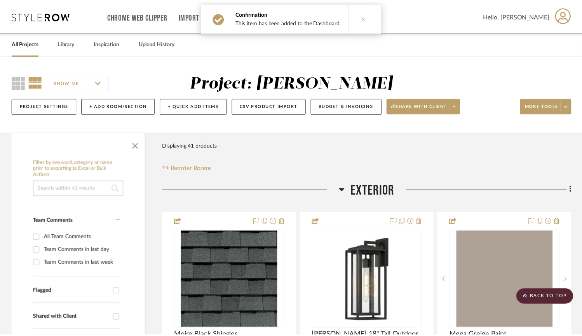
scroll to position [4942, 0]
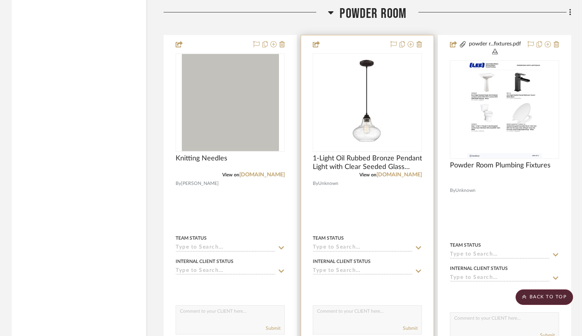
click at [416, 200] on div at bounding box center [367, 208] width 132 height 347
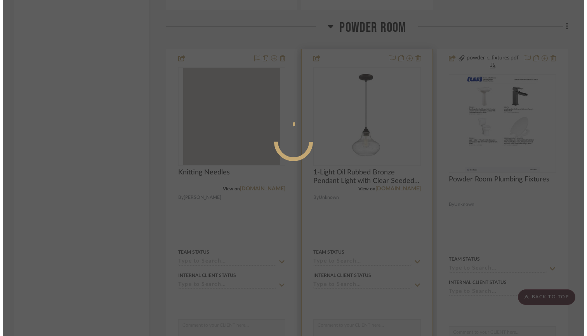
scroll to position [0, 0]
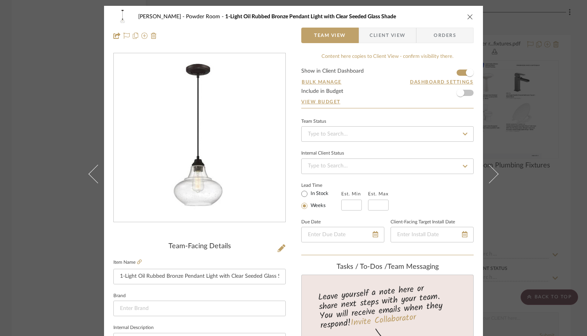
click at [468, 15] on icon "close" at bounding box center [470, 17] width 6 height 6
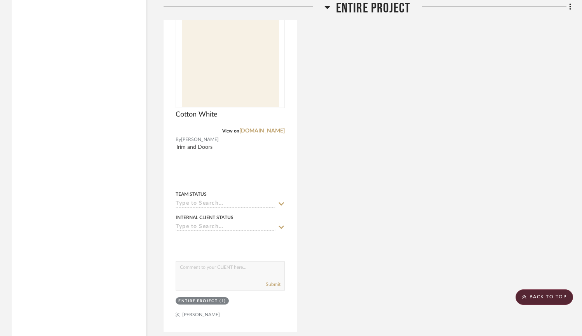
scroll to position [5721, 0]
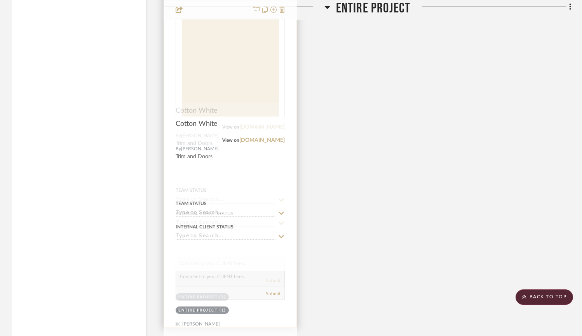
click at [249, 179] on div at bounding box center [230, 158] width 132 height 340
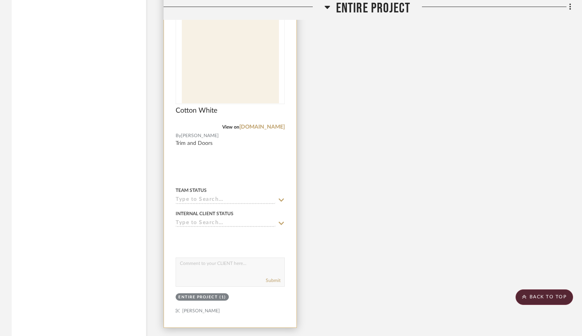
click at [244, 195] on div at bounding box center [230, 158] width 132 height 340
click at [191, 184] on div at bounding box center [230, 158] width 132 height 340
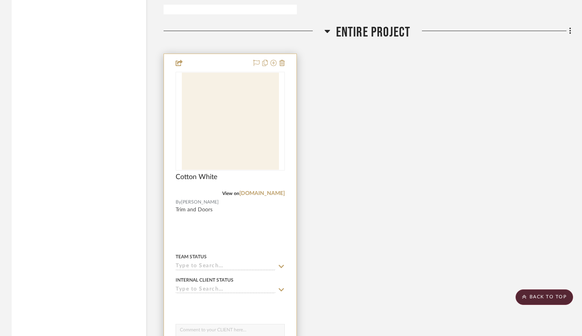
scroll to position [5631, 0]
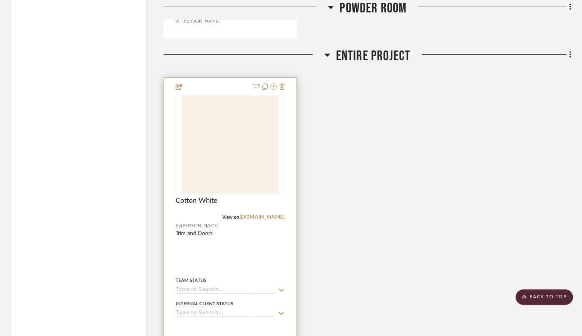
click at [174, 157] on div at bounding box center [230, 248] width 132 height 340
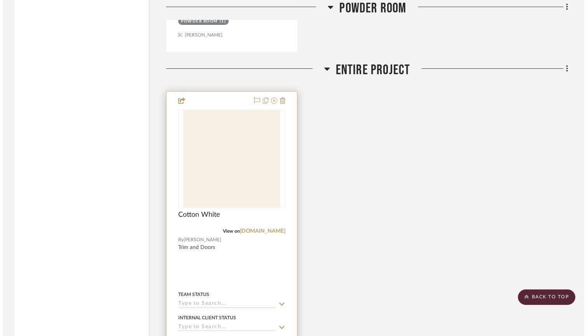
scroll to position [0, 0]
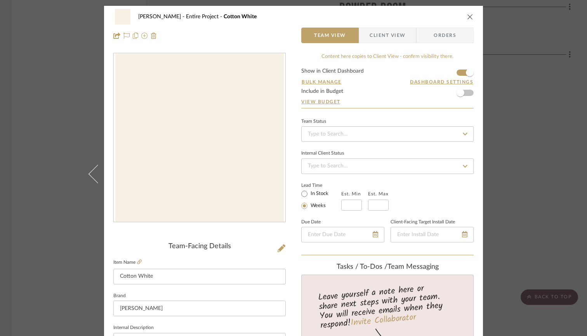
click at [469, 17] on icon "close" at bounding box center [470, 17] width 6 height 6
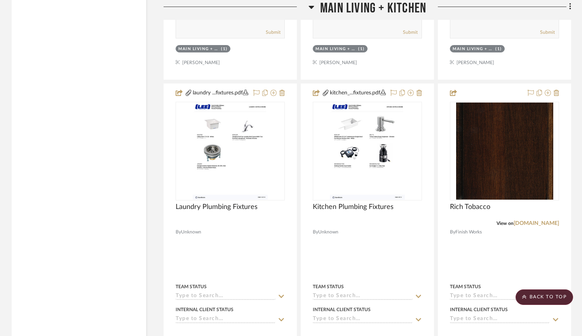
scroll to position [1542, 0]
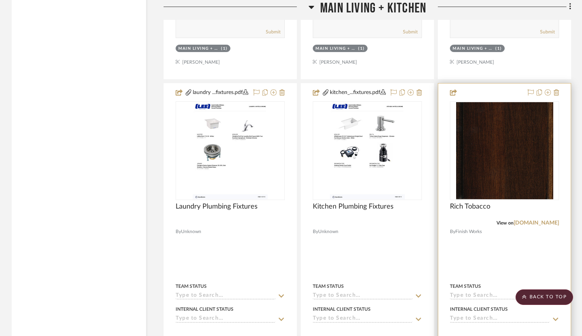
click at [502, 263] on div at bounding box center [504, 254] width 132 height 340
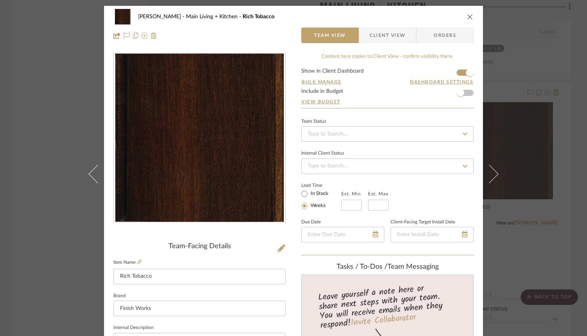
scroll to position [0, 0]
click at [376, 33] on span "Client View" at bounding box center [388, 36] width 36 height 16
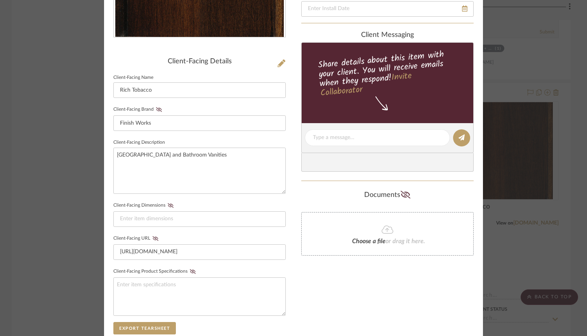
scroll to position [183, 0]
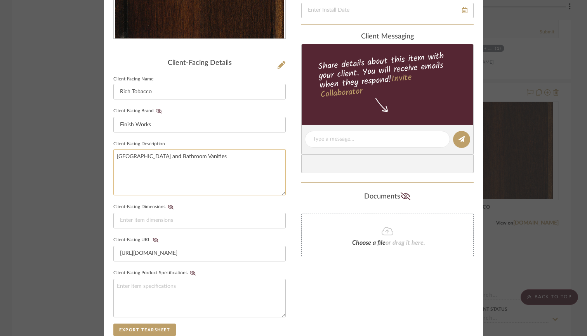
click at [206, 160] on textarea "Kitchen Island and Bathroom Vanities" at bounding box center [199, 172] width 172 height 46
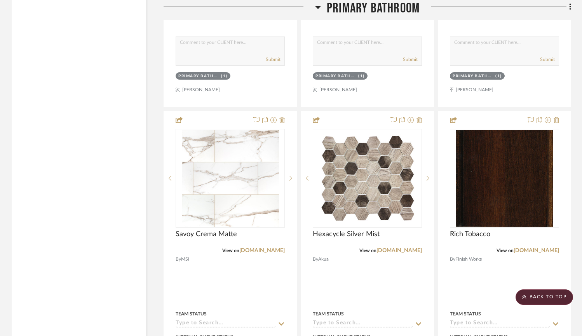
scroll to position [3029, 0]
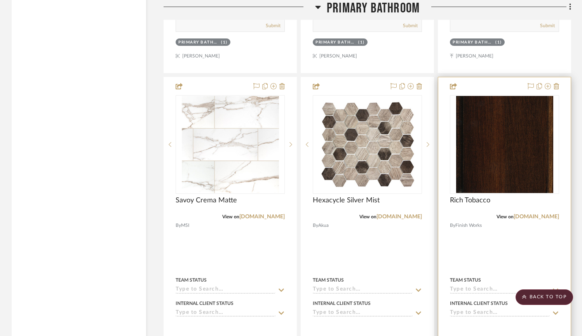
click at [491, 263] on div at bounding box center [504, 247] width 132 height 340
click at [466, 259] on div at bounding box center [504, 247] width 132 height 340
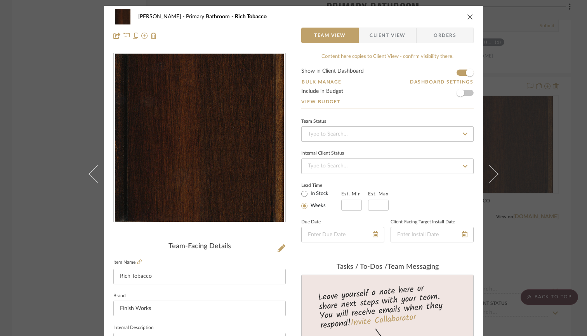
scroll to position [0, 0]
click at [470, 18] on icon "close" at bounding box center [470, 17] width 6 height 6
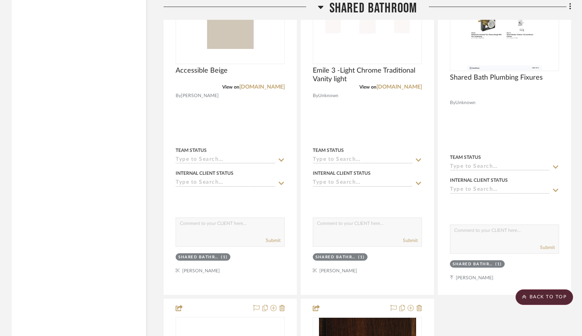
scroll to position [4502, 0]
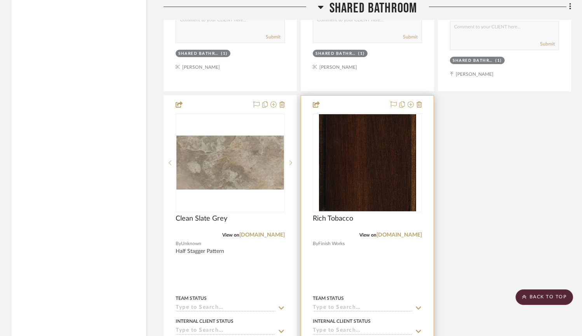
click at [369, 289] on div at bounding box center [367, 266] width 132 height 340
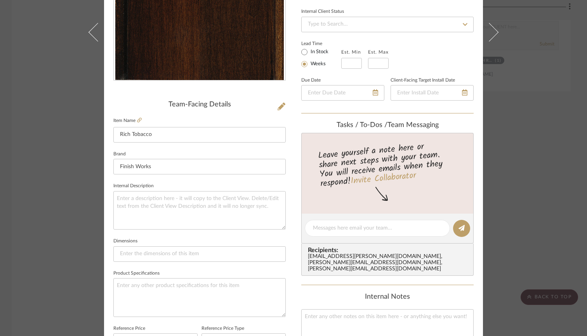
scroll to position [144, 0]
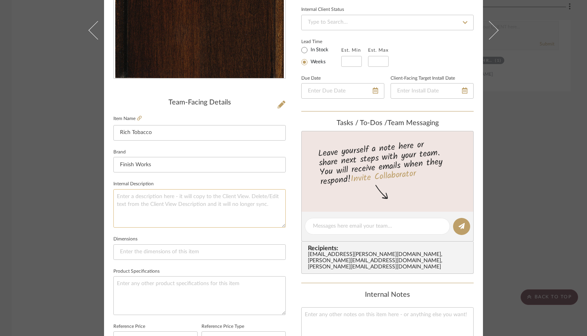
click at [198, 200] on textarea at bounding box center [199, 208] width 172 height 38
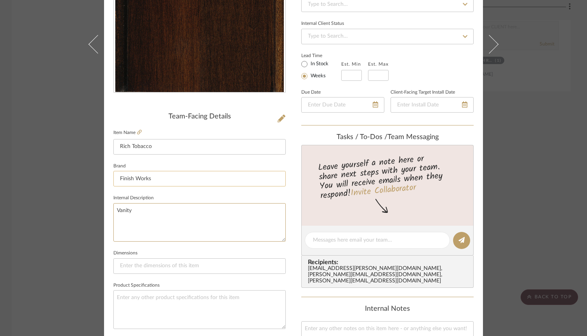
type textarea "Vanity"
click at [240, 179] on input "Finish Works" at bounding box center [199, 179] width 172 height 16
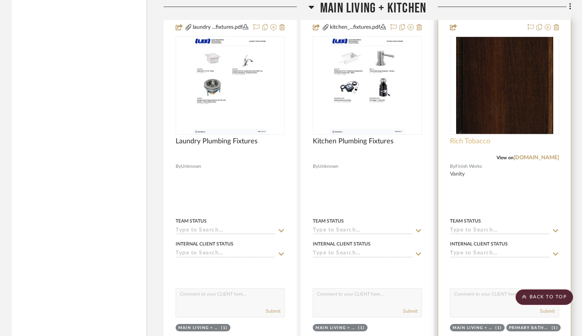
scroll to position [1608, 0]
click at [470, 192] on div at bounding box center [504, 188] width 132 height 340
click at [470, 198] on div at bounding box center [504, 188] width 132 height 340
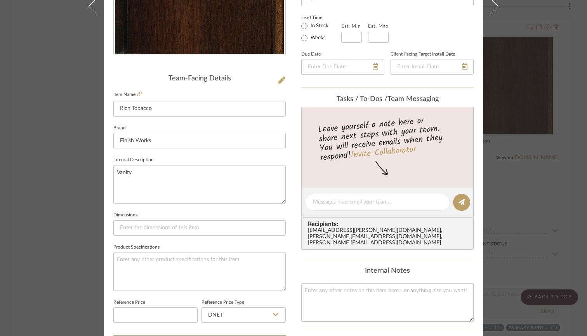
scroll to position [171, 0]
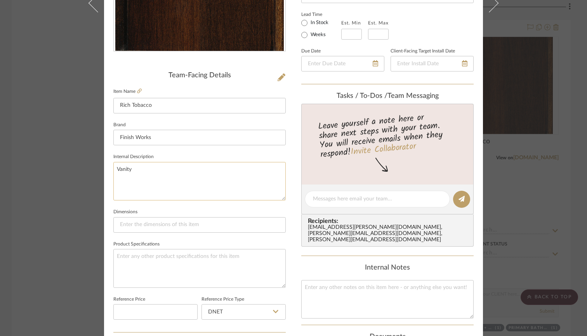
click at [181, 169] on textarea "Vanity" at bounding box center [199, 181] width 172 height 38
click at [129, 167] on textarea "Vanity and kitchen peninsula" at bounding box center [199, 181] width 172 height 38
type textarea "Vanities and [GEOGRAPHIC_DATA]"
click at [208, 139] on input "Finish Works" at bounding box center [199, 138] width 172 height 16
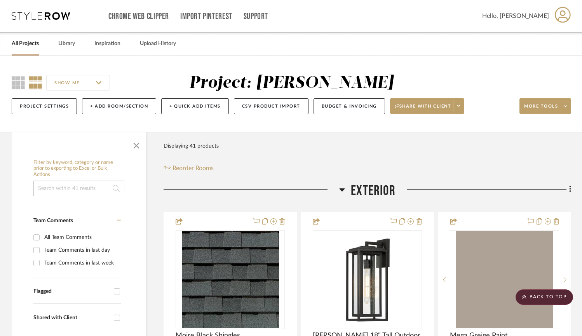
scroll to position [0, 0]
click at [463, 107] on span at bounding box center [458, 106] width 11 height 12
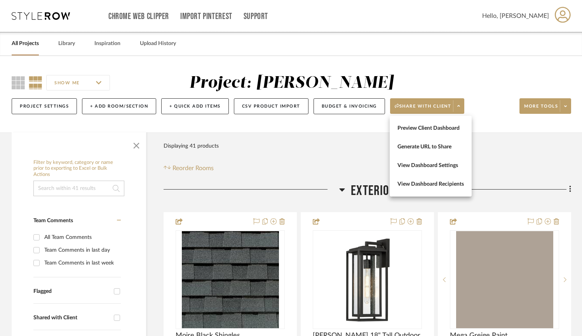
click at [480, 108] on div at bounding box center [291, 168] width 582 height 336
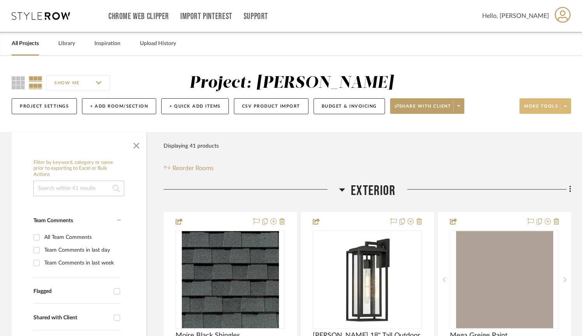
click at [564, 105] on icon at bounding box center [565, 106] width 3 height 4
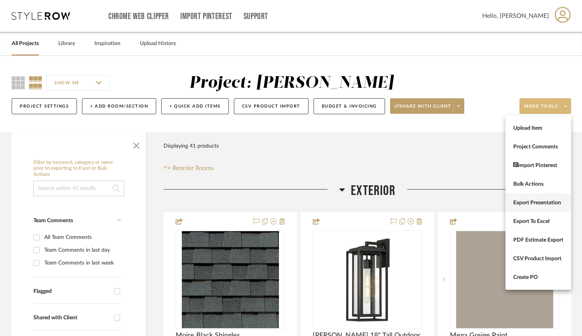
click at [529, 210] on button "Export Presentation" at bounding box center [538, 202] width 66 height 19
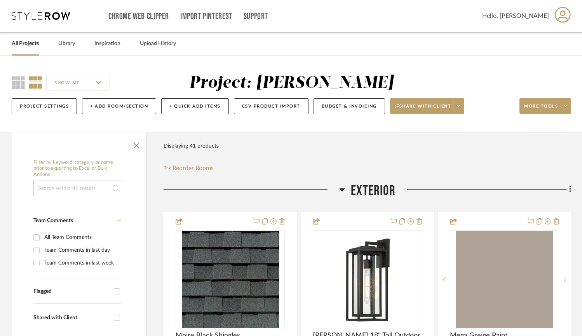
click at [566, 107] on icon at bounding box center [565, 106] width 3 height 4
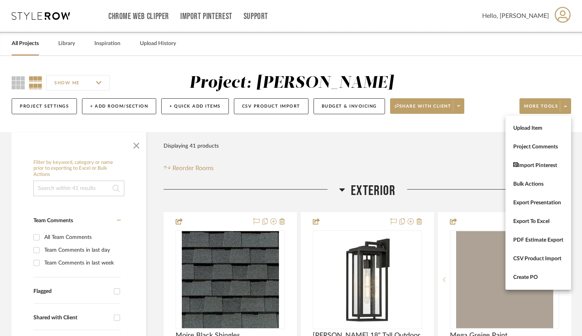
click at [566, 107] on div at bounding box center [291, 168] width 582 height 336
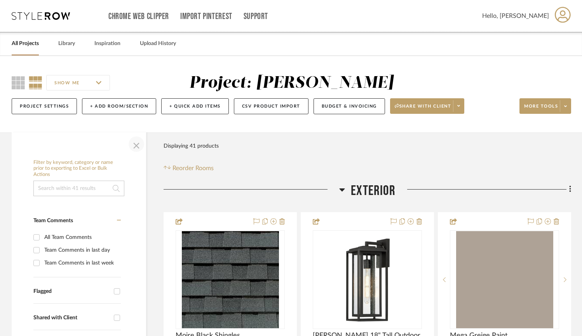
click at [134, 143] on span "button" at bounding box center [136, 144] width 19 height 19
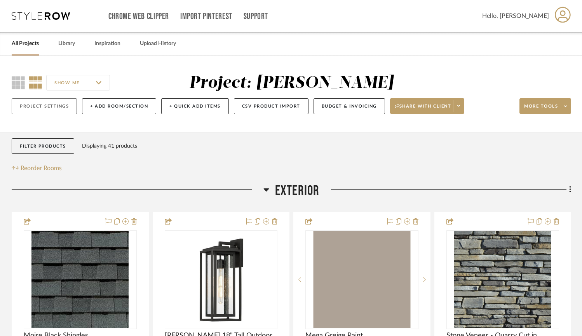
click at [61, 106] on button "Project Settings" at bounding box center [44, 106] width 65 height 16
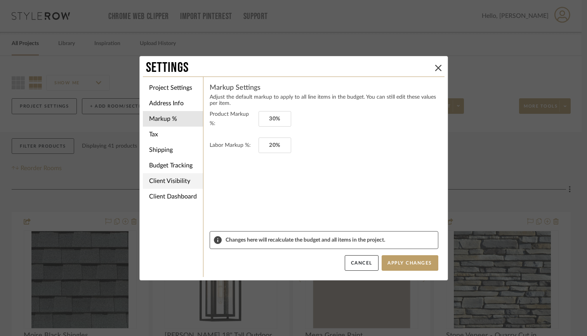
click at [158, 181] on li "Client Visibility" at bounding box center [173, 181] width 60 height 16
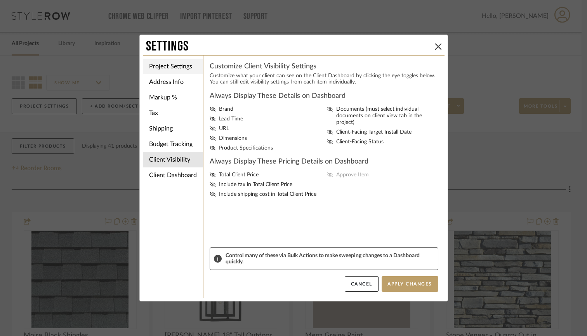
click at [173, 68] on li "Project Settings" at bounding box center [173, 67] width 60 height 16
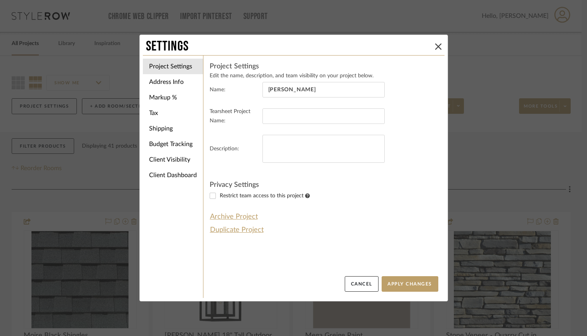
click at [492, 166] on div "Settings Project Settings Address Info Markup % Tax Shipping Budget Tracking Cl…" at bounding box center [293, 168] width 587 height 336
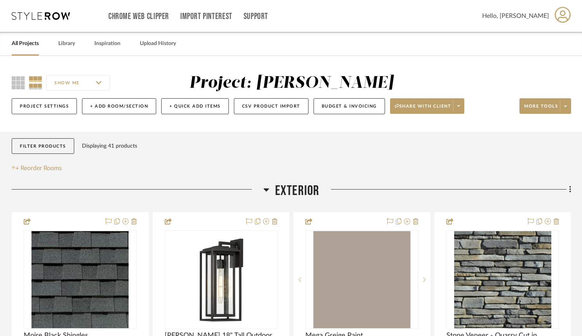
click at [567, 108] on span at bounding box center [565, 106] width 11 height 12
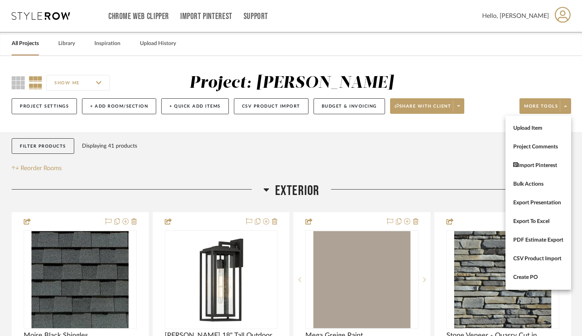
click at [407, 172] on div at bounding box center [291, 168] width 582 height 336
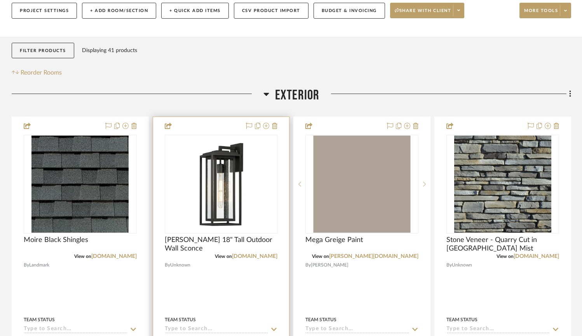
scroll to position [131, 0]
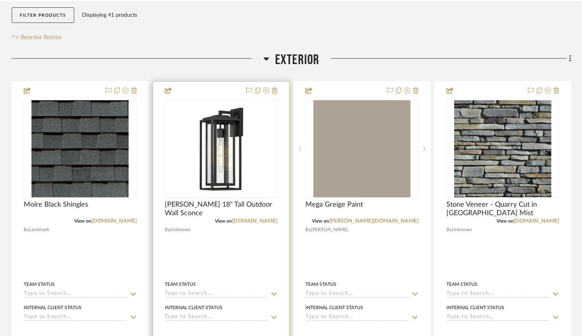
click at [238, 157] on img "0" at bounding box center [220, 148] width 97 height 97
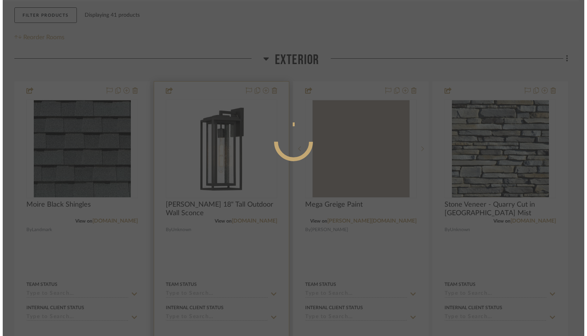
scroll to position [0, 0]
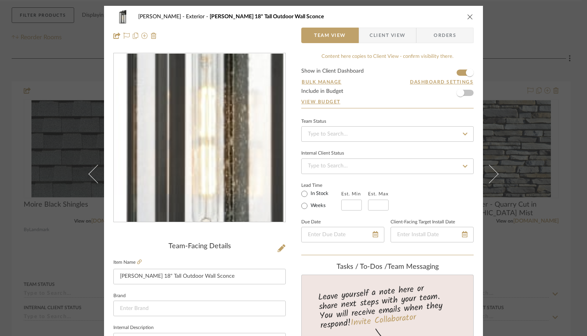
click at [194, 149] on img "0" at bounding box center [199, 138] width 169 height 169
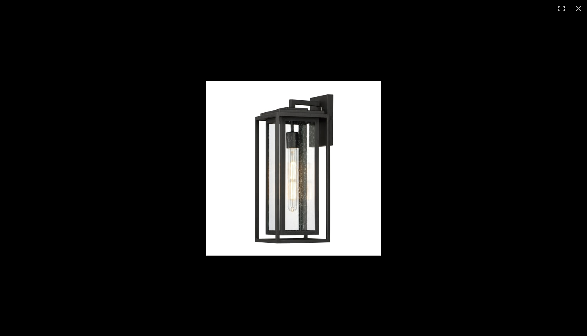
click at [299, 171] on img at bounding box center [293, 168] width 175 height 175
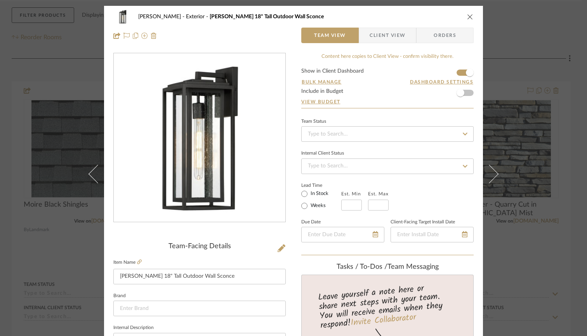
click at [205, 151] on img "0" at bounding box center [199, 138] width 169 height 169
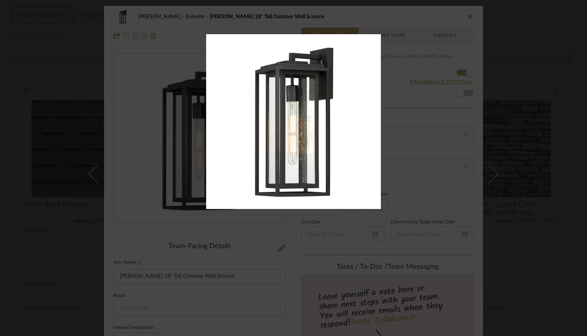
click at [141, 134] on div at bounding box center [293, 168] width 587 height 336
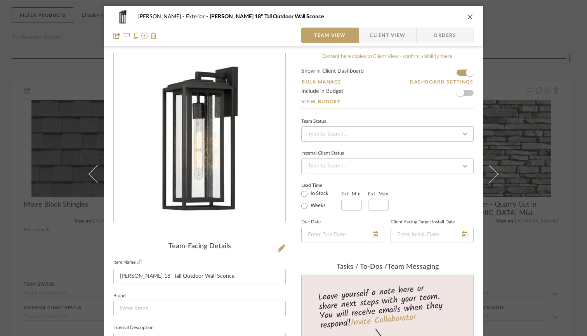
scroll to position [122, 0]
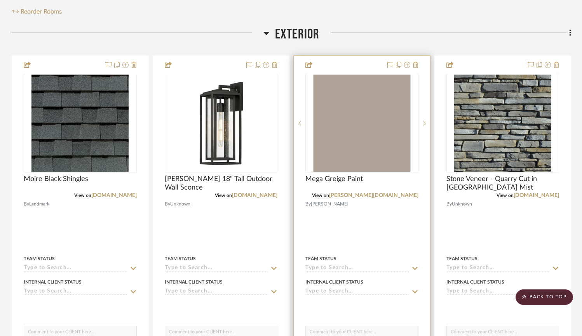
scroll to position [157, 0]
click at [400, 226] on div at bounding box center [362, 226] width 136 height 340
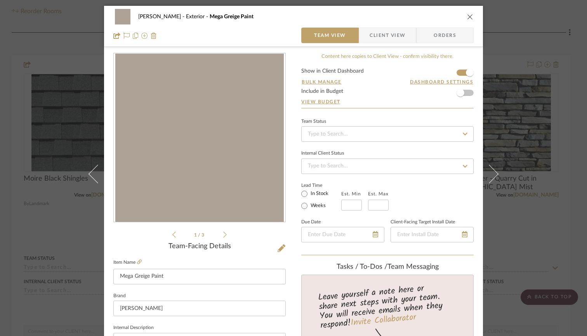
scroll to position [21, 0]
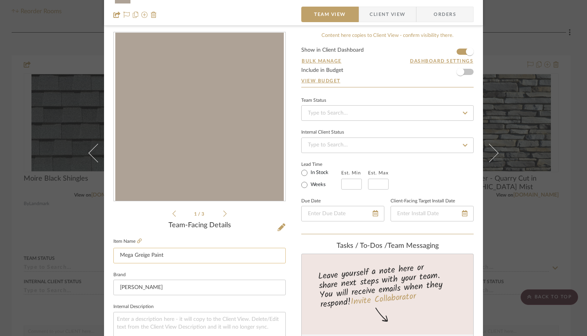
click at [187, 254] on input "Mega Greige Paint" at bounding box center [199, 256] width 172 height 16
type input "Mega Greige"
click at [150, 134] on img "0" at bounding box center [199, 117] width 169 height 169
click at [214, 133] on img "0" at bounding box center [199, 117] width 169 height 169
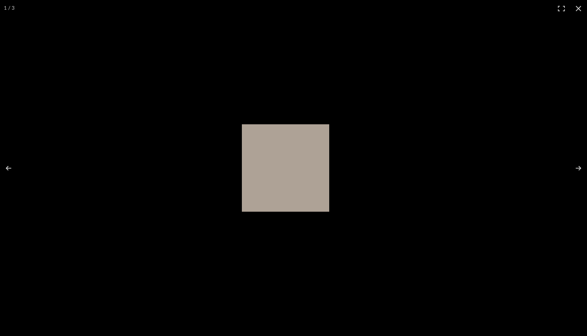
click at [579, 10] on button at bounding box center [578, 8] width 17 height 17
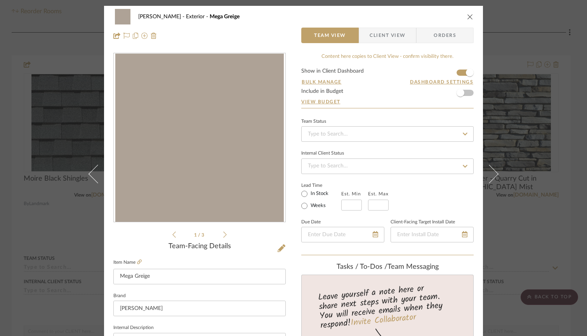
scroll to position [0, 0]
click at [467, 17] on icon "close" at bounding box center [470, 17] width 6 height 6
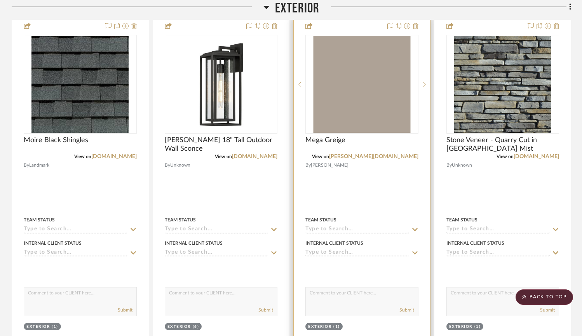
scroll to position [195, 0]
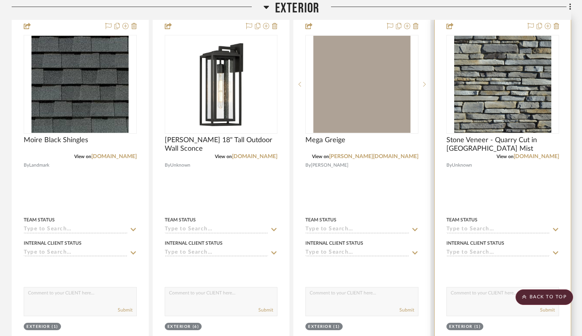
click at [468, 112] on img "0" at bounding box center [502, 84] width 97 height 97
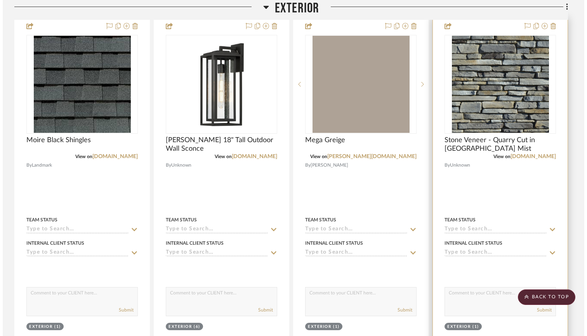
scroll to position [0, 0]
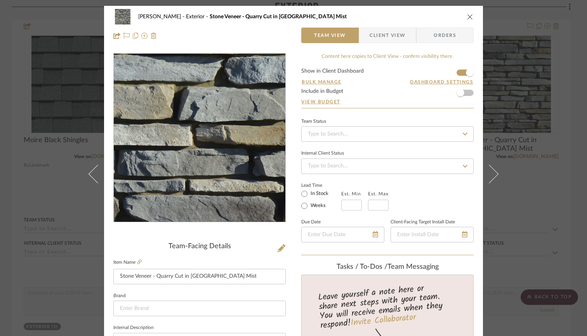
click at [229, 185] on img "0" at bounding box center [199, 138] width 169 height 169
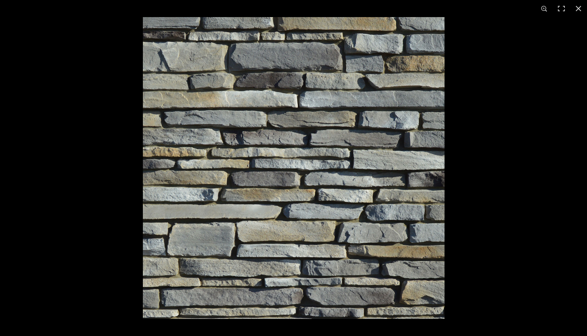
click at [580, 9] on button at bounding box center [578, 8] width 17 height 17
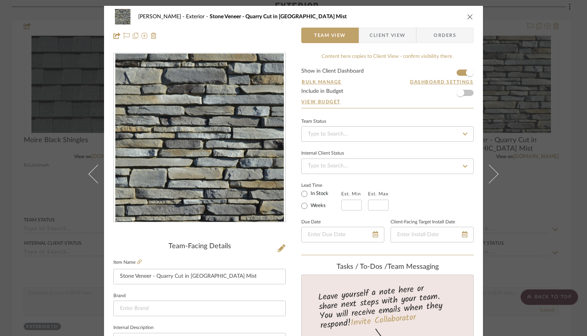
click at [468, 17] on icon "close" at bounding box center [470, 17] width 6 height 6
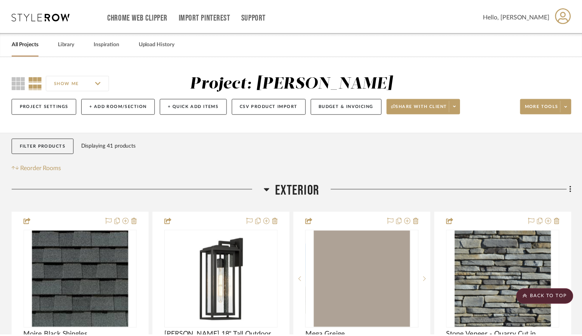
scroll to position [195, 0]
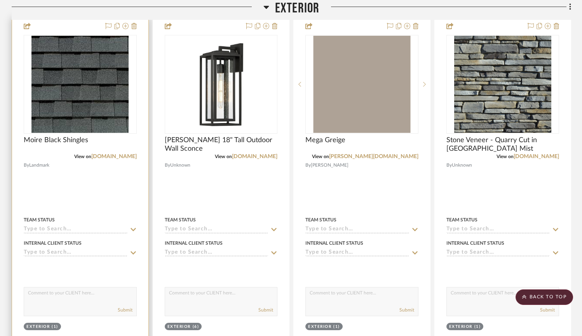
click at [94, 118] on img "0" at bounding box center [79, 84] width 97 height 97
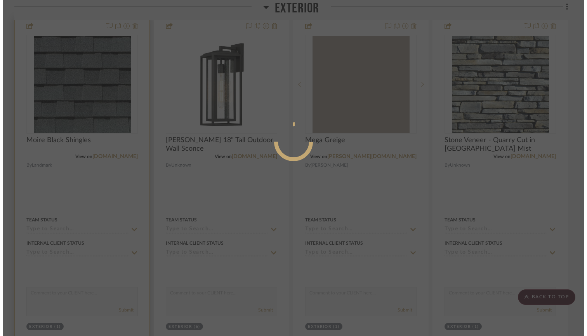
scroll to position [0, 0]
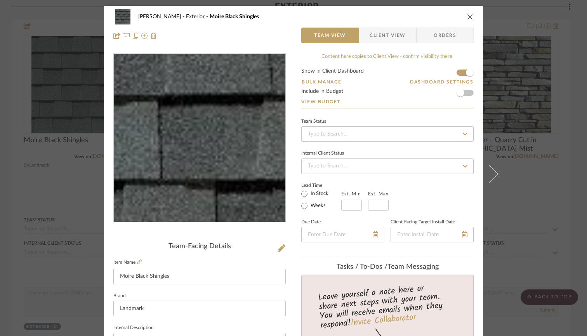
click at [197, 147] on img "0" at bounding box center [199, 138] width 169 height 169
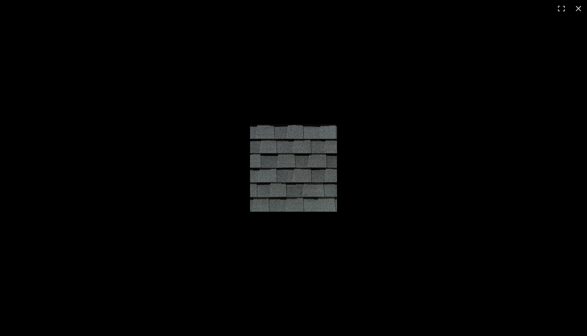
click at [575, 9] on button at bounding box center [578, 8] width 17 height 17
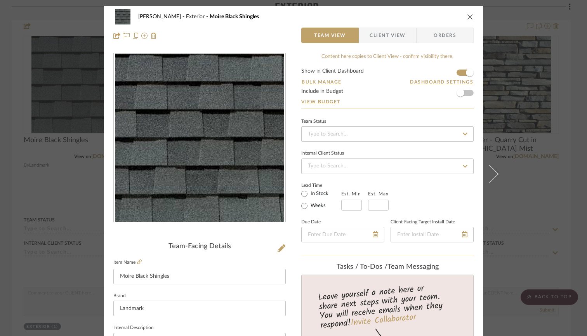
click at [467, 16] on icon "close" at bounding box center [470, 17] width 6 height 6
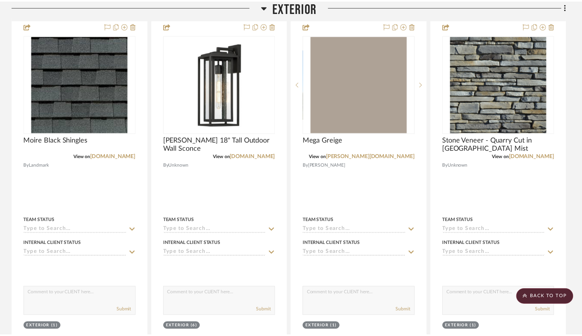
scroll to position [195, 0]
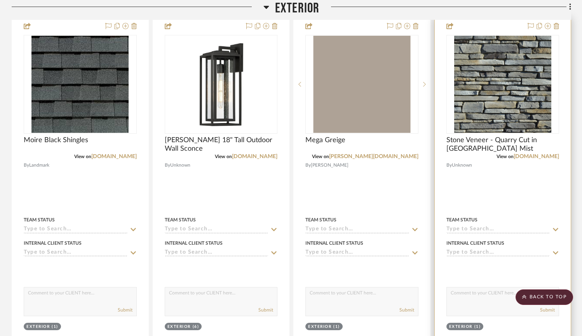
click at [518, 107] on img "0" at bounding box center [502, 84] width 97 height 97
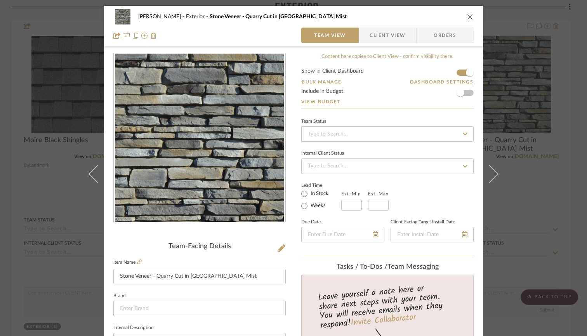
scroll to position [22, 0]
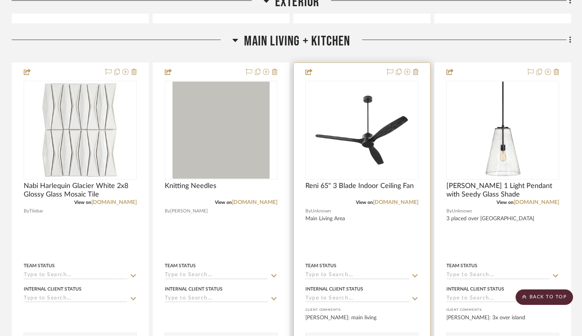
scroll to position [556, 0]
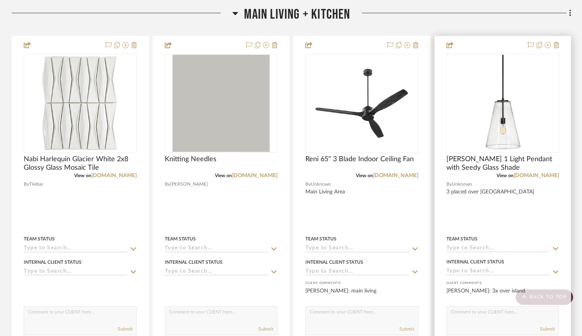
click at [515, 91] on img "0" at bounding box center [502, 103] width 97 height 97
click at [501, 121] on img "0" at bounding box center [502, 103] width 97 height 97
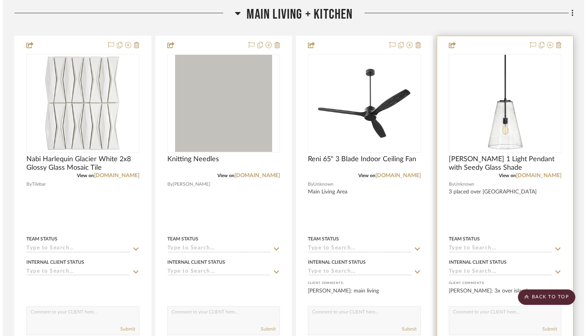
scroll to position [0, 0]
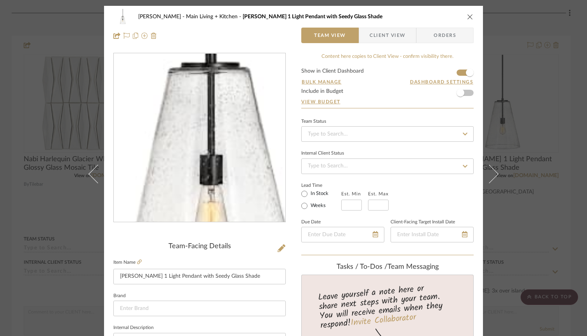
click at [193, 158] on img "0" at bounding box center [199, 138] width 169 height 169
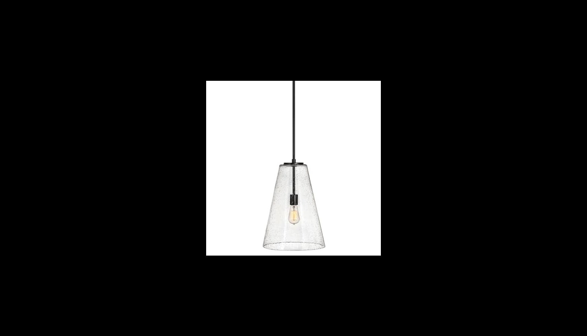
click at [534, 25] on div at bounding box center [293, 168] width 587 height 336
click at [580, 9] on button at bounding box center [578, 8] width 17 height 17
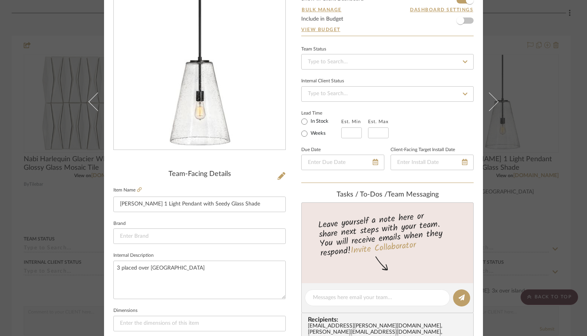
scroll to position [102, 0]
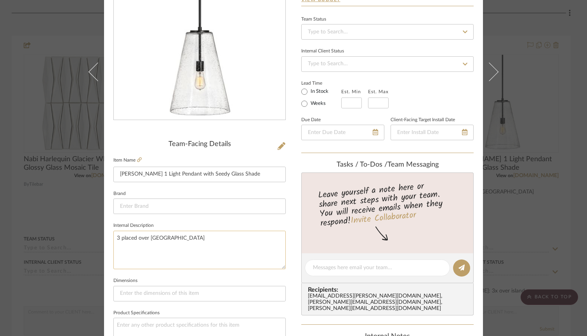
click at [191, 236] on textarea "3 placed over kitchen peninsula" at bounding box center [199, 250] width 172 height 38
type textarea "Foyer light"
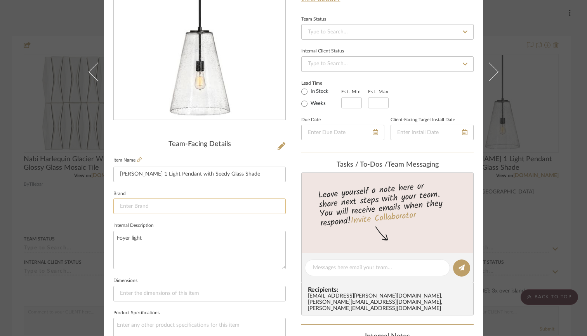
click at [191, 207] on input at bounding box center [199, 206] width 172 height 16
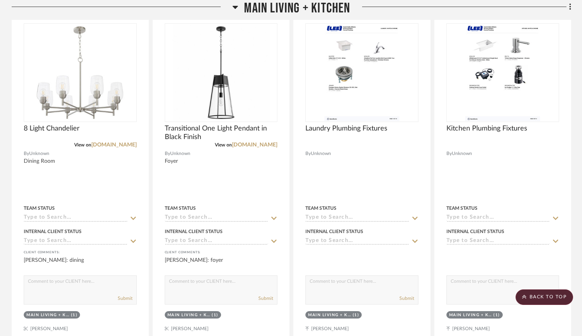
scroll to position [920, 0]
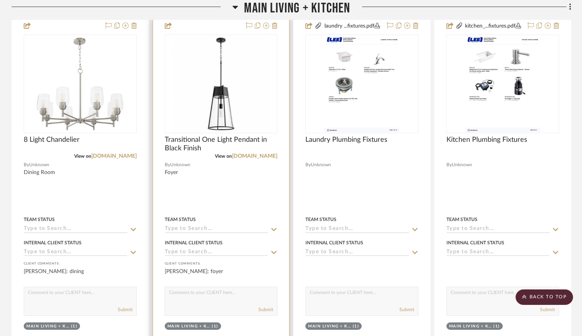
click at [185, 195] on div at bounding box center [221, 187] width 136 height 340
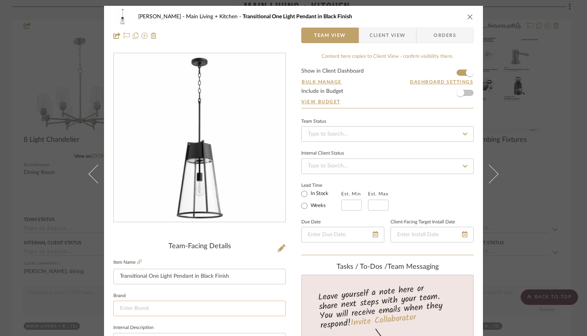
scroll to position [96, 0]
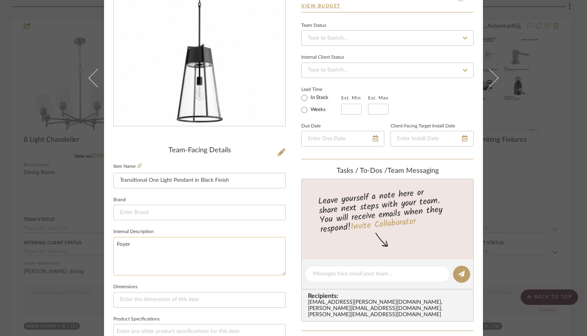
click at [129, 244] on textarea "Foyer" at bounding box center [199, 256] width 172 height 38
type textarea "X3 over kitchen peninsula"
click at [173, 226] on fieldset "Internal Description X3 over kitchen peninsula" at bounding box center [199, 250] width 172 height 49
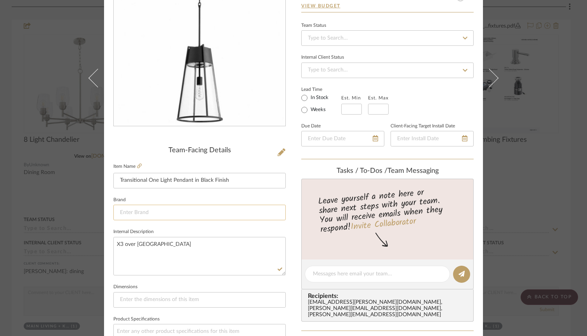
click at [178, 218] on input at bounding box center [199, 213] width 172 height 16
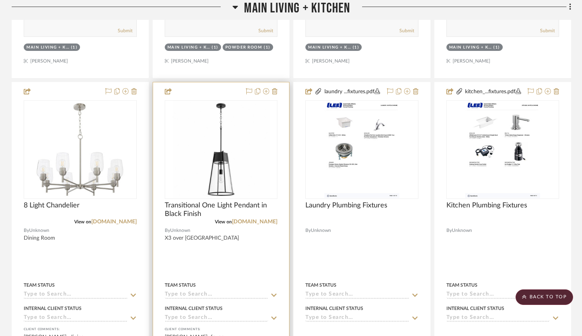
scroll to position [854, 0]
click at [215, 169] on img at bounding box center [220, 150] width 97 height 97
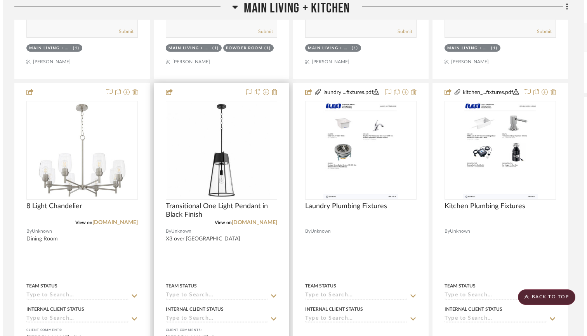
scroll to position [0, 0]
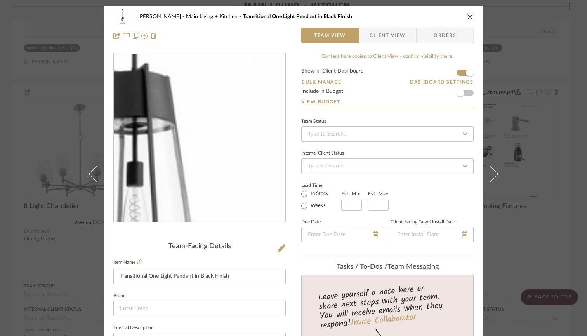
click at [218, 164] on img "0" at bounding box center [199, 138] width 169 height 169
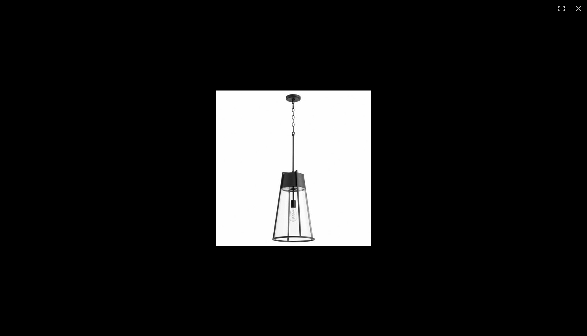
click at [579, 7] on button at bounding box center [578, 8] width 17 height 17
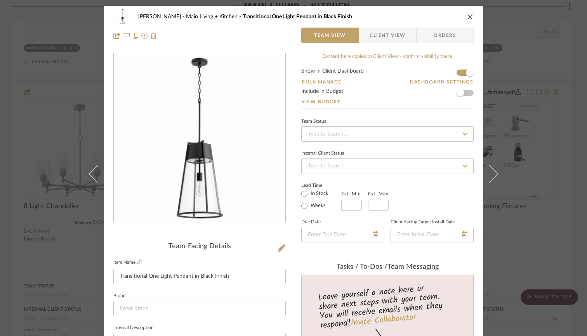
click at [467, 19] on icon "close" at bounding box center [470, 17] width 6 height 6
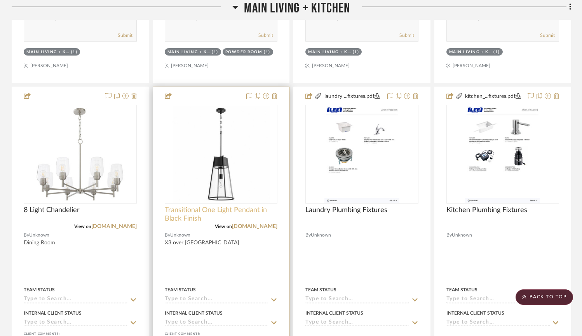
scroll to position [858, 0]
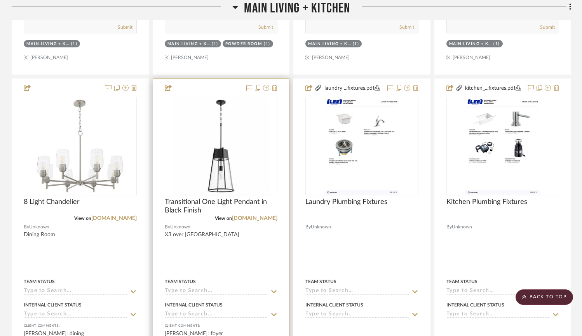
click at [221, 260] on div at bounding box center [221, 249] width 136 height 340
click at [207, 242] on div at bounding box center [221, 249] width 136 height 340
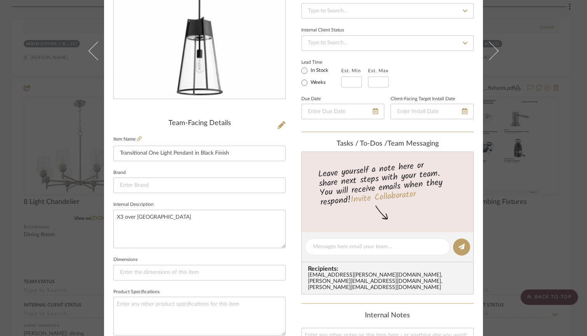
scroll to position [174, 0]
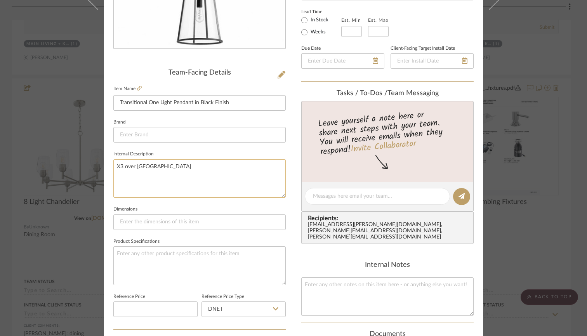
click at [121, 167] on textarea "X3 over kitchen peninsula" at bounding box center [199, 178] width 172 height 38
type textarea "X2 over [GEOGRAPHIC_DATA]"
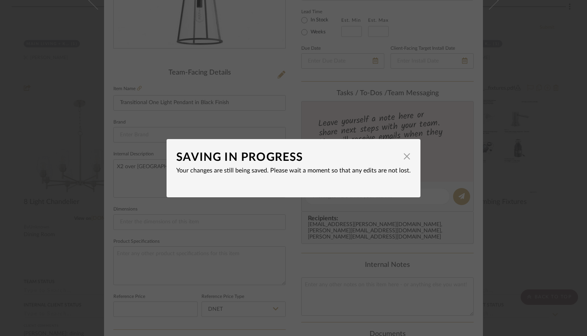
click at [412, 165] on dialog-content "SAVING IN PROGRESS × Your changes are still being saved. Please wait a moment s…" at bounding box center [294, 168] width 254 height 58
click at [405, 157] on span "button" at bounding box center [407, 157] width 16 height 16
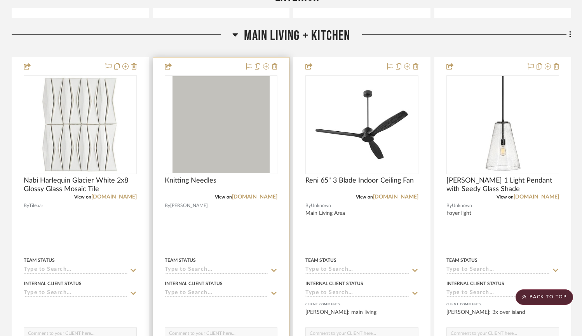
scroll to position [536, 0]
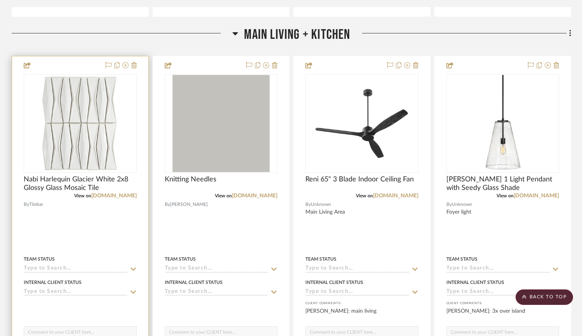
click at [81, 133] on img "0" at bounding box center [79, 123] width 97 height 97
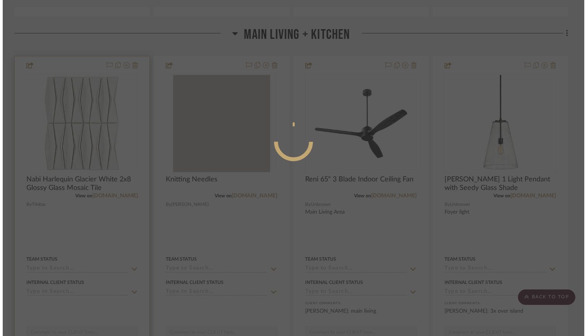
scroll to position [0, 0]
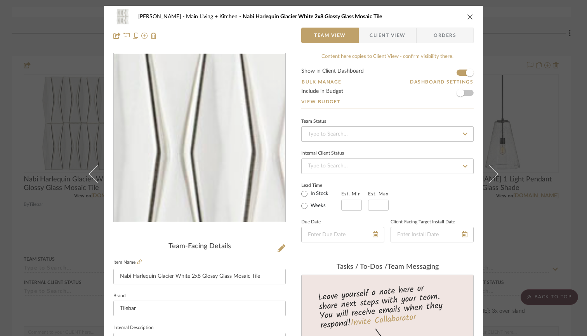
click at [196, 173] on img "0" at bounding box center [199, 138] width 169 height 169
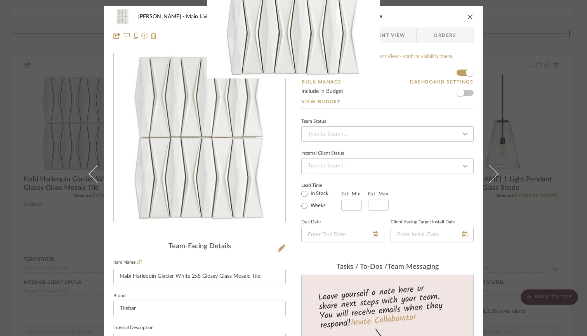
click at [64, 41] on div at bounding box center [293, 168] width 587 height 336
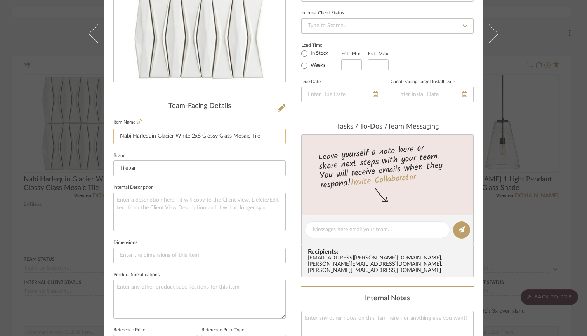
scroll to position [142, 0]
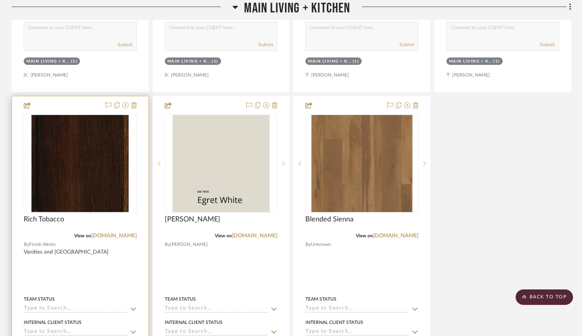
scroll to position [1185, 0]
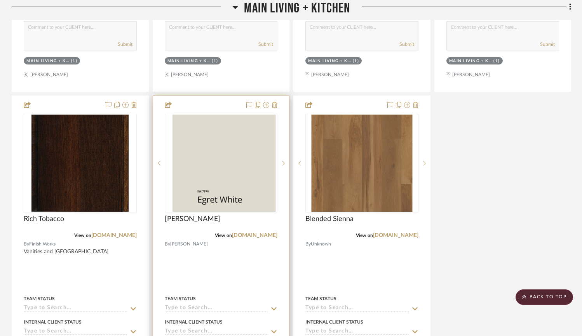
click at [238, 180] on img at bounding box center [220, 163] width 97 height 97
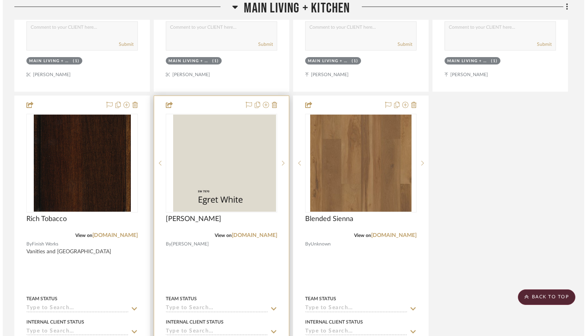
scroll to position [0, 0]
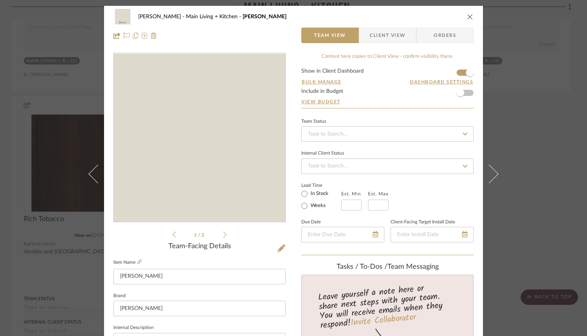
click at [188, 109] on img "0" at bounding box center [199, 138] width 169 height 169
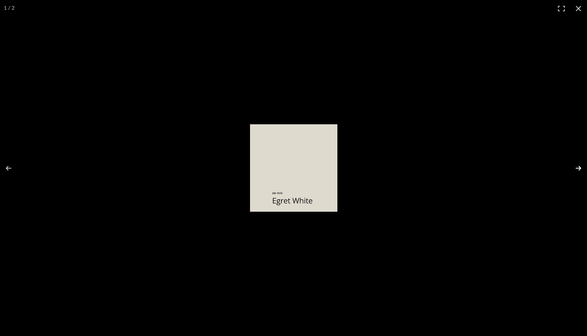
click at [582, 166] on button at bounding box center [573, 168] width 27 height 39
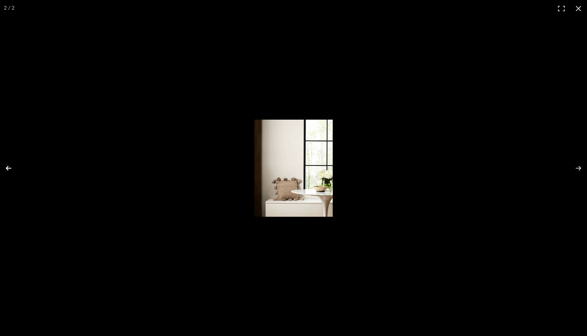
click at [9, 169] on button at bounding box center [13, 168] width 27 height 39
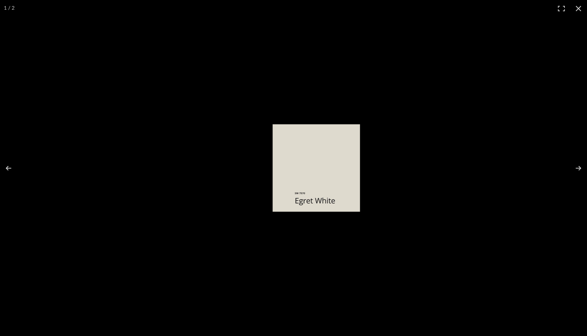
click at [580, 7] on button at bounding box center [578, 8] width 17 height 17
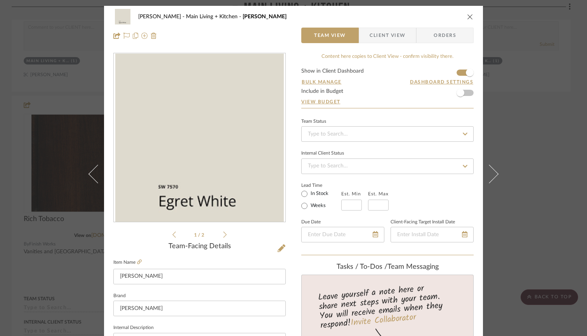
click at [578, 96] on div "Williams Main Living + Kitchen Egret White Team View Client View Orders 1 / 2 T…" at bounding box center [293, 168] width 587 height 336
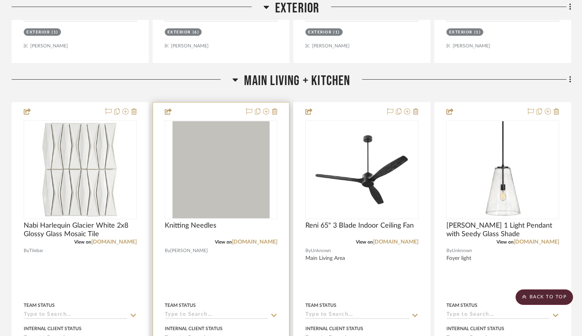
scroll to position [495, 0]
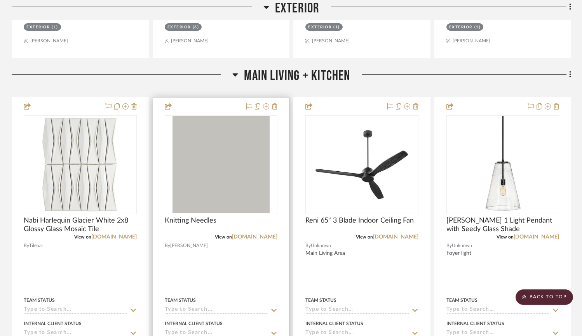
click at [233, 177] on img "0" at bounding box center [220, 164] width 97 height 97
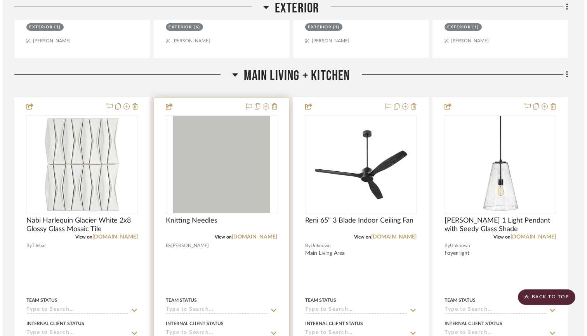
scroll to position [0, 0]
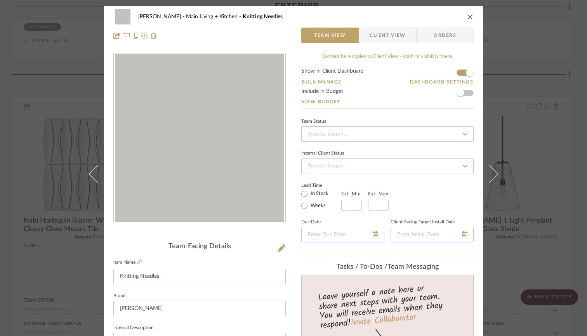
click at [231, 172] on img "0" at bounding box center [199, 138] width 169 height 169
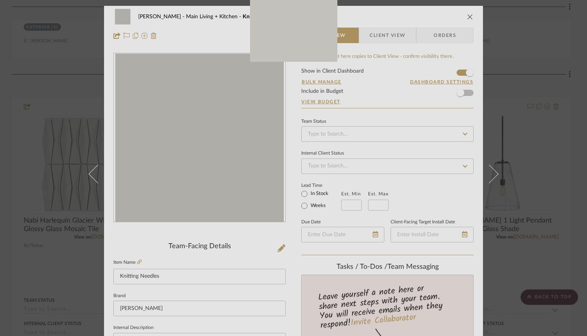
click at [500, 29] on div at bounding box center [293, 168] width 587 height 336
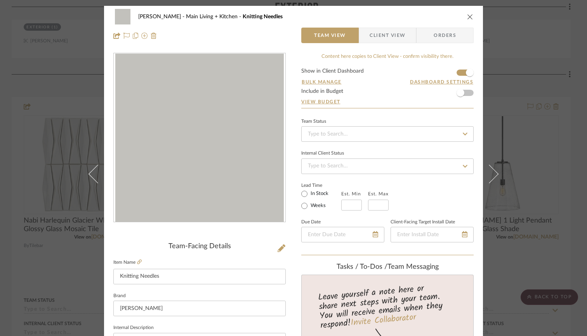
click at [468, 16] on icon "close" at bounding box center [470, 17] width 6 height 6
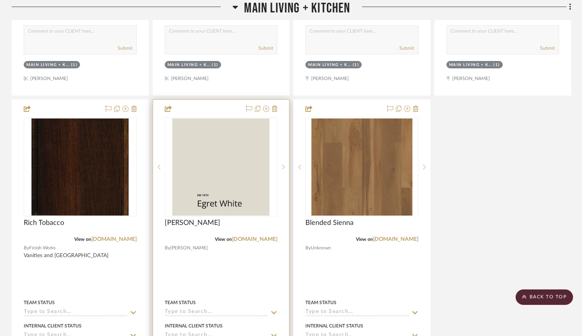
scroll to position [1168, 0]
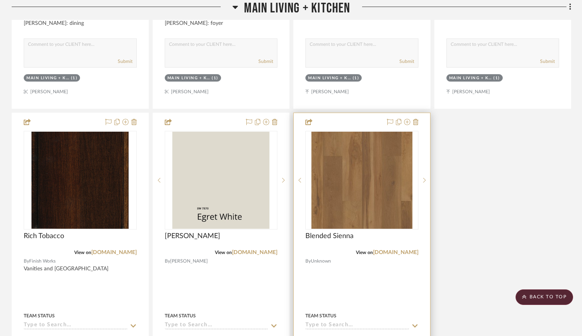
click at [374, 181] on img "0" at bounding box center [361, 180] width 101 height 97
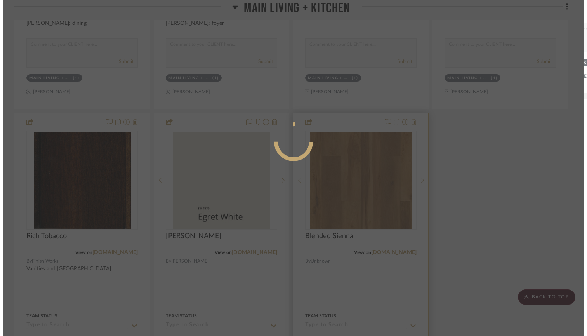
scroll to position [0, 0]
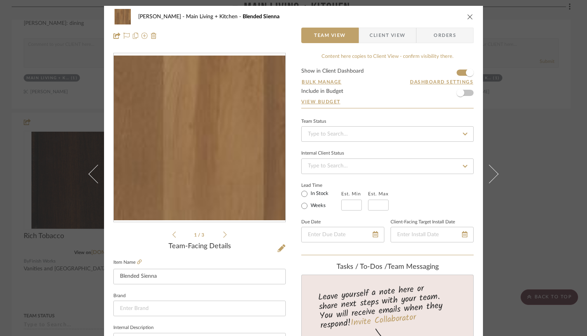
click at [176, 141] on img "0" at bounding box center [200, 138] width 172 height 165
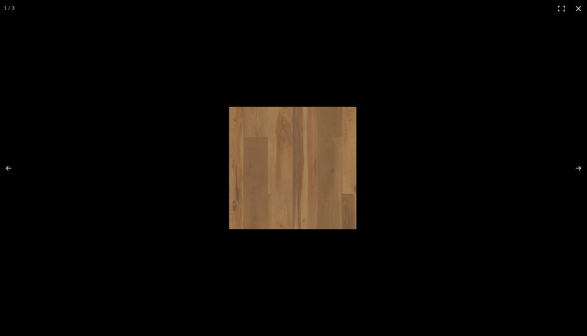
click at [582, 9] on button at bounding box center [578, 8] width 17 height 17
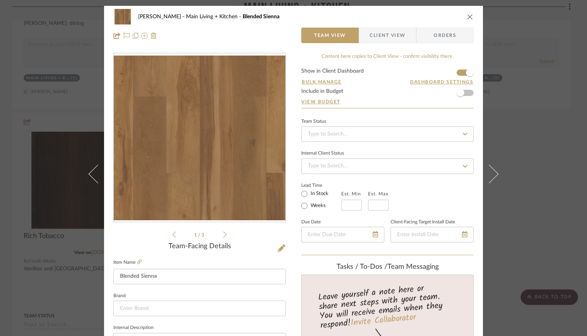
click at [468, 18] on icon "close" at bounding box center [470, 17] width 6 height 6
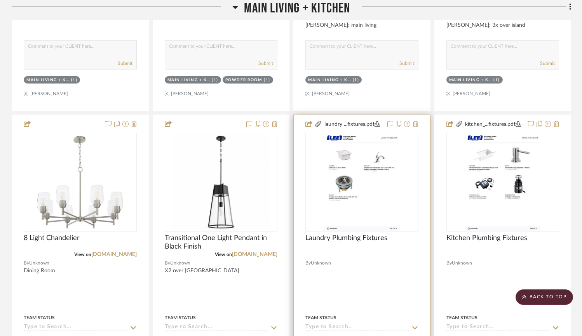
scroll to position [822, 0]
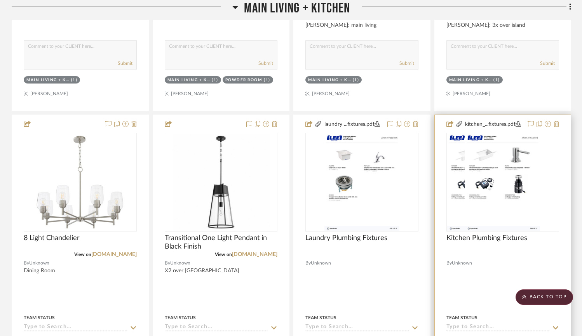
click at [533, 156] on img at bounding box center [502, 182] width 75 height 97
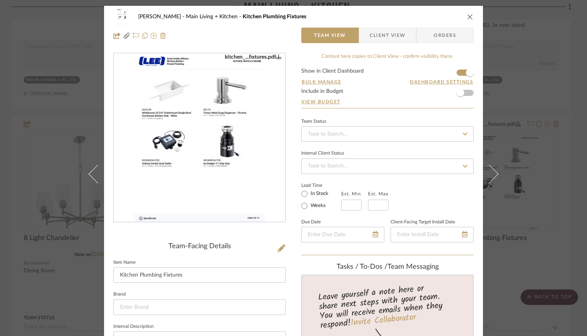
scroll to position [0, 0]
click at [467, 16] on icon "close" at bounding box center [470, 17] width 6 height 6
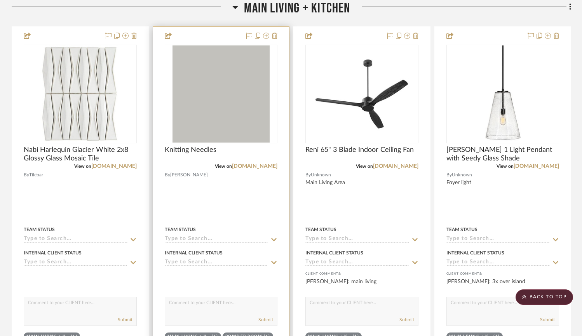
scroll to position [566, 0]
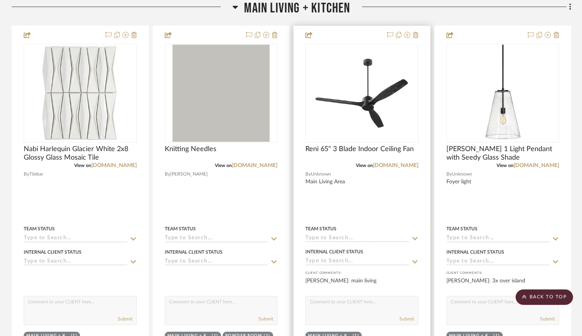
click at [380, 95] on img "0" at bounding box center [361, 93] width 97 height 97
click at [351, 106] on img "0" at bounding box center [361, 93] width 97 height 97
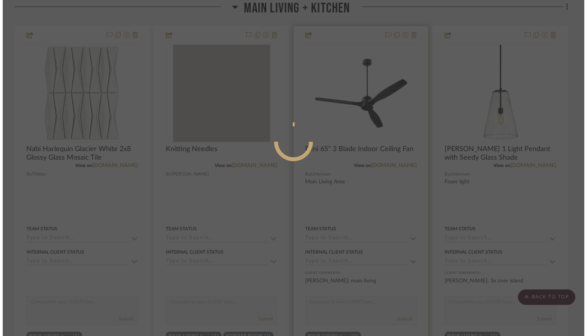
scroll to position [0, 0]
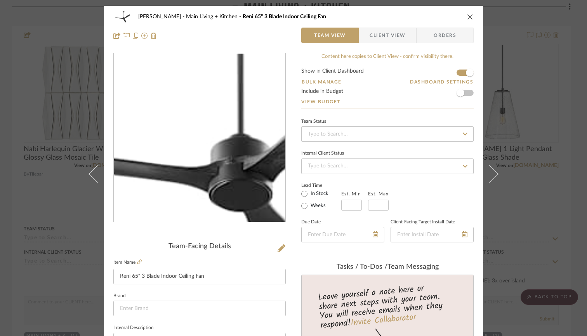
click at [194, 144] on img "0" at bounding box center [199, 138] width 169 height 169
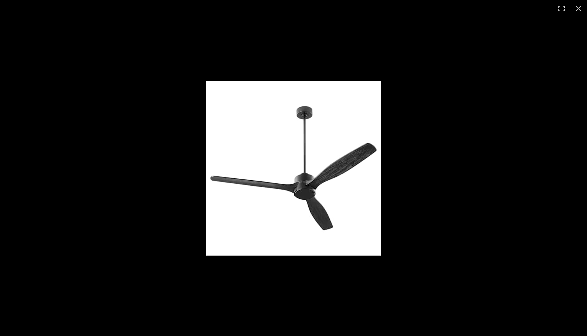
click at [578, 6] on button at bounding box center [578, 8] width 17 height 17
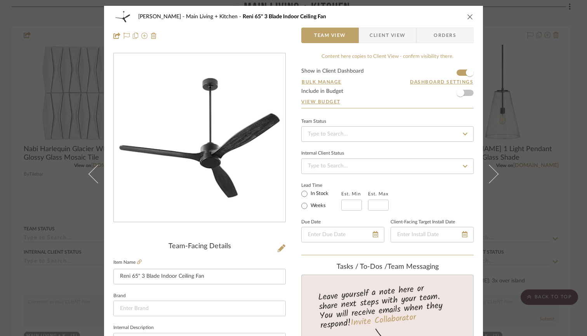
click at [467, 15] on icon "close" at bounding box center [470, 17] width 6 height 6
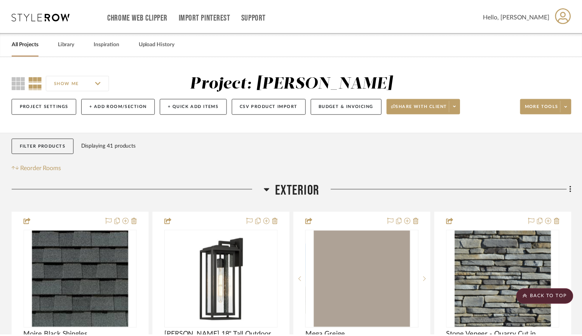
scroll to position [566, 0]
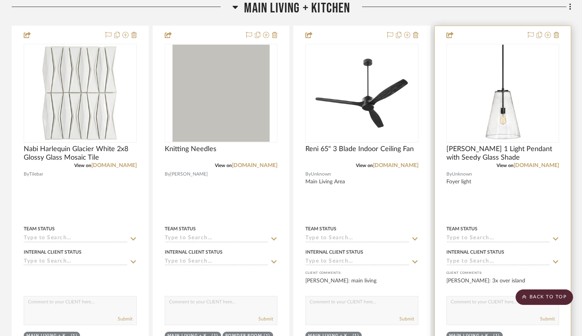
click at [498, 100] on img "0" at bounding box center [502, 93] width 97 height 97
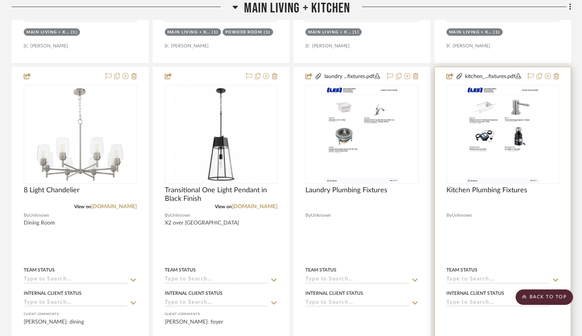
scroll to position [905, 0]
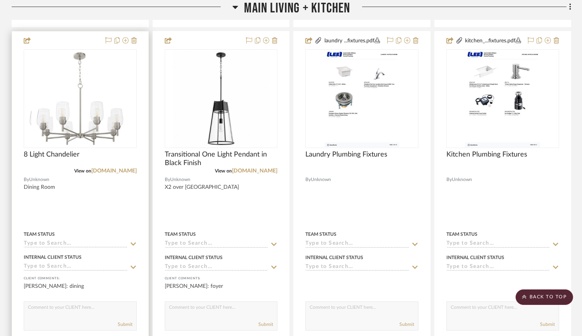
click at [81, 100] on img at bounding box center [79, 98] width 97 height 97
click at [81, 100] on img "0" at bounding box center [79, 98] width 97 height 97
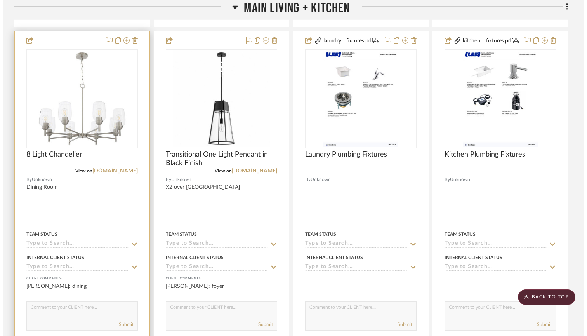
scroll to position [0, 0]
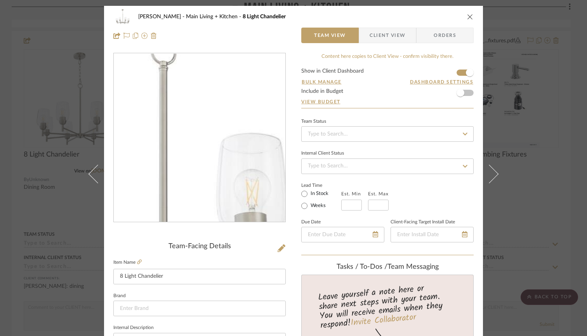
click at [209, 144] on img "0" at bounding box center [199, 138] width 169 height 169
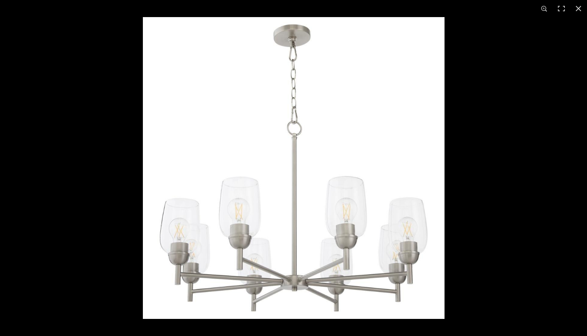
click at [581, 8] on button at bounding box center [578, 8] width 17 height 17
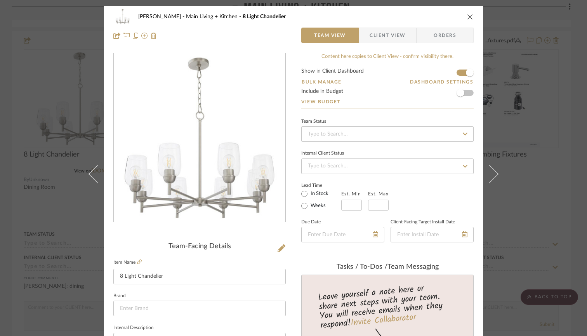
click at [523, 221] on div "Williams Main Living + Kitchen 8 Light Chandelier Team View Client View Orders …" at bounding box center [293, 168] width 587 height 336
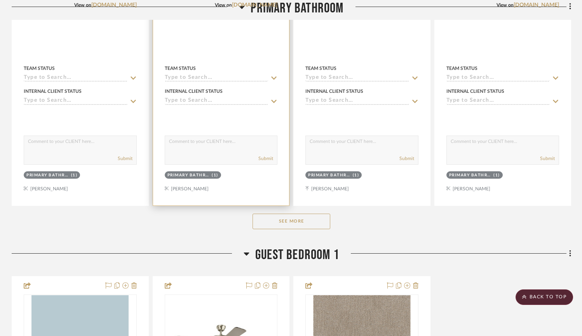
scroll to position [2231, 0]
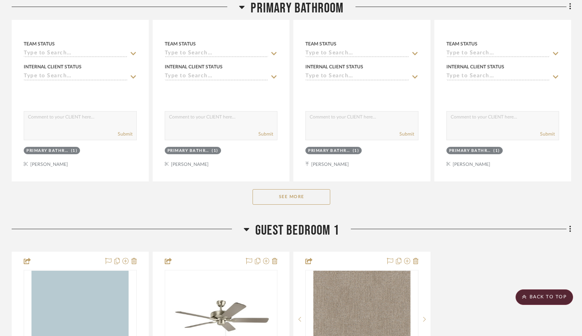
click at [273, 194] on button "See More" at bounding box center [291, 197] width 78 height 16
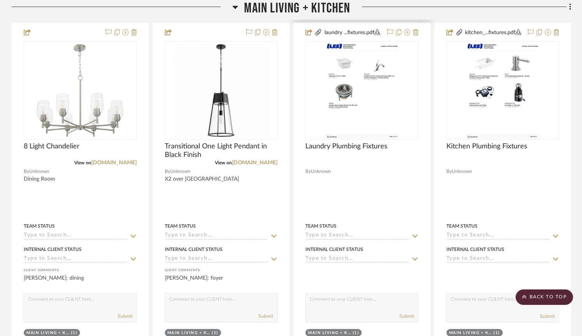
scroll to position [914, 0]
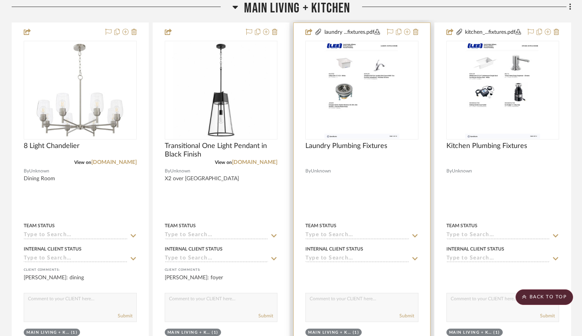
click at [340, 111] on img "0" at bounding box center [361, 90] width 75 height 97
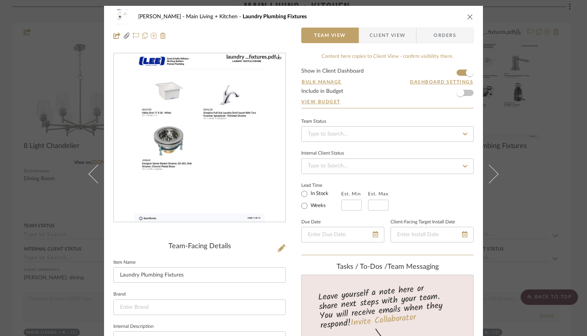
scroll to position [0, 0]
click at [204, 160] on img "0" at bounding box center [199, 138] width 131 height 169
click at [526, 206] on div "Williams Main Living + Kitchen Laundry Plumbing Fixtures Team View Client View …" at bounding box center [293, 168] width 587 height 336
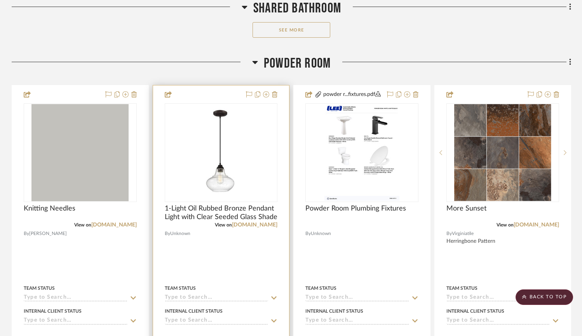
scroll to position [3912, 0]
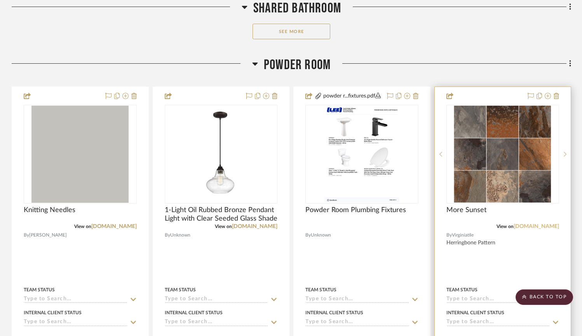
click at [547, 226] on link "[DOMAIN_NAME]" at bounding box center [535, 226] width 45 height 5
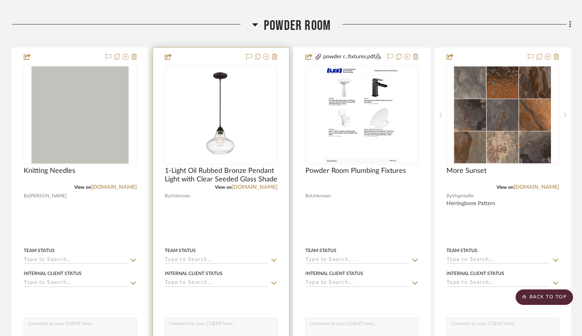
scroll to position [3949, 0]
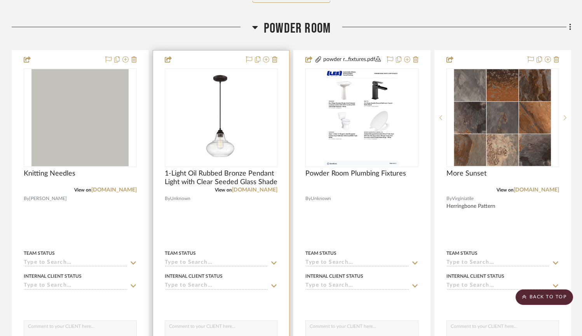
click at [261, 106] on img "0" at bounding box center [220, 117] width 97 height 97
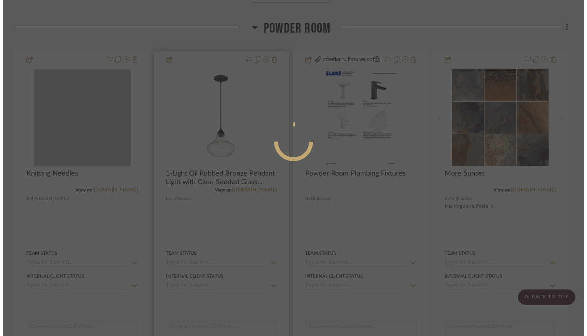
scroll to position [0, 0]
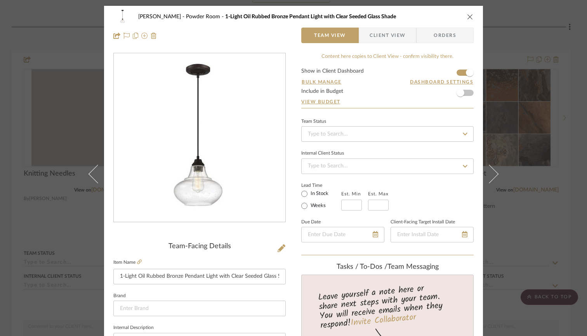
click at [262, 150] on img "0" at bounding box center [199, 138] width 169 height 169
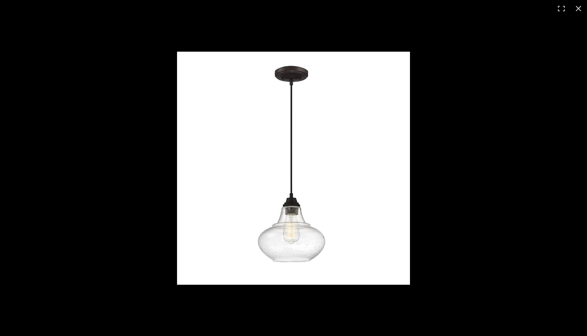
click at [578, 9] on button at bounding box center [578, 8] width 17 height 17
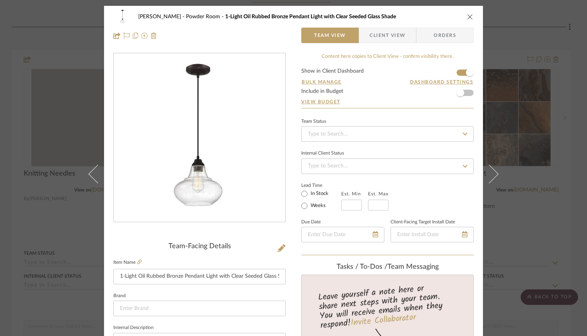
click at [467, 15] on icon "close" at bounding box center [470, 17] width 6 height 6
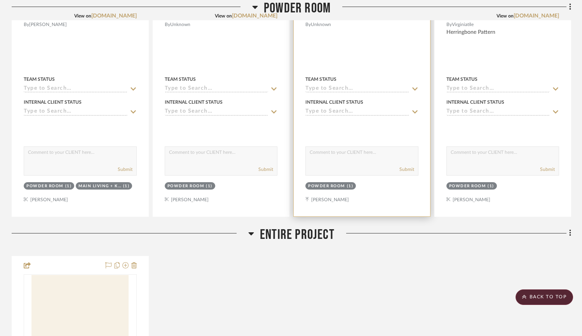
scroll to position [3867, 0]
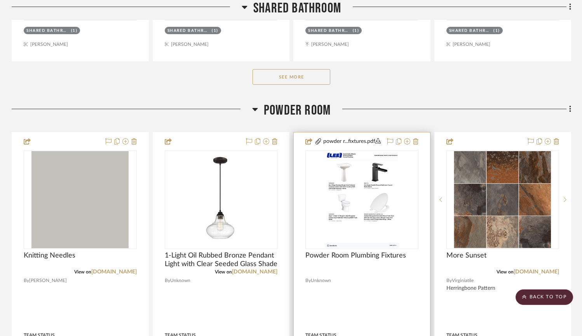
click at [351, 200] on img "0" at bounding box center [361, 199] width 75 height 97
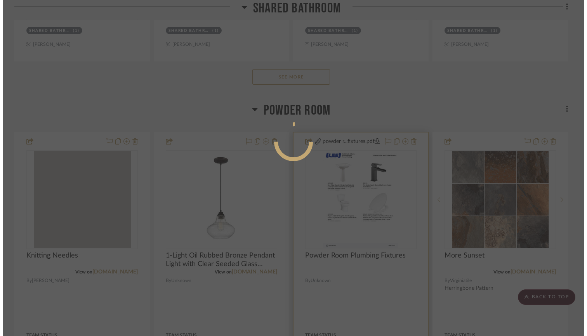
scroll to position [0, 0]
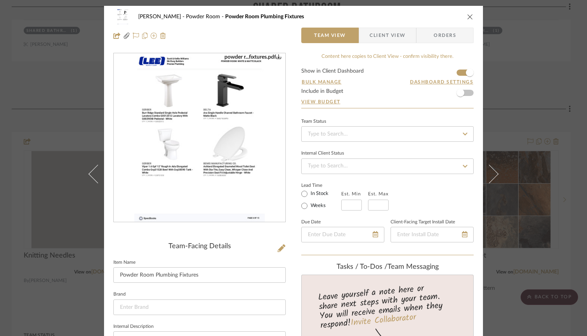
click at [224, 154] on img "0" at bounding box center [199, 138] width 131 height 169
click at [556, 94] on div "Williams Powder Room Powder Room Plumbing Fixtures Team View Client View Orders…" at bounding box center [293, 168] width 587 height 336
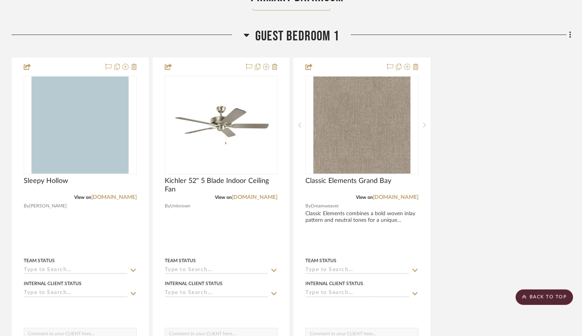
scroll to position [2723, 0]
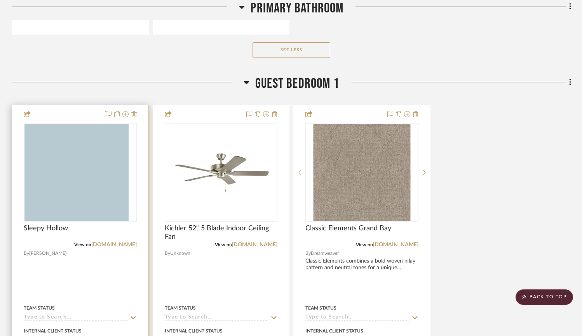
click at [91, 177] on img at bounding box center [79, 172] width 97 height 97
click at [91, 177] on img "0" at bounding box center [79, 172] width 97 height 97
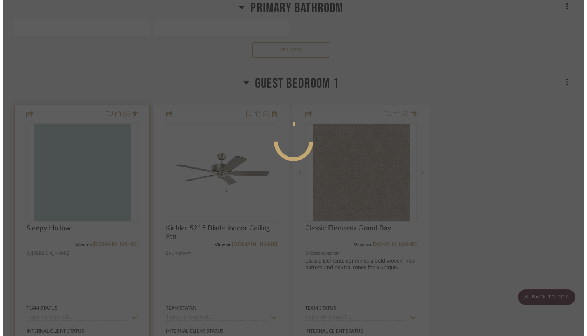
scroll to position [0, 0]
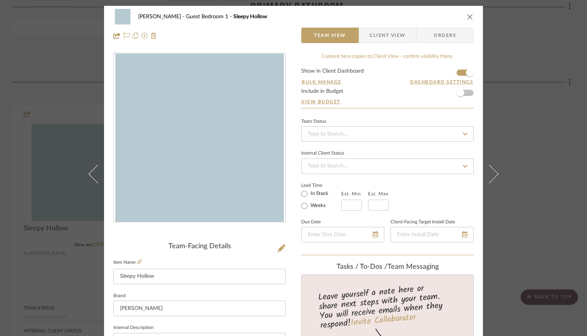
click at [572, 156] on div "Williams Guest Bedroom 1 Sleepy Hollow Team View Client View Orders Team-Facing…" at bounding box center [293, 168] width 587 height 336
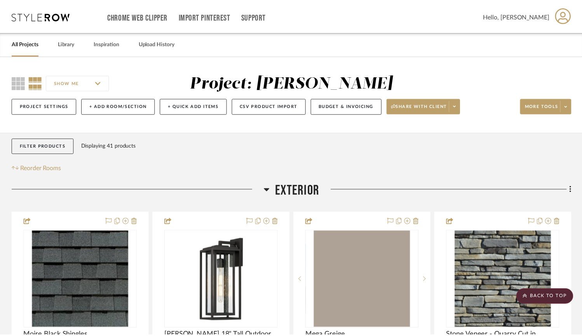
scroll to position [2723, 0]
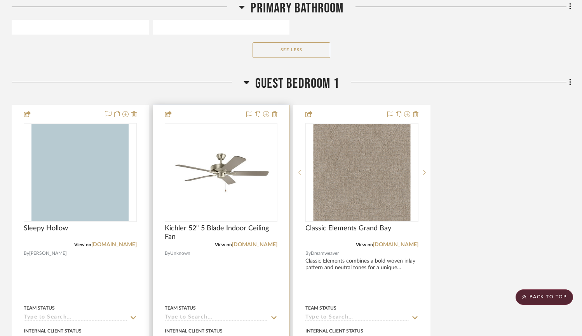
click at [215, 158] on img "0" at bounding box center [220, 172] width 97 height 97
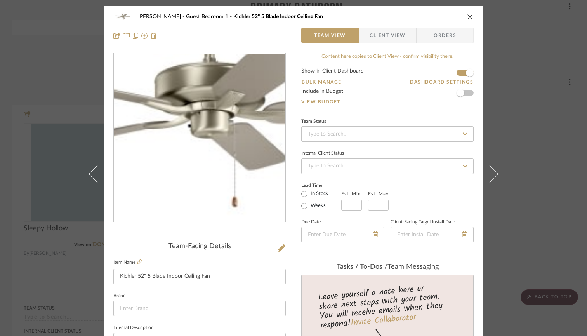
click at [193, 148] on img "0" at bounding box center [199, 138] width 169 height 169
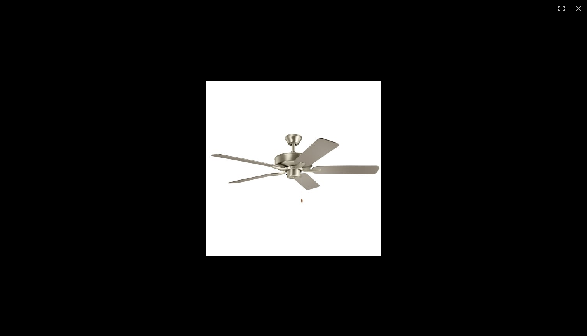
click at [581, 14] on button at bounding box center [578, 8] width 17 height 17
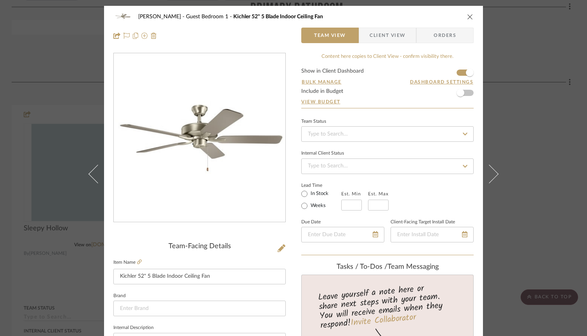
click at [566, 125] on div "Williams Guest Bedroom 1 Kichler 52" 5 Blade Indoor Ceiling Fan Team View Clien…" at bounding box center [293, 168] width 587 height 336
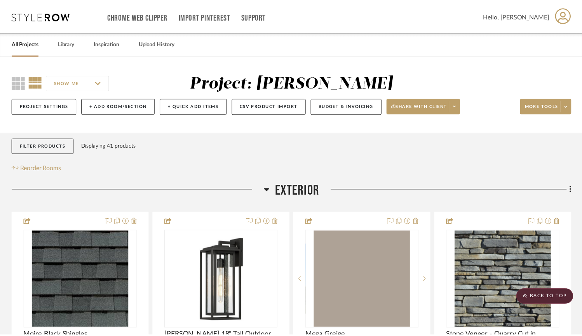
scroll to position [2723, 0]
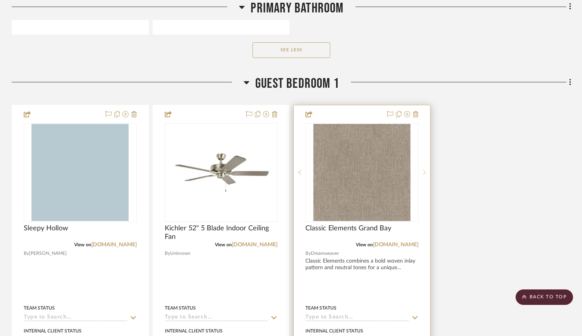
click at [419, 165] on div at bounding box center [424, 172] width 12 height 99
click at [365, 166] on img "0" at bounding box center [361, 172] width 97 height 97
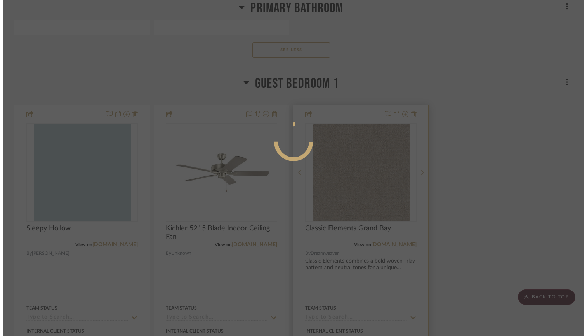
scroll to position [0, 0]
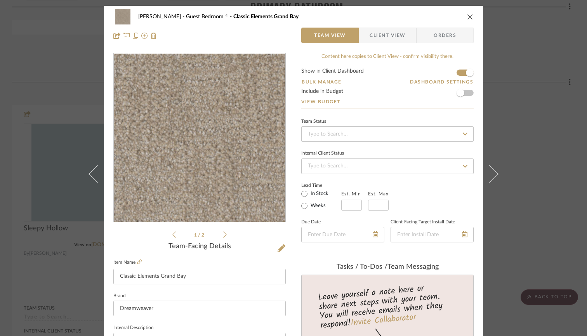
click at [217, 163] on img "0" at bounding box center [199, 138] width 169 height 169
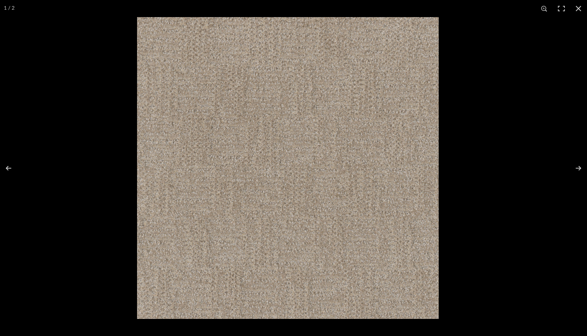
click at [580, 9] on button at bounding box center [578, 8] width 17 height 17
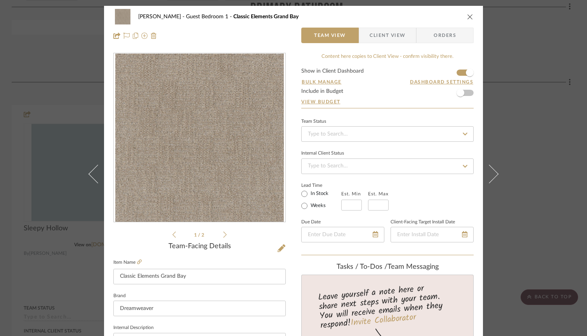
click at [223, 233] on icon at bounding box center [224, 234] width 3 height 7
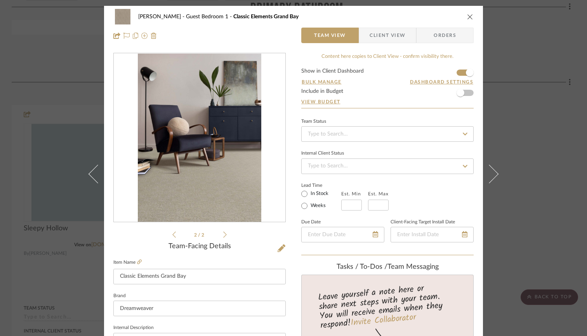
click at [535, 221] on div "Williams Guest Bedroom 1 Classic Elements Grand Bay Team View Client View Order…" at bounding box center [293, 168] width 587 height 336
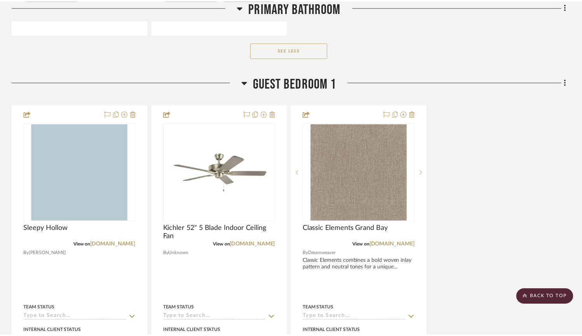
scroll to position [2723, 0]
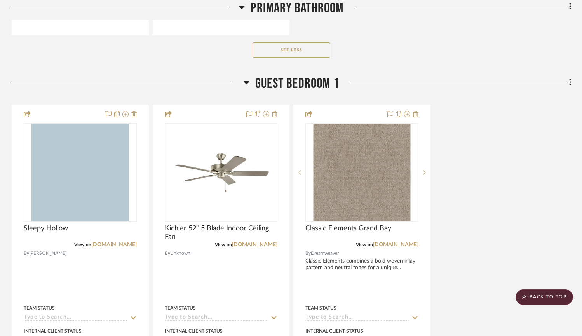
click at [306, 82] on span "Guest Bedroom 1" at bounding box center [297, 83] width 84 height 17
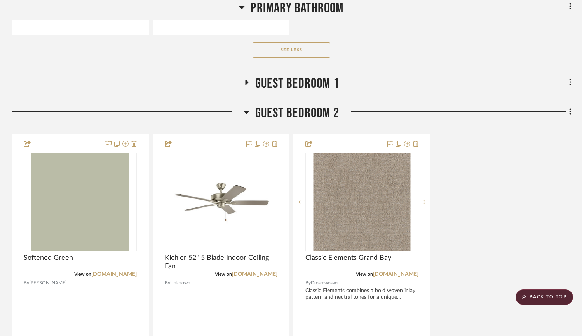
click at [304, 82] on span "Guest Bedroom 1" at bounding box center [297, 83] width 84 height 17
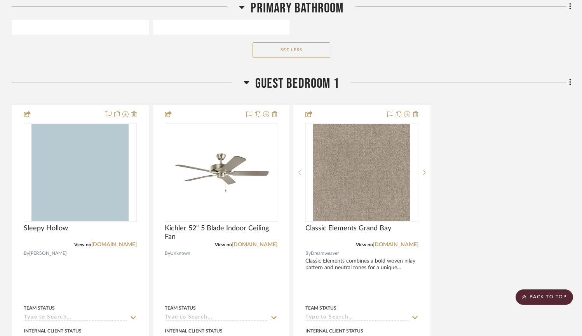
click at [571, 84] on icon at bounding box center [570, 82] width 2 height 9
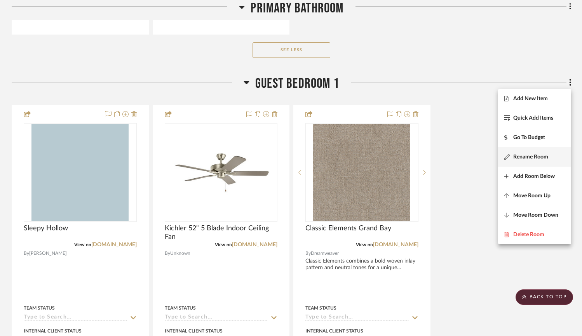
click at [524, 155] on span "Rename Room" at bounding box center [530, 156] width 35 height 7
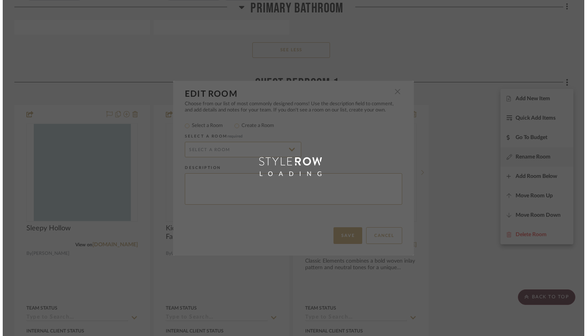
scroll to position [0, 0]
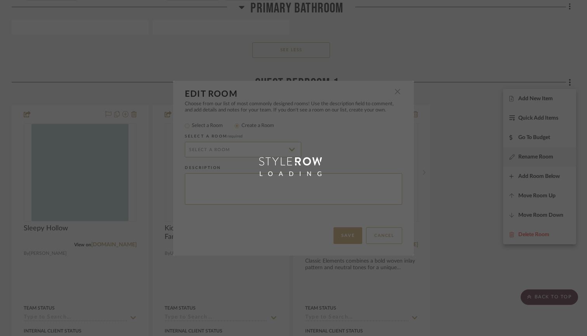
radio input "false"
radio input "true"
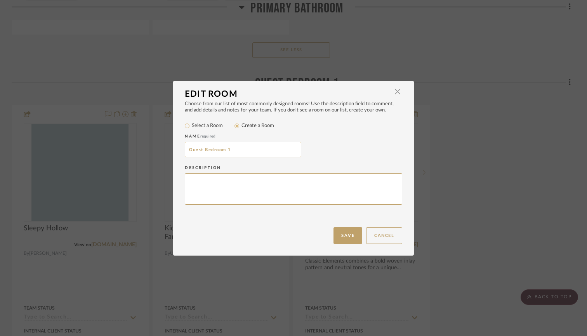
click at [221, 150] on input "Guest Bedroom 1" at bounding box center [243, 150] width 117 height 16
type input "Bedroom 2"
click at [339, 232] on button "Save" at bounding box center [348, 235] width 29 height 17
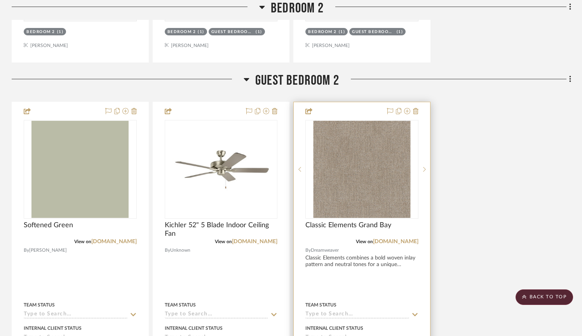
scroll to position [3069, 0]
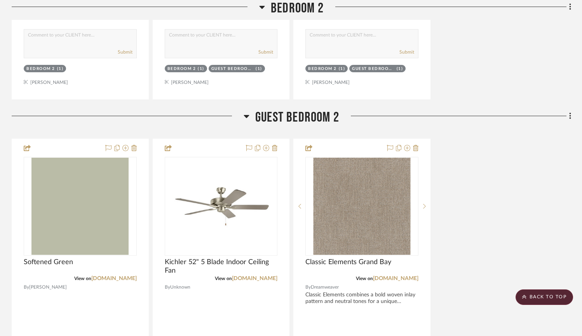
click at [284, 123] on span "Guest Bedroom 2" at bounding box center [297, 117] width 84 height 17
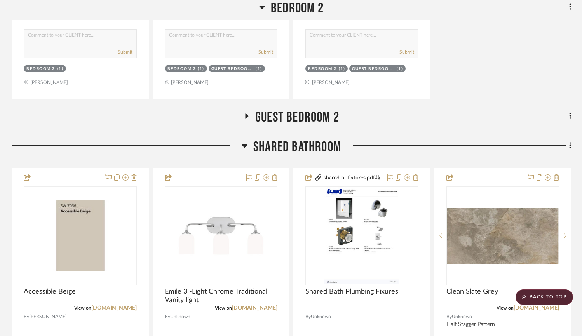
click at [284, 123] on span "Guest Bedroom 2" at bounding box center [297, 117] width 84 height 17
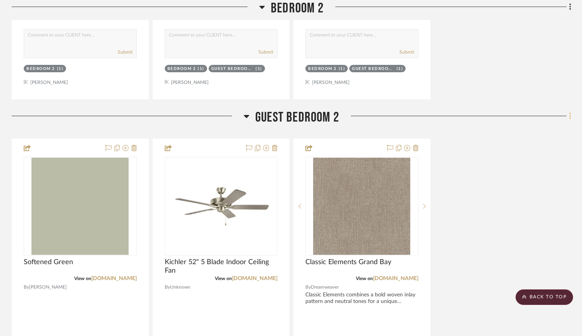
click at [568, 115] on fa-icon at bounding box center [568, 116] width 5 height 13
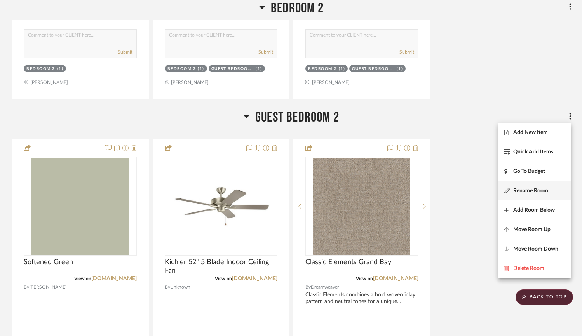
click at [534, 189] on span "Rename Room" at bounding box center [530, 190] width 35 height 7
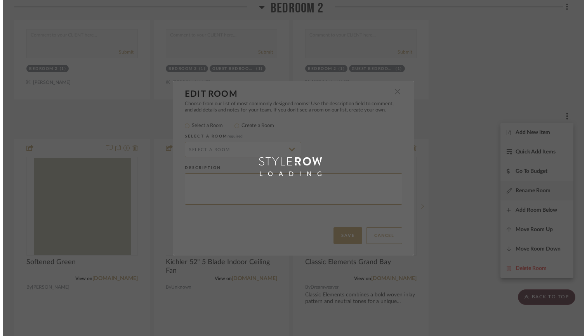
scroll to position [0, 0]
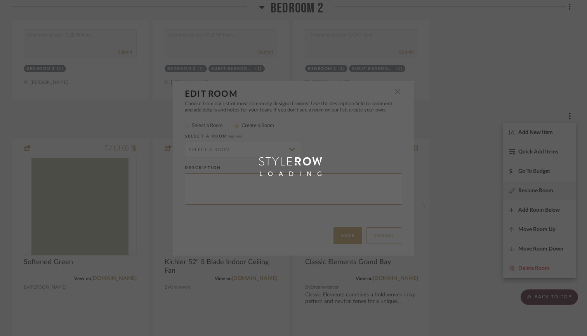
radio input "false"
radio input "true"
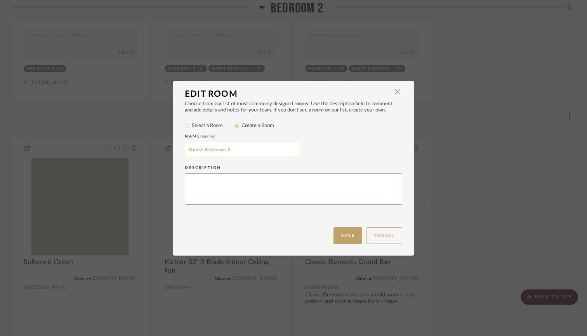
click at [213, 153] on input "Guest Bedroom 2" at bounding box center [243, 150] width 117 height 16
type input "Bedroom 3"
click at [346, 231] on button "Save" at bounding box center [348, 235] width 29 height 17
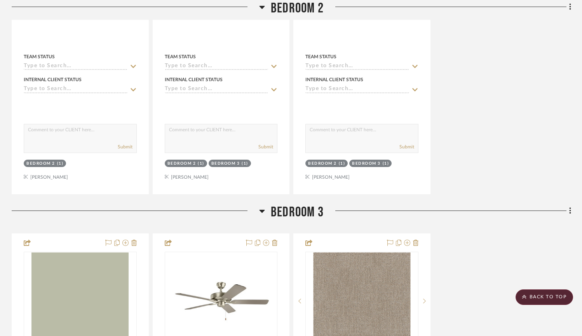
scroll to position [3084, 0]
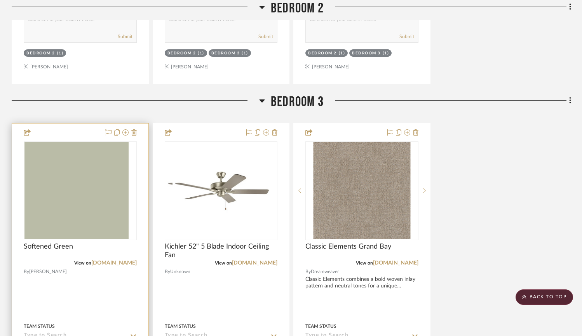
click at [64, 205] on img at bounding box center [79, 190] width 97 height 97
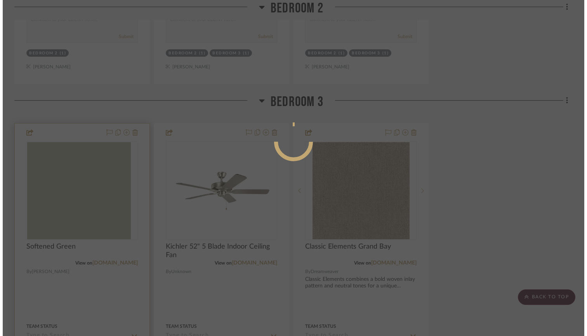
scroll to position [0, 0]
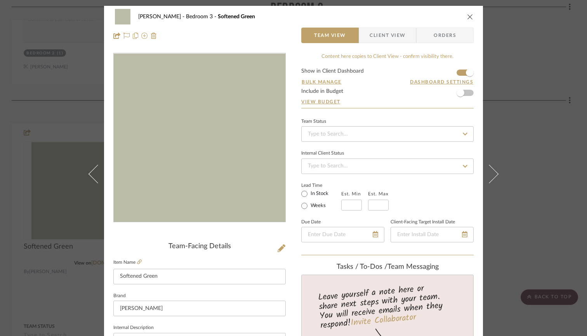
click at [207, 178] on img "0" at bounding box center [199, 138] width 169 height 169
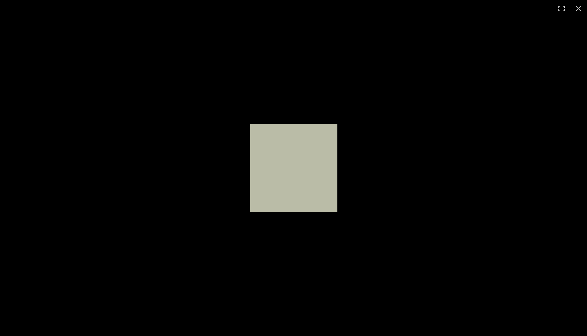
click at [581, 10] on button at bounding box center [578, 8] width 17 height 17
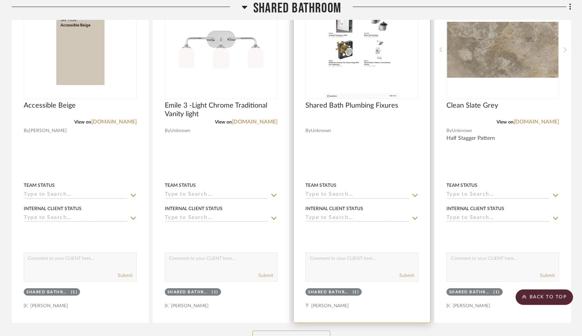
scroll to position [3552, 0]
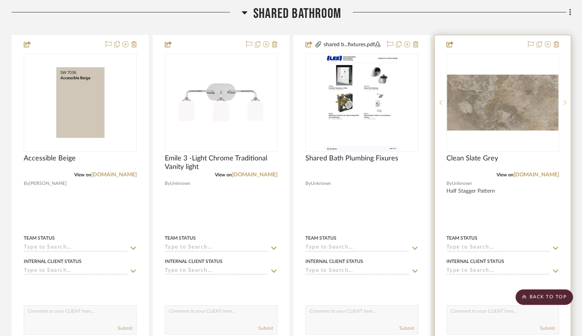
click at [517, 108] on img "0" at bounding box center [502, 103] width 111 height 56
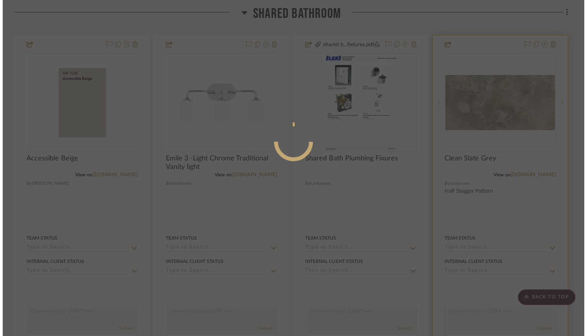
scroll to position [0, 0]
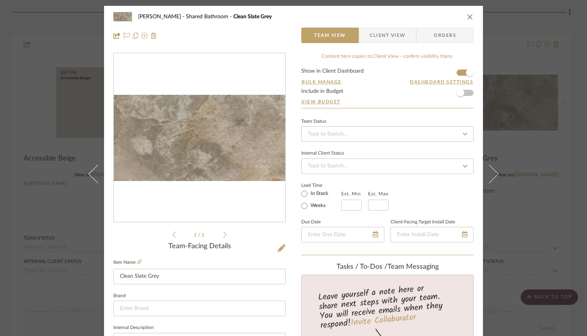
click at [223, 234] on icon at bounding box center [224, 234] width 3 height 7
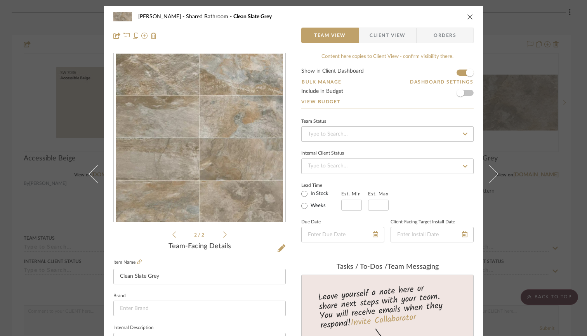
click at [41, 189] on div "Williams Shared Bathroom Clean Slate Grey Team View Client View Orders 2 / 2 Te…" at bounding box center [293, 168] width 587 height 336
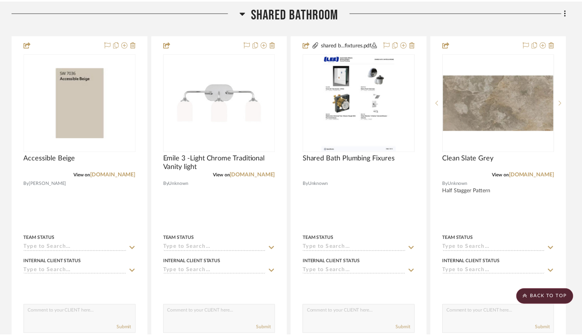
scroll to position [3552, 0]
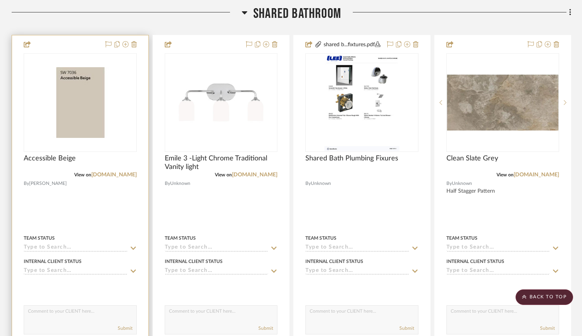
click at [72, 120] on img "0" at bounding box center [79, 102] width 111 height 71
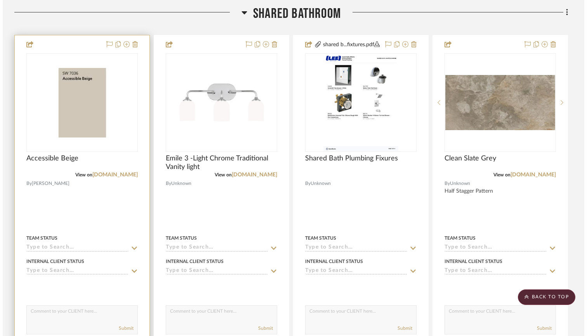
scroll to position [0, 0]
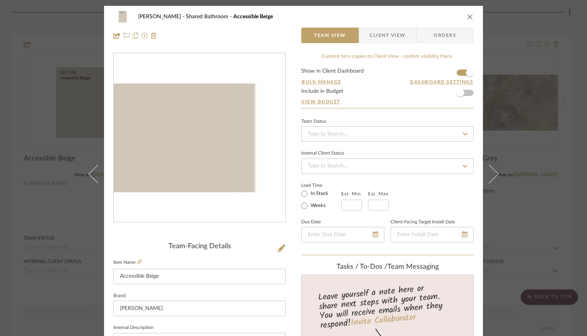
click at [216, 160] on img "0" at bounding box center [200, 138] width 172 height 109
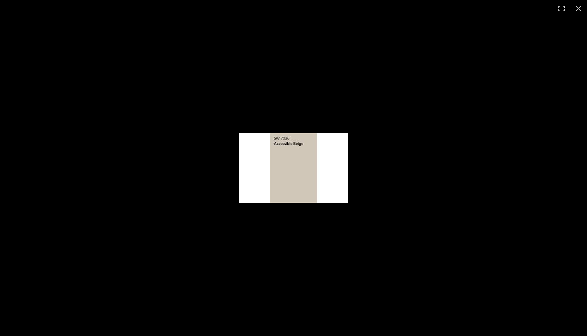
click at [579, 7] on button at bounding box center [578, 8] width 17 height 17
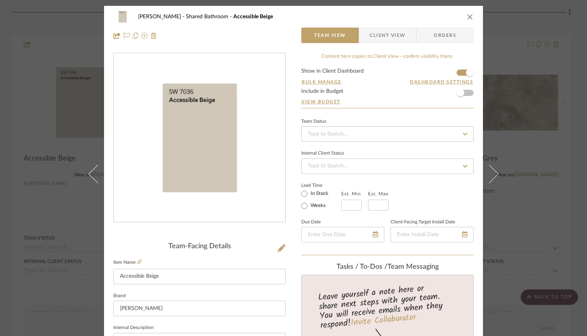
click at [522, 222] on div "Williams Shared Bathroom Accessible Beige Team View Client View Orders Team-Fac…" at bounding box center [293, 168] width 587 height 336
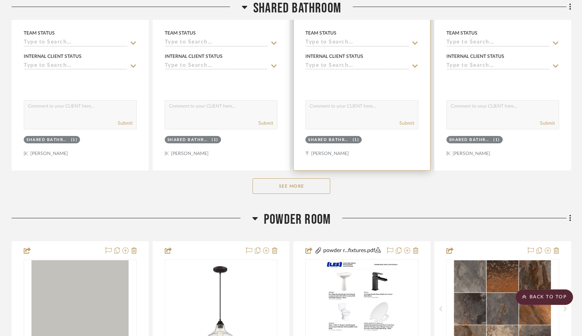
scroll to position [3777, 0]
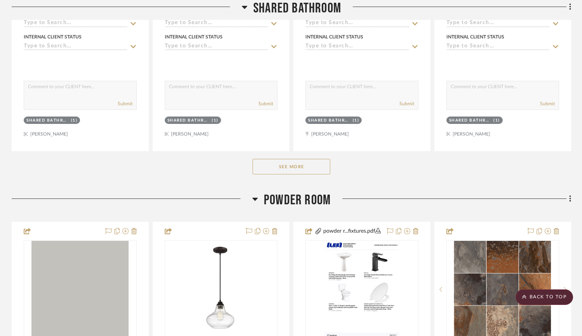
click at [300, 170] on button "See More" at bounding box center [291, 167] width 78 height 16
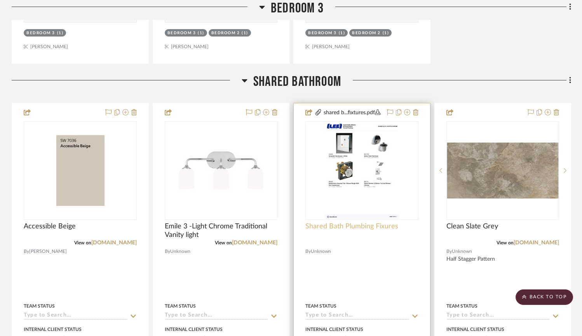
scroll to position [3471, 0]
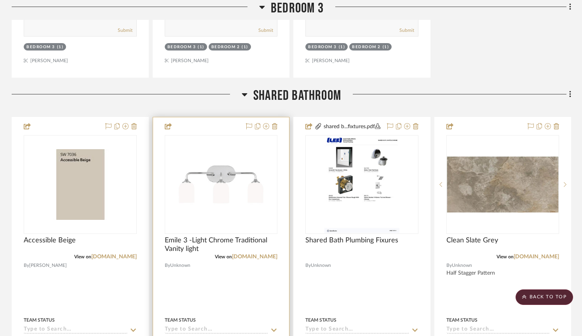
click at [210, 193] on img "0" at bounding box center [220, 184] width 97 height 97
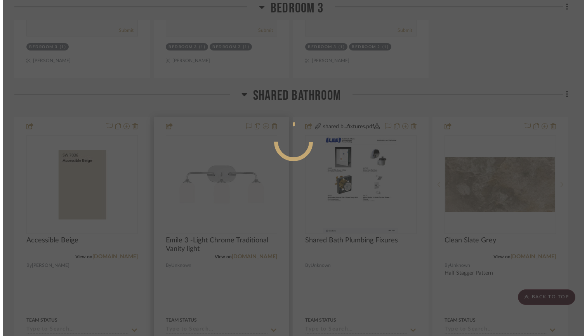
scroll to position [0, 0]
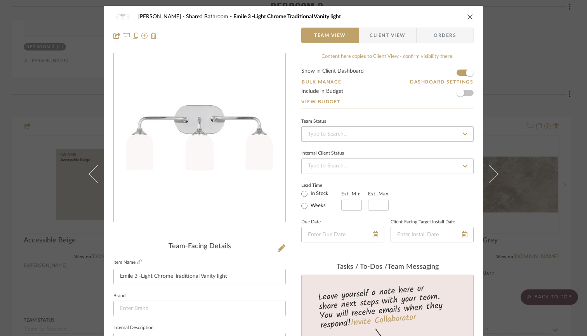
click at [213, 157] on img "0" at bounding box center [199, 138] width 169 height 169
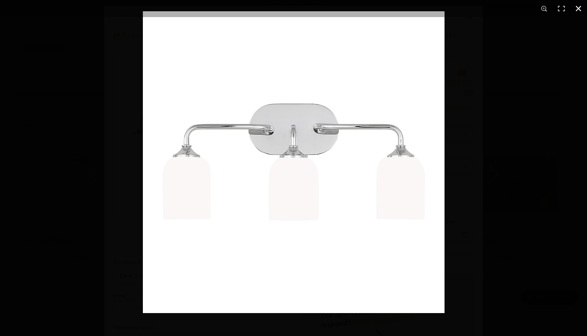
click at [480, 165] on div at bounding box center [436, 179] width 587 height 336
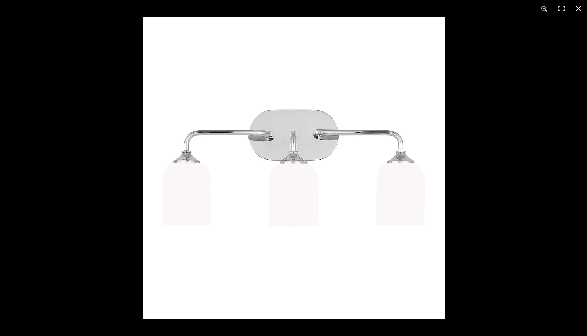
click at [583, 8] on button at bounding box center [578, 8] width 17 height 17
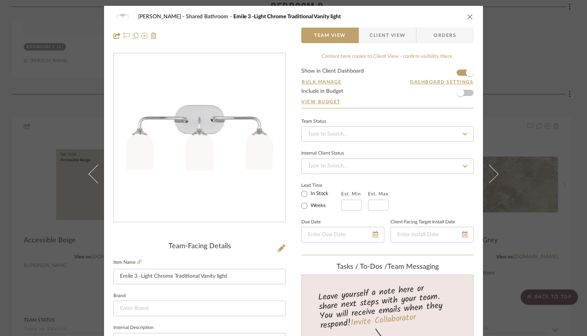
click at [467, 15] on icon "close" at bounding box center [470, 17] width 6 height 6
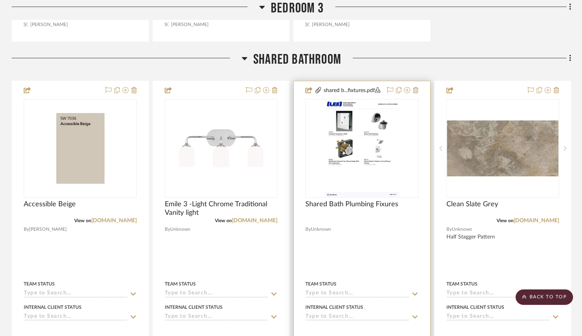
scroll to position [3535, 0]
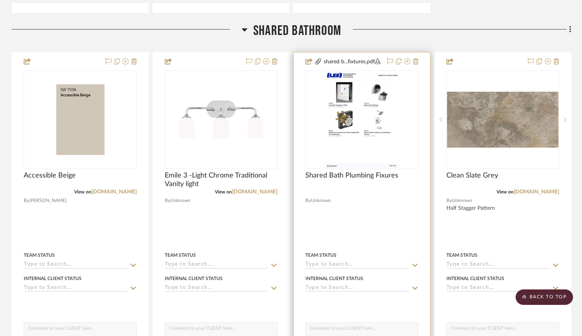
click at [338, 114] on img "0" at bounding box center [361, 119] width 75 height 97
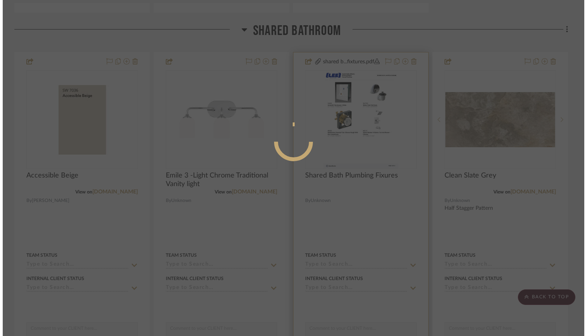
scroll to position [0, 0]
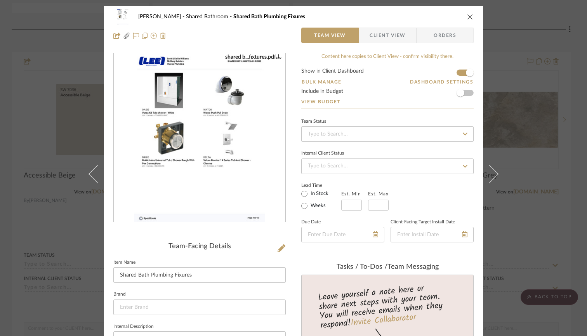
click at [220, 142] on img "0" at bounding box center [199, 138] width 131 height 169
click at [538, 171] on div "Williams Shared Bathroom Shared Bath Plumbing Fixures Team View Client View Ord…" at bounding box center [293, 168] width 587 height 336
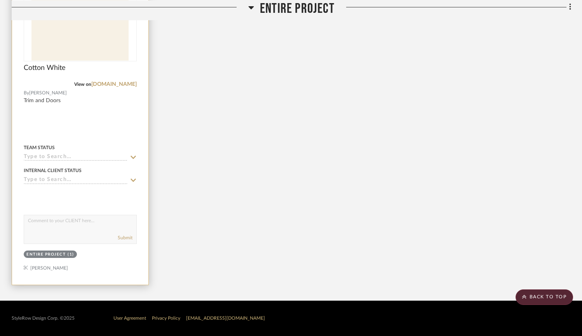
scroll to position [4778, 0]
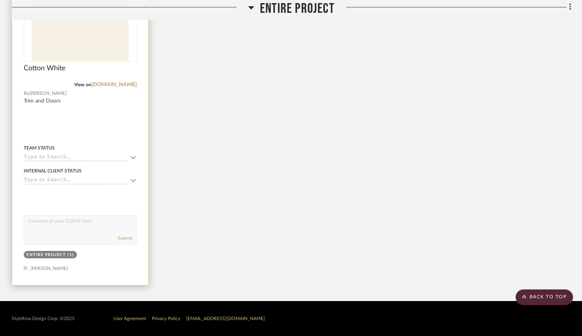
click at [84, 36] on img "0" at bounding box center [79, 12] width 97 height 97
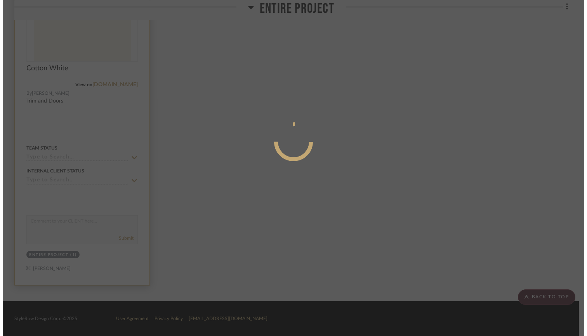
scroll to position [0, 0]
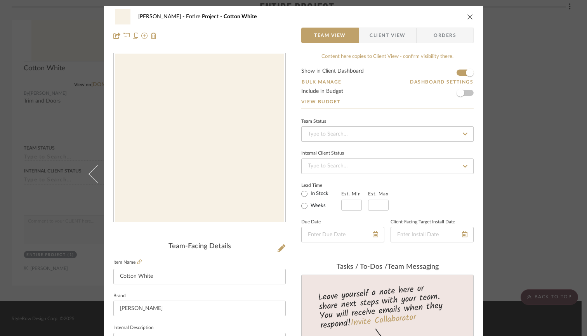
click at [251, 186] on img "0" at bounding box center [199, 138] width 169 height 169
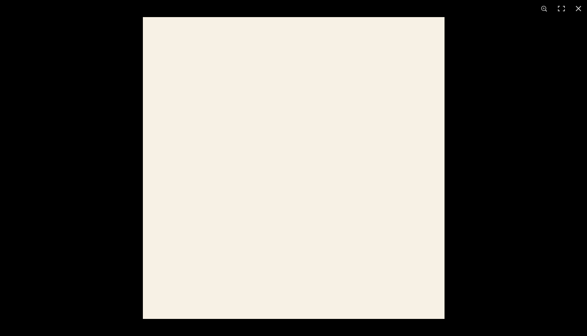
click at [580, 8] on button at bounding box center [578, 8] width 17 height 17
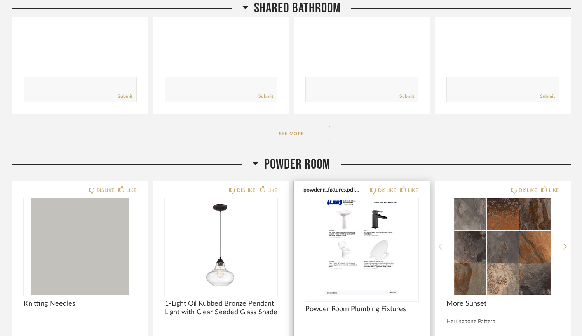
scroll to position [2015, 0]
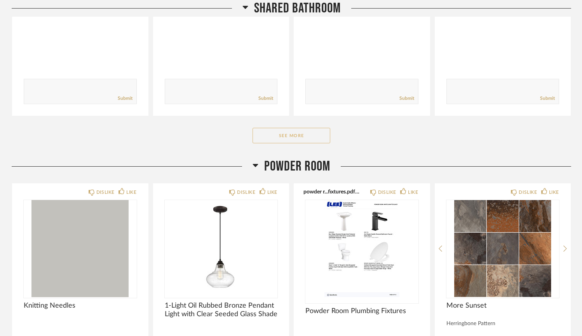
click at [303, 135] on button "See More" at bounding box center [291, 136] width 78 height 16
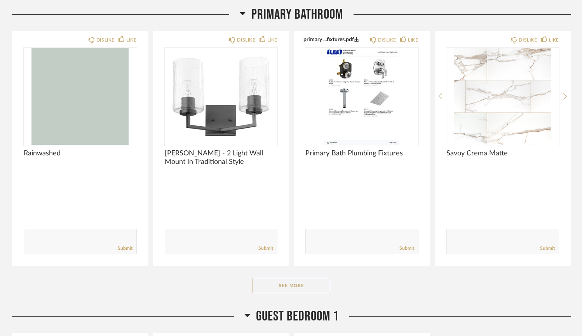
scroll to position [967, 0]
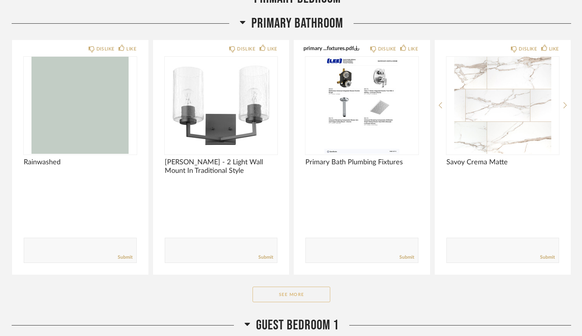
click at [293, 296] on button "See More" at bounding box center [291, 295] width 78 height 16
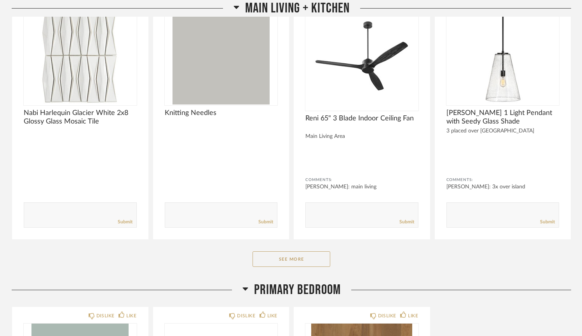
scroll to position [422, 0]
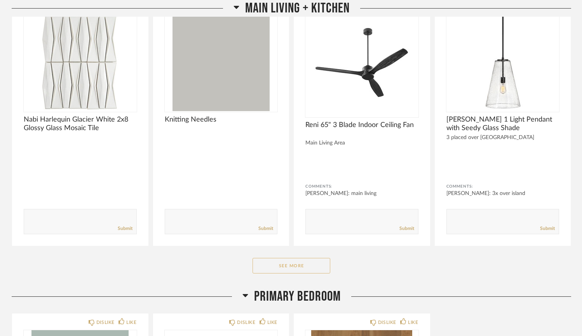
click at [299, 270] on button "See More" at bounding box center [291, 266] width 78 height 16
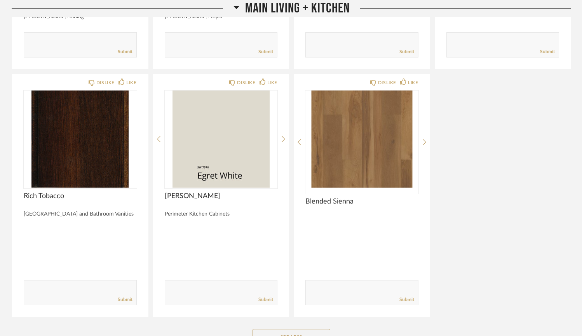
scroll to position [845, 0]
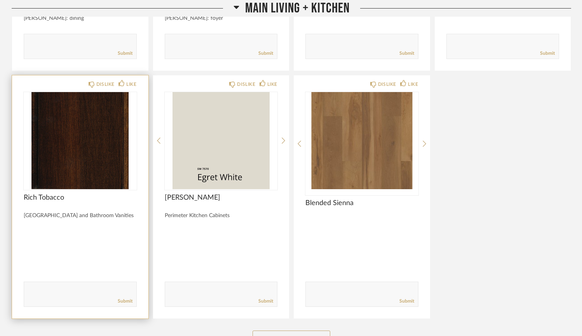
click at [68, 237] on div at bounding box center [80, 237] width 113 height 21
click at [65, 211] on div "Rich Tobacco [GEOGRAPHIC_DATA] and Bathroom Vanities" at bounding box center [80, 206] width 113 height 26
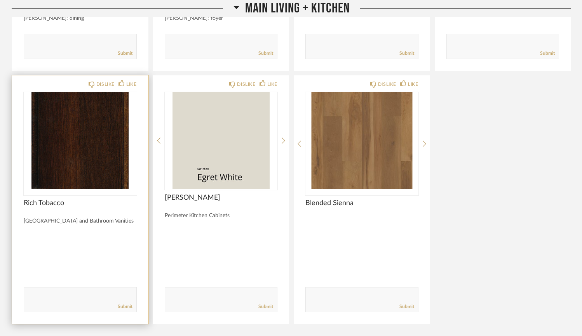
click at [0, 0] on img at bounding box center [0, 0] width 0 height 0
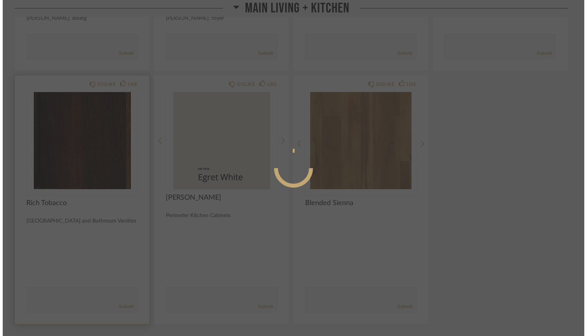
scroll to position [0, 0]
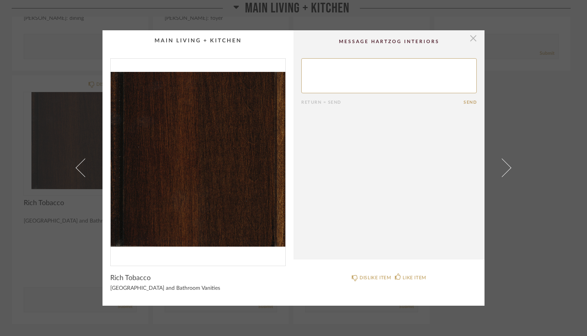
click at [469, 37] on span "button" at bounding box center [474, 38] width 16 height 16
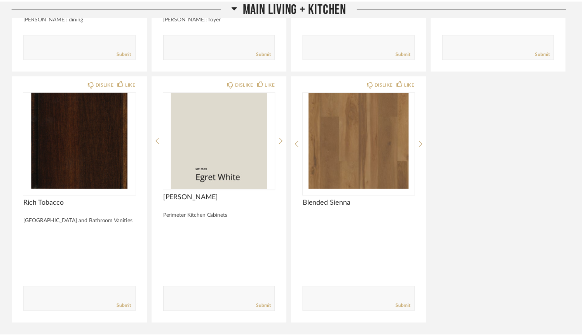
scroll to position [845, 0]
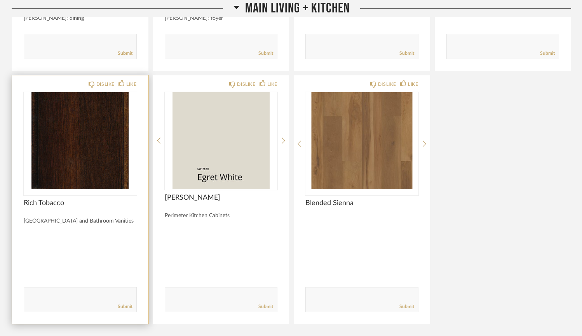
click at [30, 238] on div at bounding box center [80, 242] width 113 height 21
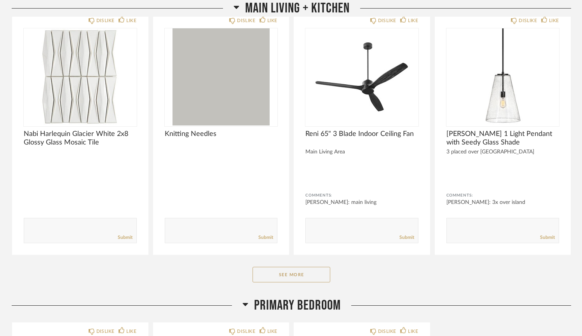
scroll to position [408, 0]
click at [299, 272] on button "See More" at bounding box center [291, 275] width 78 height 16
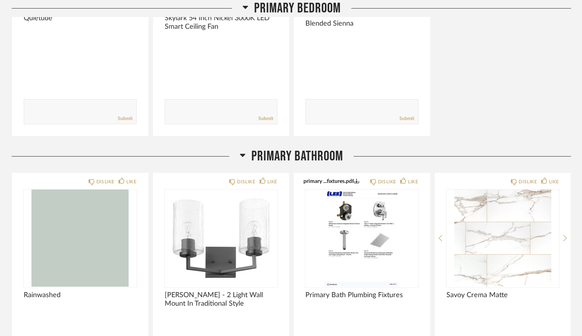
scroll to position [1141, 0]
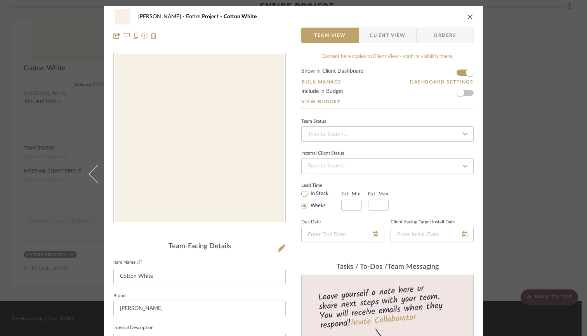
click at [573, 174] on div "[PERSON_NAME] Entire Project Cotton White Team View Client View Orders Team-Fac…" at bounding box center [293, 168] width 587 height 336
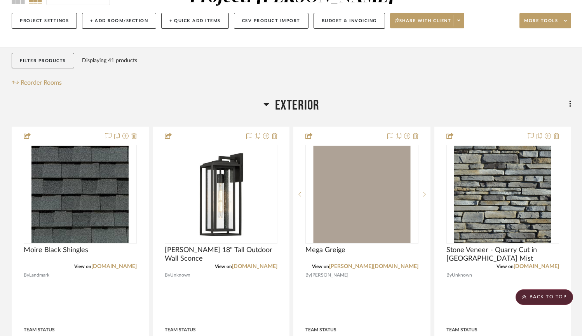
scroll to position [83, 0]
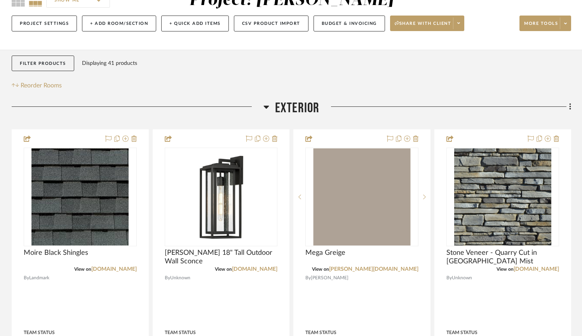
click at [268, 106] on icon at bounding box center [265, 107] width 5 height 3
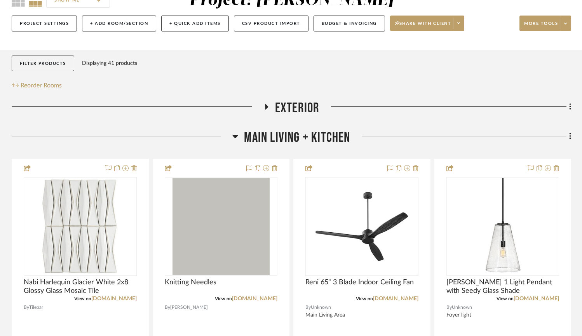
click at [235, 138] on icon at bounding box center [235, 136] width 5 height 3
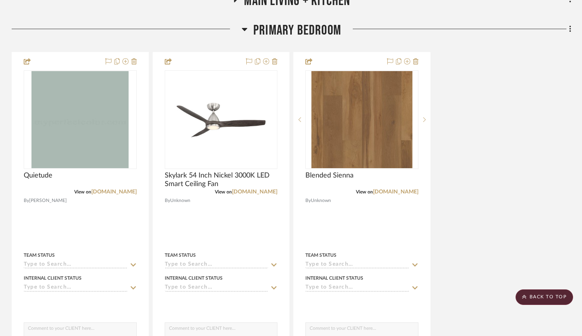
scroll to position [219, 0]
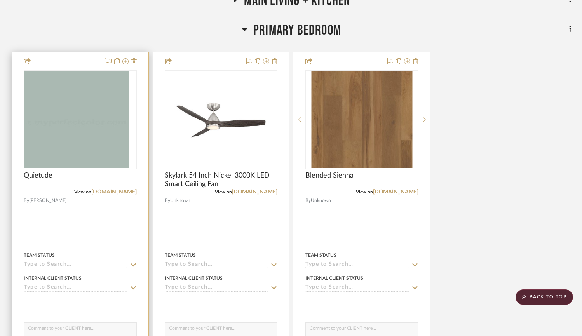
click at [94, 142] on img "0" at bounding box center [72, 119] width 97 height 97
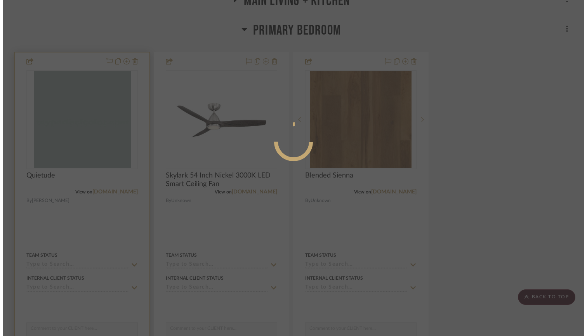
scroll to position [0, 0]
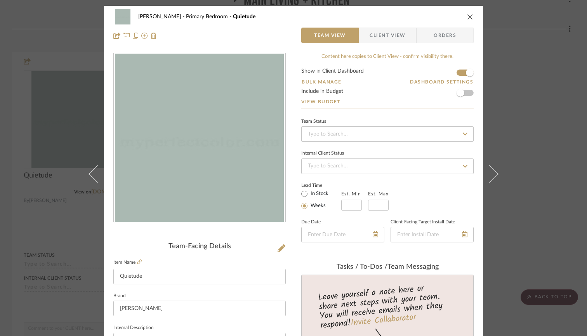
click at [520, 195] on div "[PERSON_NAME] Primary Bedroom Quietude Team View Client View Orders Team-Facing…" at bounding box center [293, 168] width 587 height 336
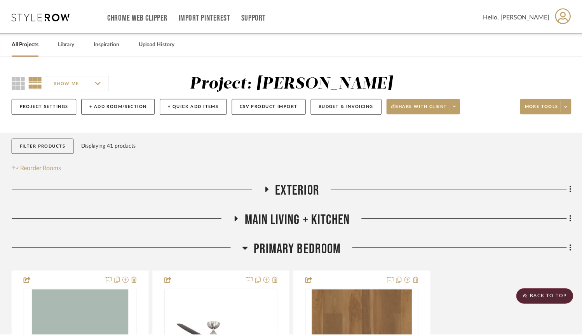
scroll to position [219, 0]
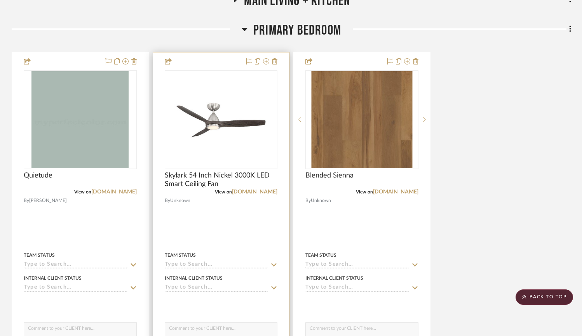
click at [225, 153] on img "0" at bounding box center [220, 119] width 97 height 97
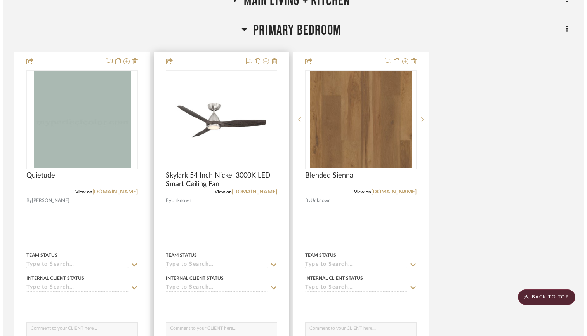
scroll to position [0, 0]
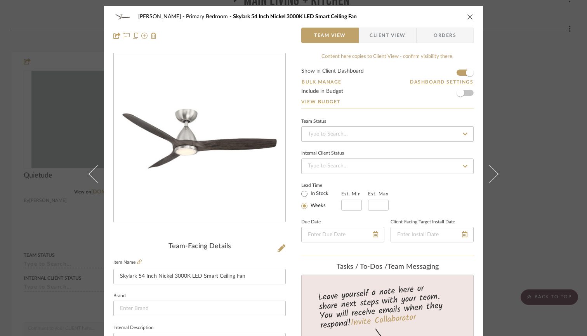
click at [531, 193] on div "[PERSON_NAME] Primary Bedroom Skylark 54 Inch Nickel 3000K LED Smart Ceiling Fa…" at bounding box center [293, 168] width 587 height 336
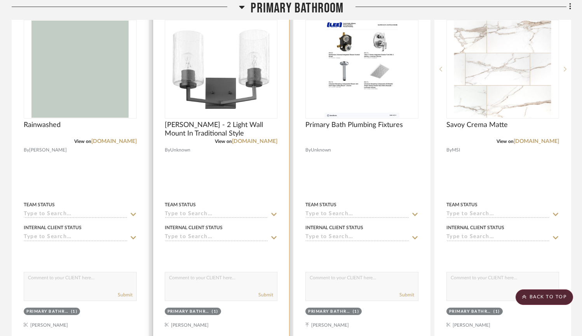
scroll to position [650, 0]
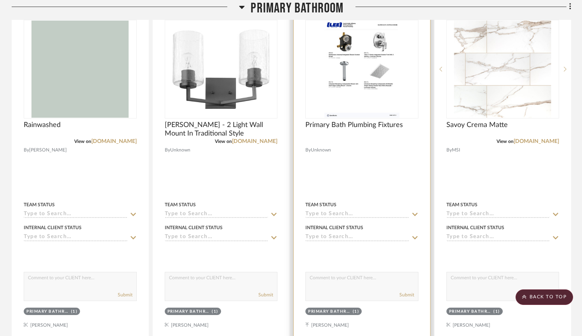
click at [0, 0] on img at bounding box center [0, 0] width 0 height 0
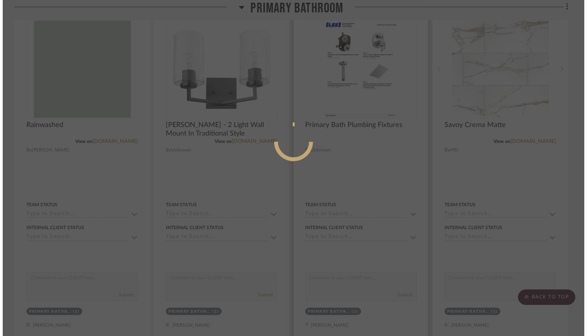
scroll to position [0, 0]
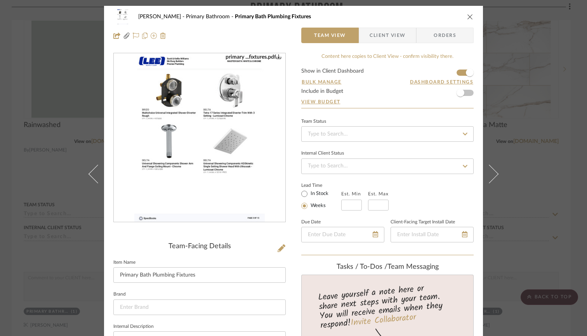
click at [229, 173] on img "0" at bounding box center [199, 138] width 131 height 169
click at [464, 16] on div "[PERSON_NAME] Primary Bathroom Primary Bath Plumbing Fixtures" at bounding box center [293, 17] width 360 height 16
click at [469, 17] on icon "close" at bounding box center [470, 17] width 6 height 6
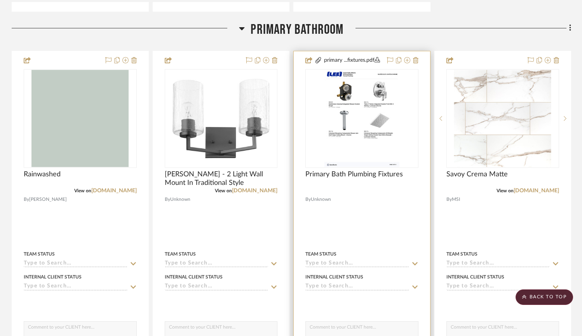
scroll to position [590, 0]
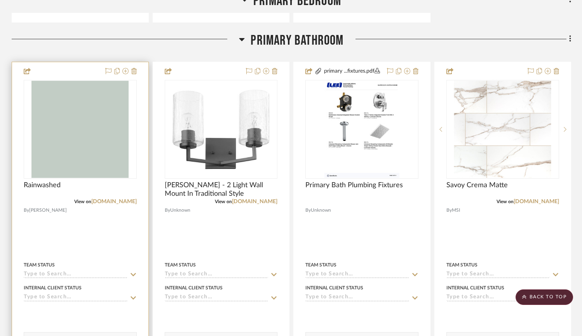
click at [0, 0] on img at bounding box center [0, 0] width 0 height 0
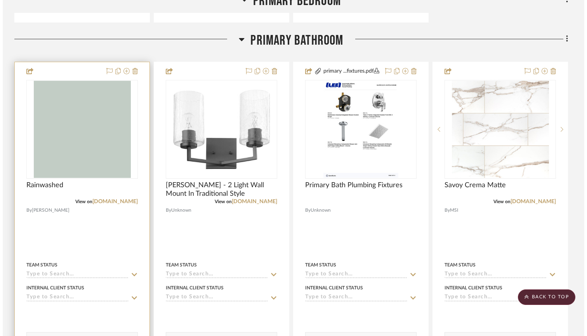
scroll to position [0, 0]
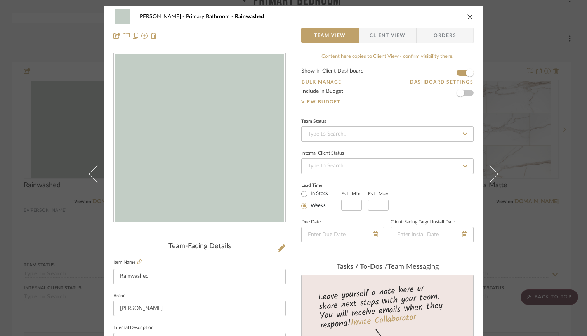
click at [467, 17] on icon "close" at bounding box center [470, 17] width 6 height 6
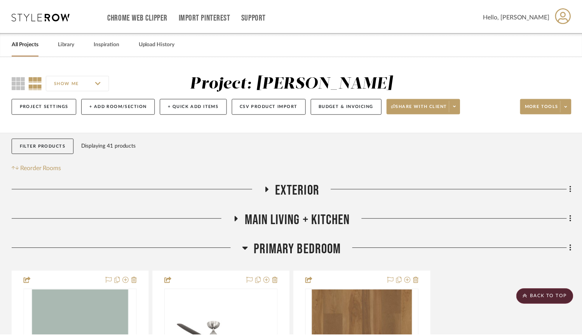
scroll to position [590, 0]
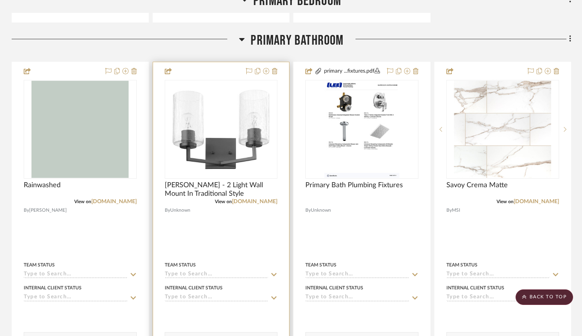
click at [245, 147] on img "0" at bounding box center [220, 129] width 97 height 97
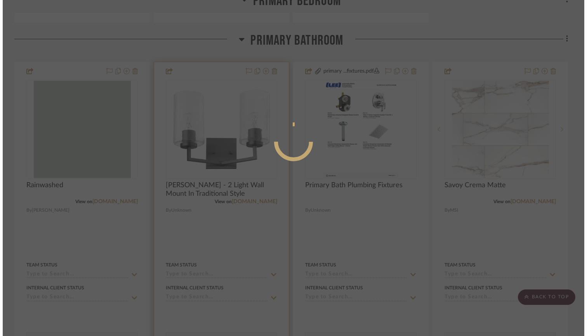
scroll to position [0, 0]
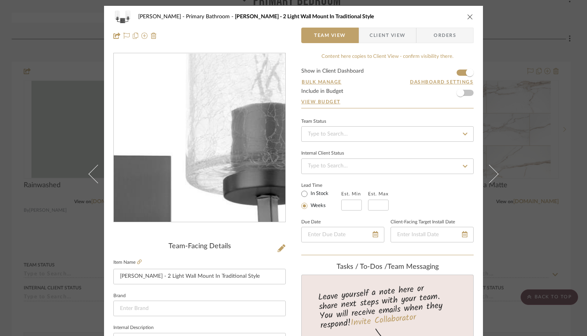
click at [233, 147] on img "0" at bounding box center [199, 138] width 169 height 169
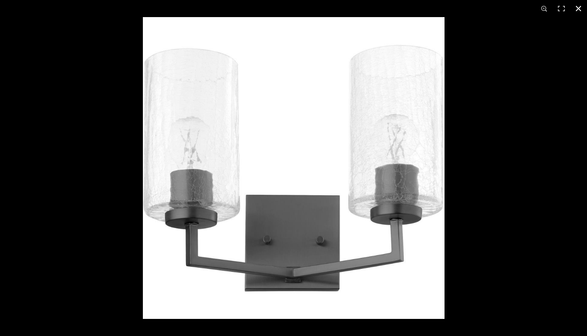
click at [511, 114] on div at bounding box center [436, 185] width 587 height 336
click at [579, 8] on button at bounding box center [578, 8] width 17 height 17
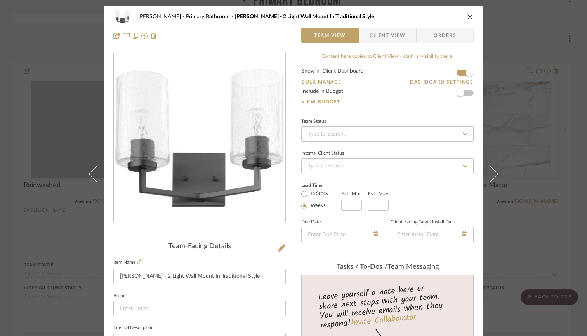
click at [541, 62] on div "[PERSON_NAME] Primary Bathroom [PERSON_NAME] - 2 Light Wall Mount In Traditiona…" at bounding box center [293, 168] width 587 height 336
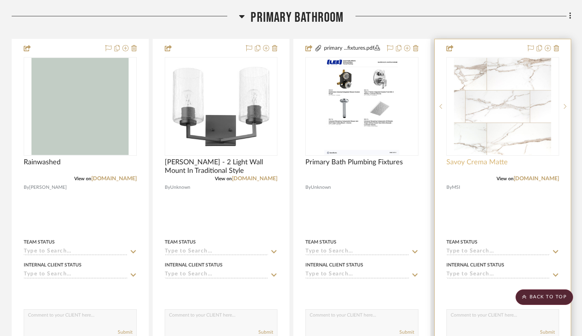
scroll to position [613, 0]
click at [496, 109] on img "0" at bounding box center [502, 106] width 97 height 97
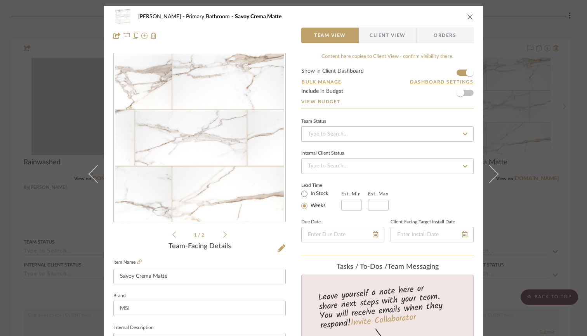
scroll to position [0, 0]
click at [547, 207] on div "[PERSON_NAME] Primary Bathroom Savoy Crema Matte Team View Client View Orders 1…" at bounding box center [293, 168] width 587 height 336
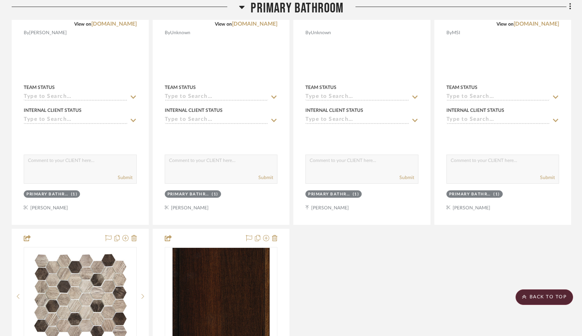
scroll to position [623, 0]
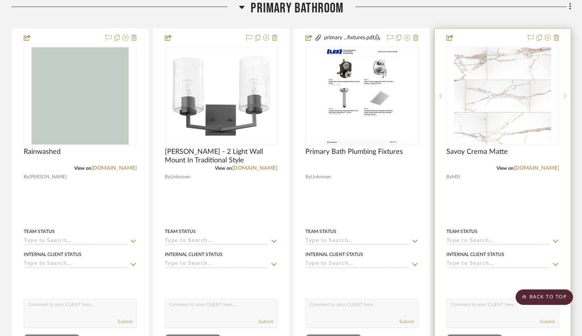
click at [489, 108] on img "0" at bounding box center [502, 95] width 97 height 97
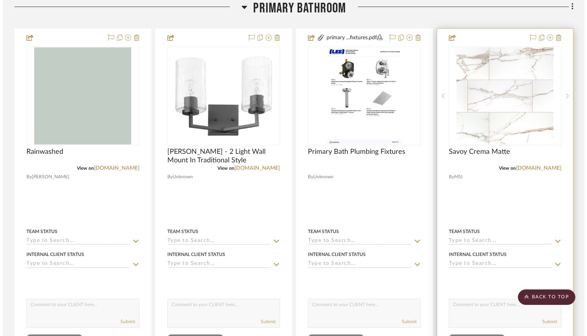
scroll to position [0, 0]
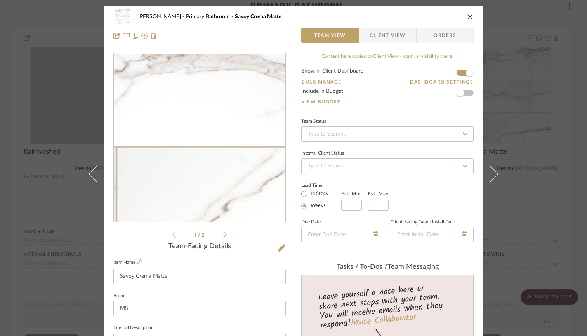
click at [197, 163] on img "0" at bounding box center [199, 138] width 169 height 169
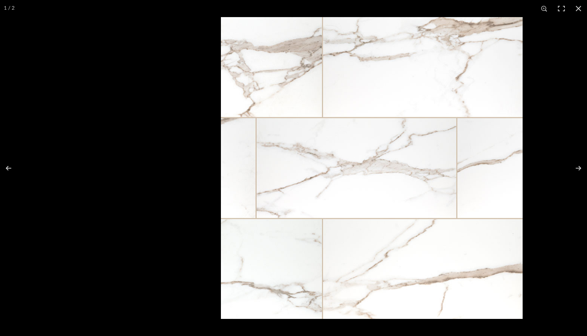
click at [580, 10] on button at bounding box center [578, 8] width 17 height 17
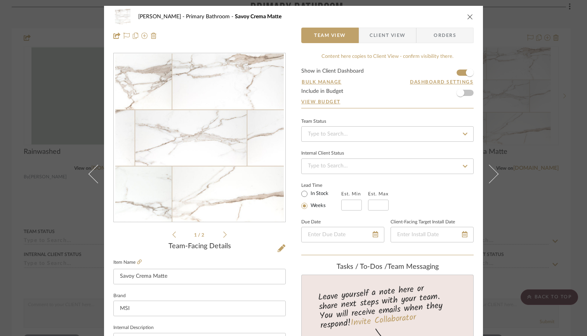
click at [541, 77] on div "[PERSON_NAME] Primary Bathroom Savoy Crema Matte Team View Client View Orders 1…" at bounding box center [293, 168] width 587 height 336
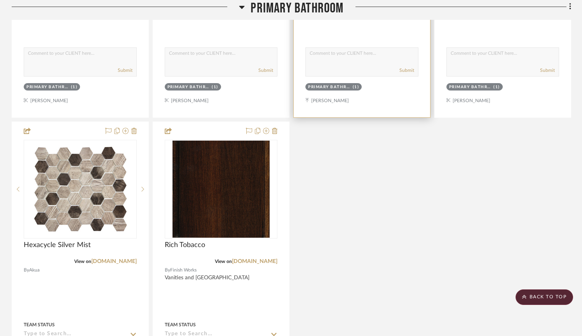
scroll to position [876, 0]
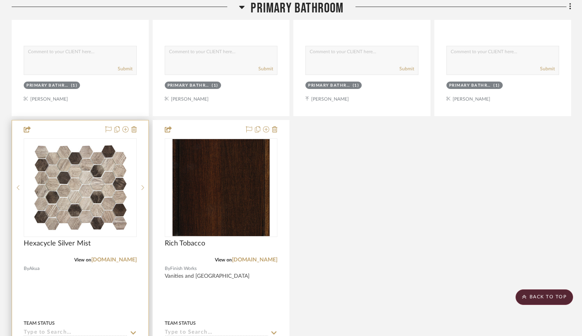
click at [88, 221] on img "0" at bounding box center [79, 187] width 97 height 97
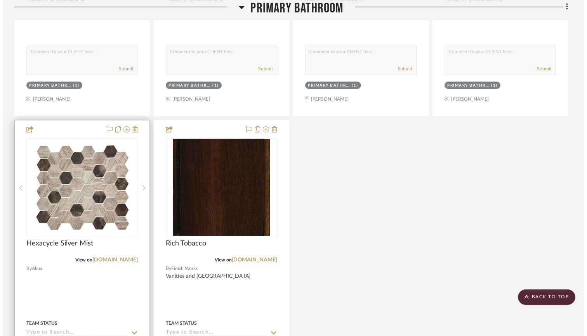
scroll to position [0, 0]
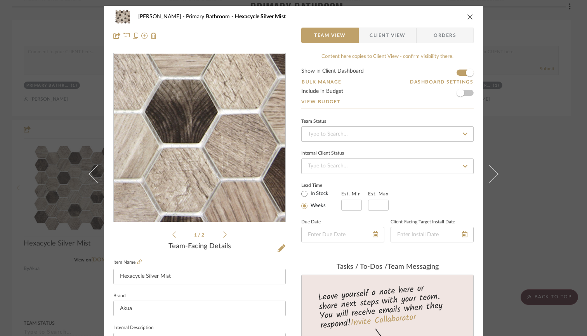
click at [233, 163] on img "0" at bounding box center [199, 138] width 169 height 169
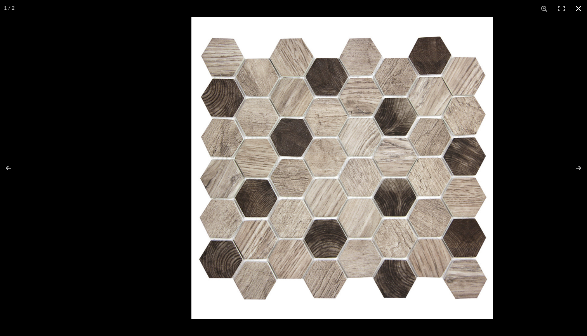
click at [510, 170] on div at bounding box center [484, 185] width 587 height 336
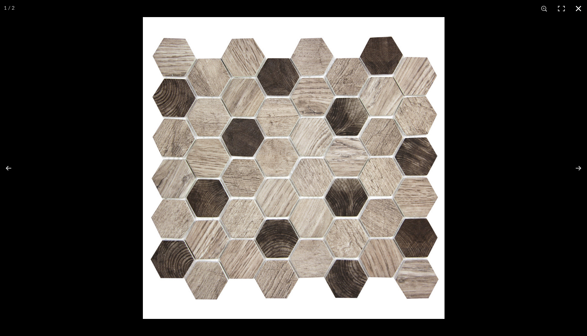
click at [582, 4] on button at bounding box center [578, 8] width 17 height 17
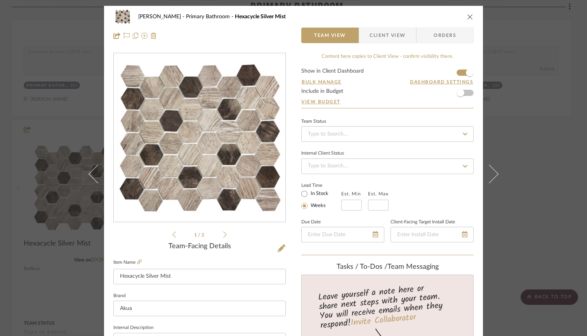
click at [534, 98] on div "[PERSON_NAME] Primary Bathroom Hexacycle Silver Mist Team View Client View Orde…" at bounding box center [293, 168] width 587 height 336
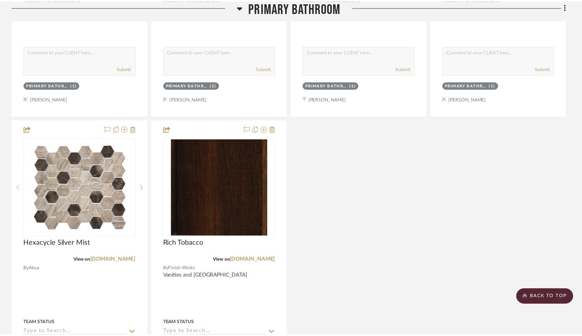
scroll to position [876, 0]
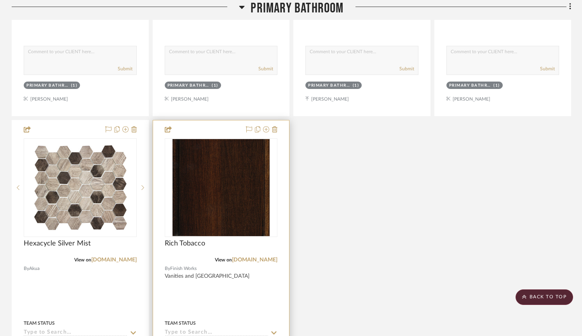
click at [204, 195] on img "0" at bounding box center [220, 187] width 97 height 97
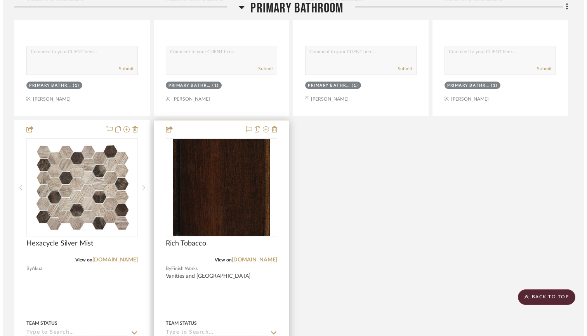
scroll to position [0, 0]
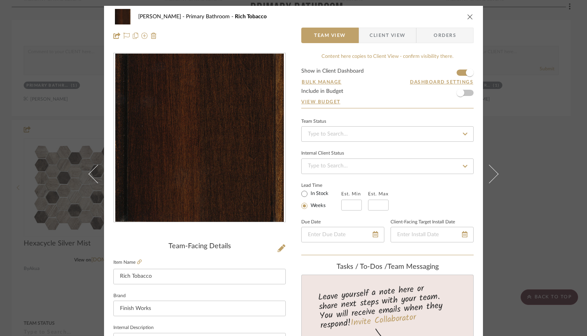
drag, startPoint x: 205, startPoint y: 195, endPoint x: 380, endPoint y: 216, distance: 176.4
click at [380, 216] on div "Team Status Internal Client Status Lead Time In Stock Weeks Est. Min Est. Max D…" at bounding box center [387, 185] width 172 height 139
click at [547, 213] on div "[PERSON_NAME] Primary Bathroom Rich Tobacco Team View Client View Orders Team-F…" at bounding box center [293, 168] width 587 height 336
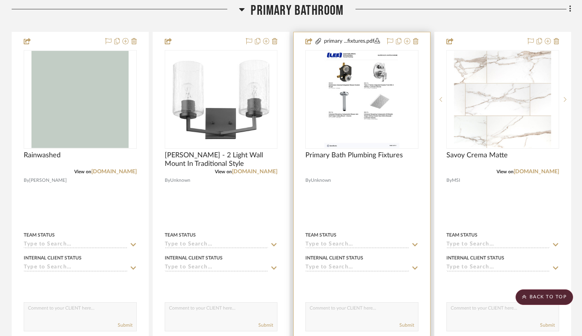
scroll to position [557, 0]
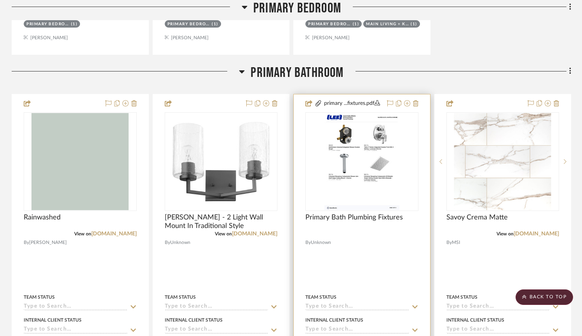
click at [339, 148] on img "0" at bounding box center [361, 161] width 75 height 97
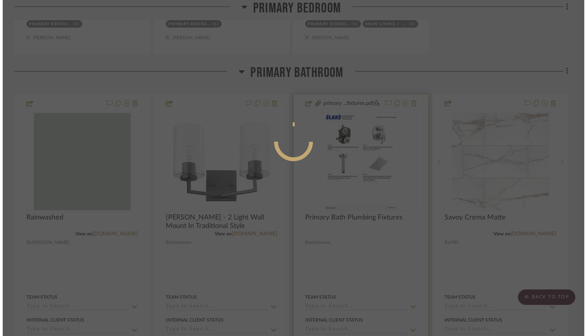
scroll to position [0, 0]
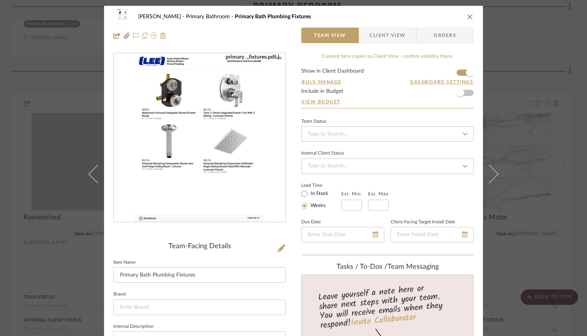
click at [565, 105] on div "[PERSON_NAME] Primary Bathroom Primary Bath Plumbing Fixtures Team View Client …" at bounding box center [293, 168] width 587 height 336
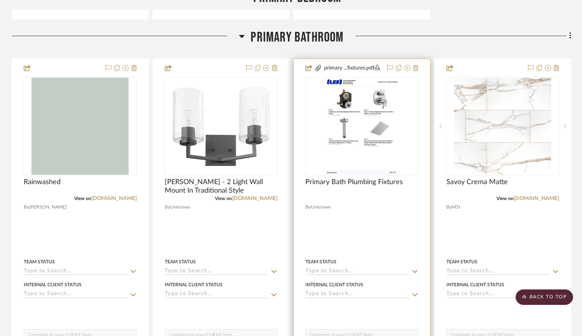
scroll to position [589, 0]
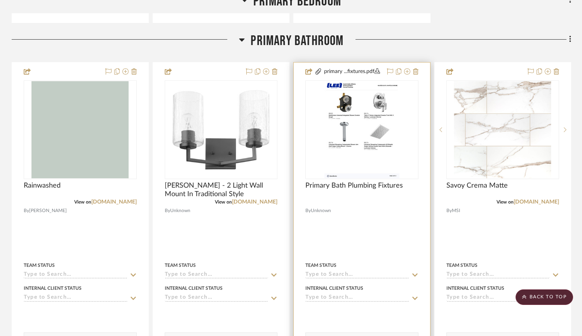
click at [347, 119] on img "0" at bounding box center [361, 129] width 75 height 97
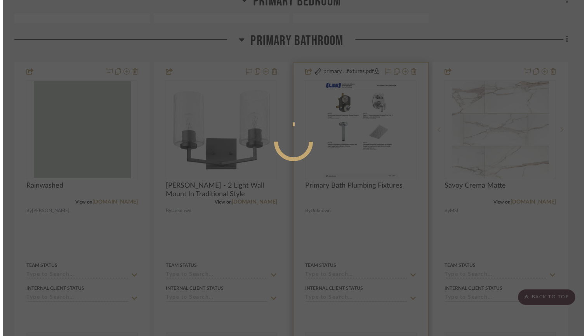
scroll to position [0, 0]
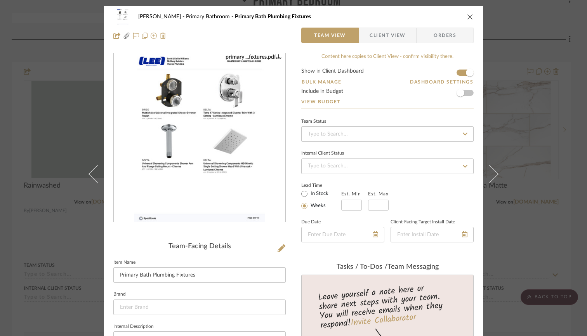
click at [211, 133] on img "0" at bounding box center [199, 138] width 131 height 169
click at [556, 127] on div "[PERSON_NAME] Primary Bathroom Primary Bath Plumbing Fixtures Team View Client …" at bounding box center [293, 168] width 587 height 336
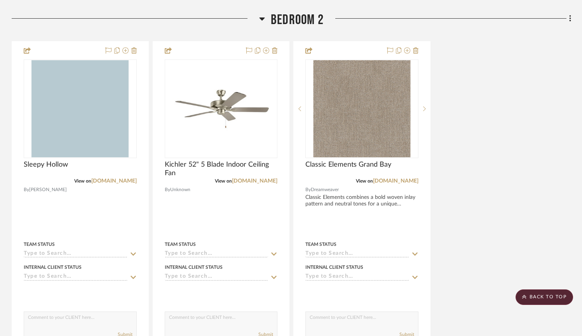
scroll to position [878, 0]
